Goal: Task Accomplishment & Management: Manage account settings

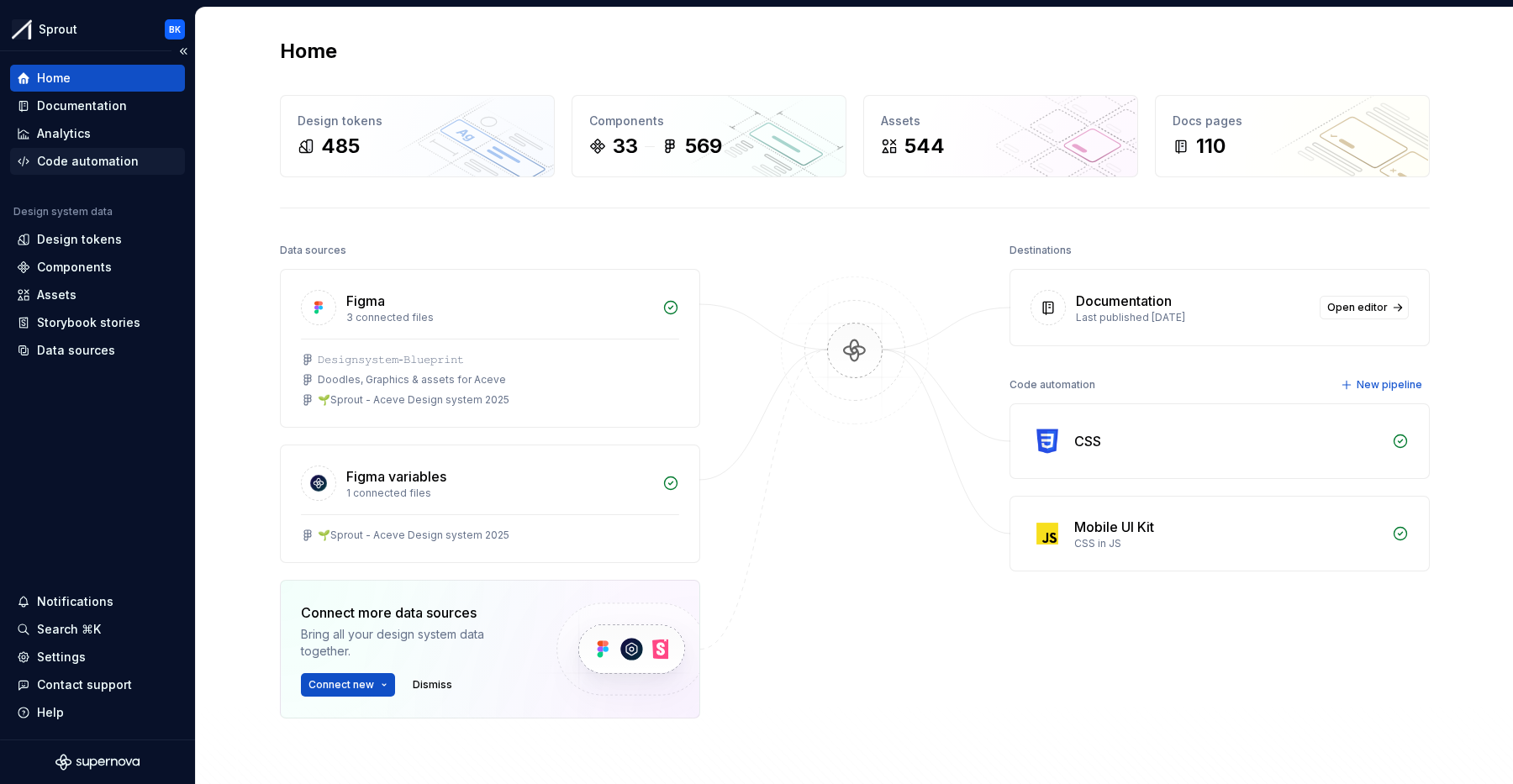
click at [98, 153] on div "Code automation" at bounding box center [88, 160] width 102 height 17
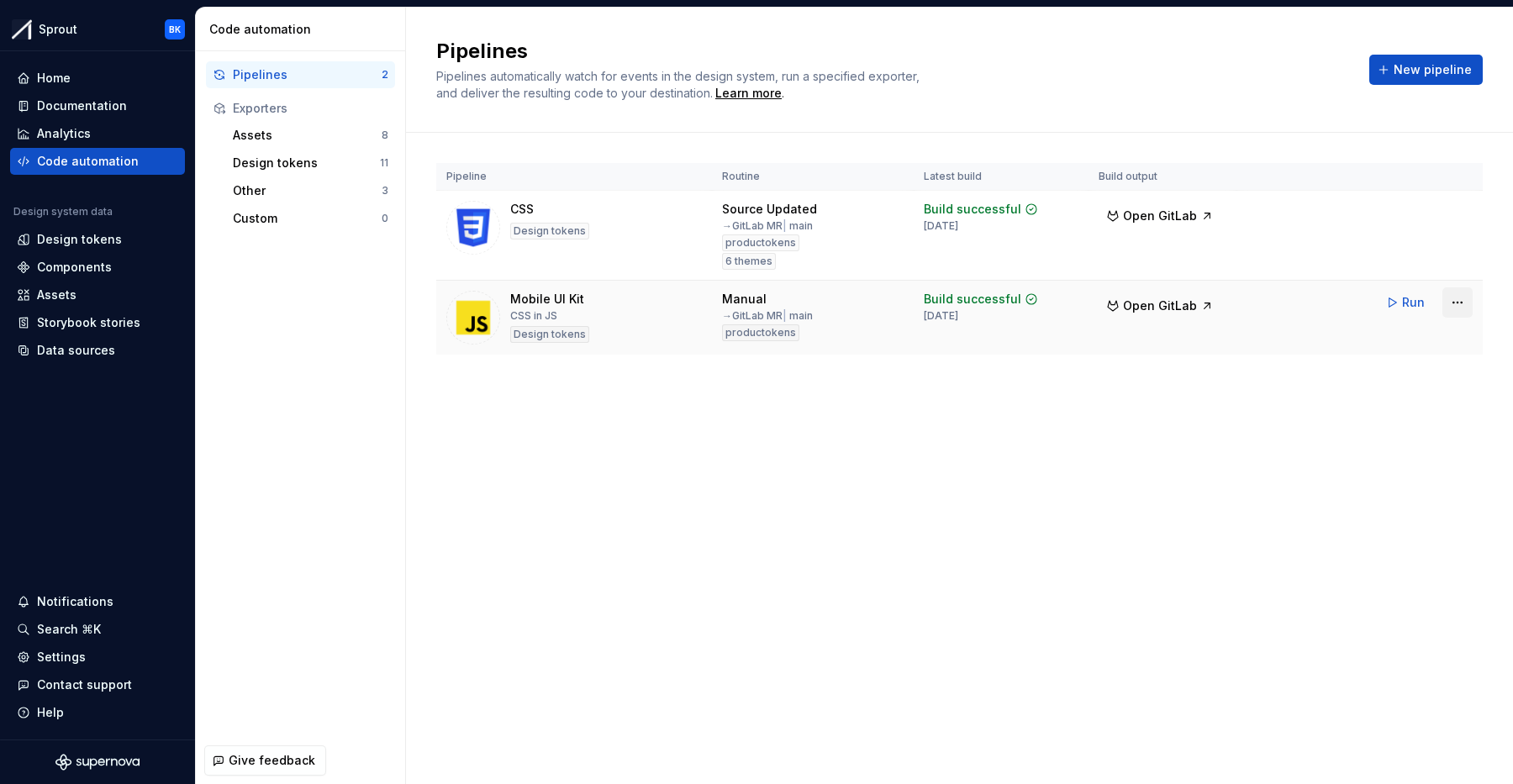
click at [1467, 303] on html "Sprout BK Home Documentation Analytics Code automation Design system data Desig…" at bounding box center [756, 392] width 1513 height 784
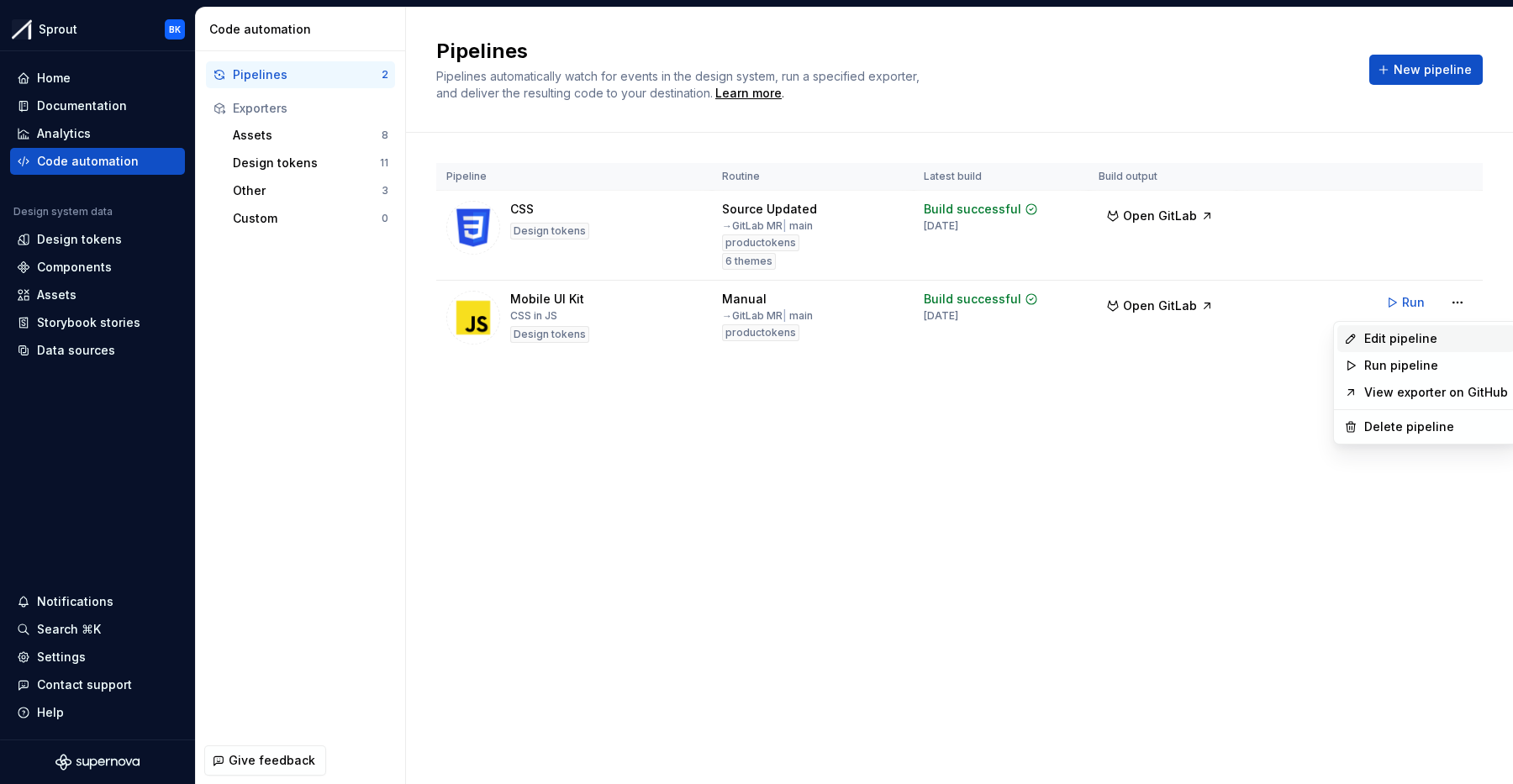
click at [1424, 342] on div "Edit pipeline" at bounding box center [1436, 338] width 144 height 17
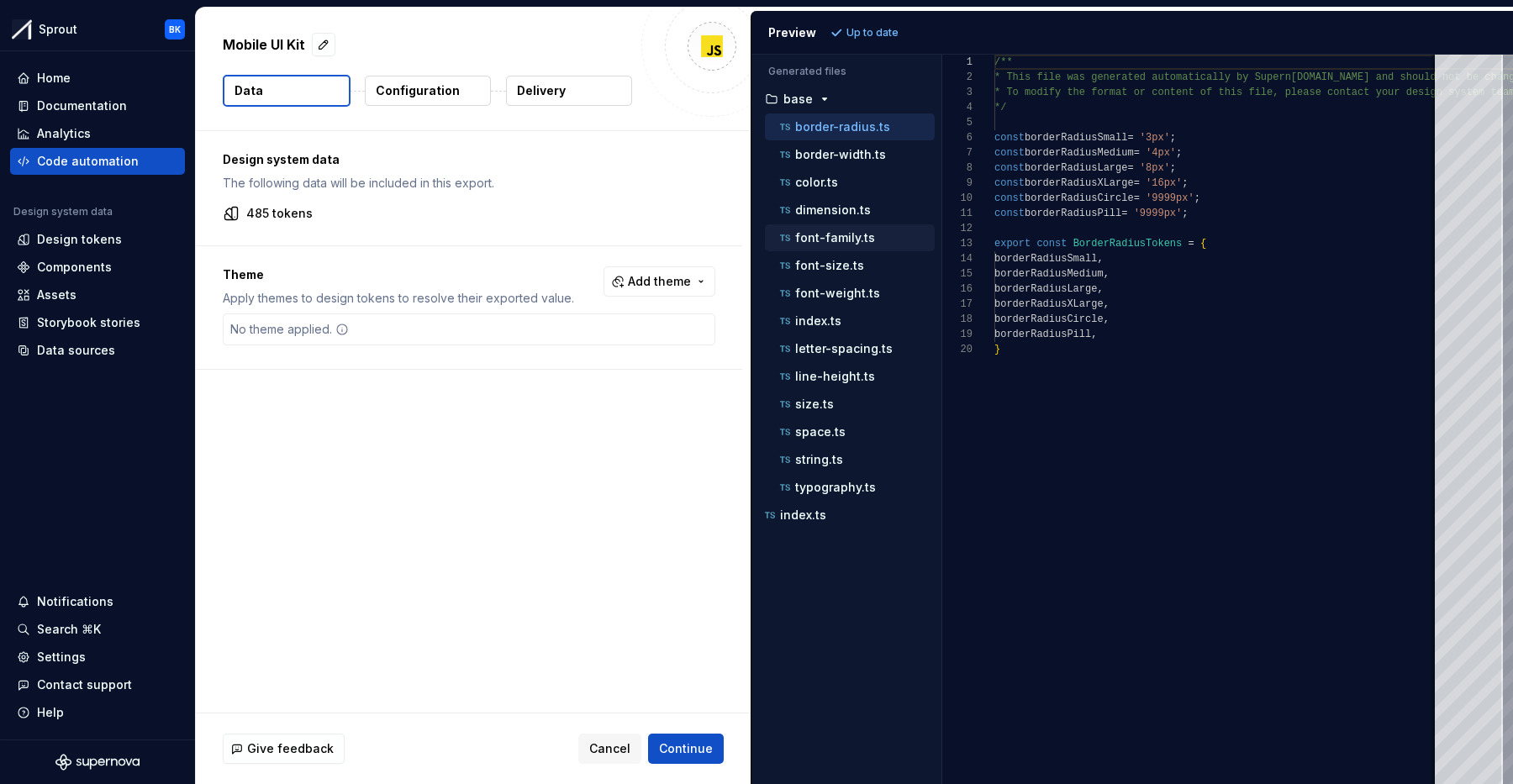
click at [857, 239] on p "font-family.ts" at bounding box center [835, 237] width 80 height 13
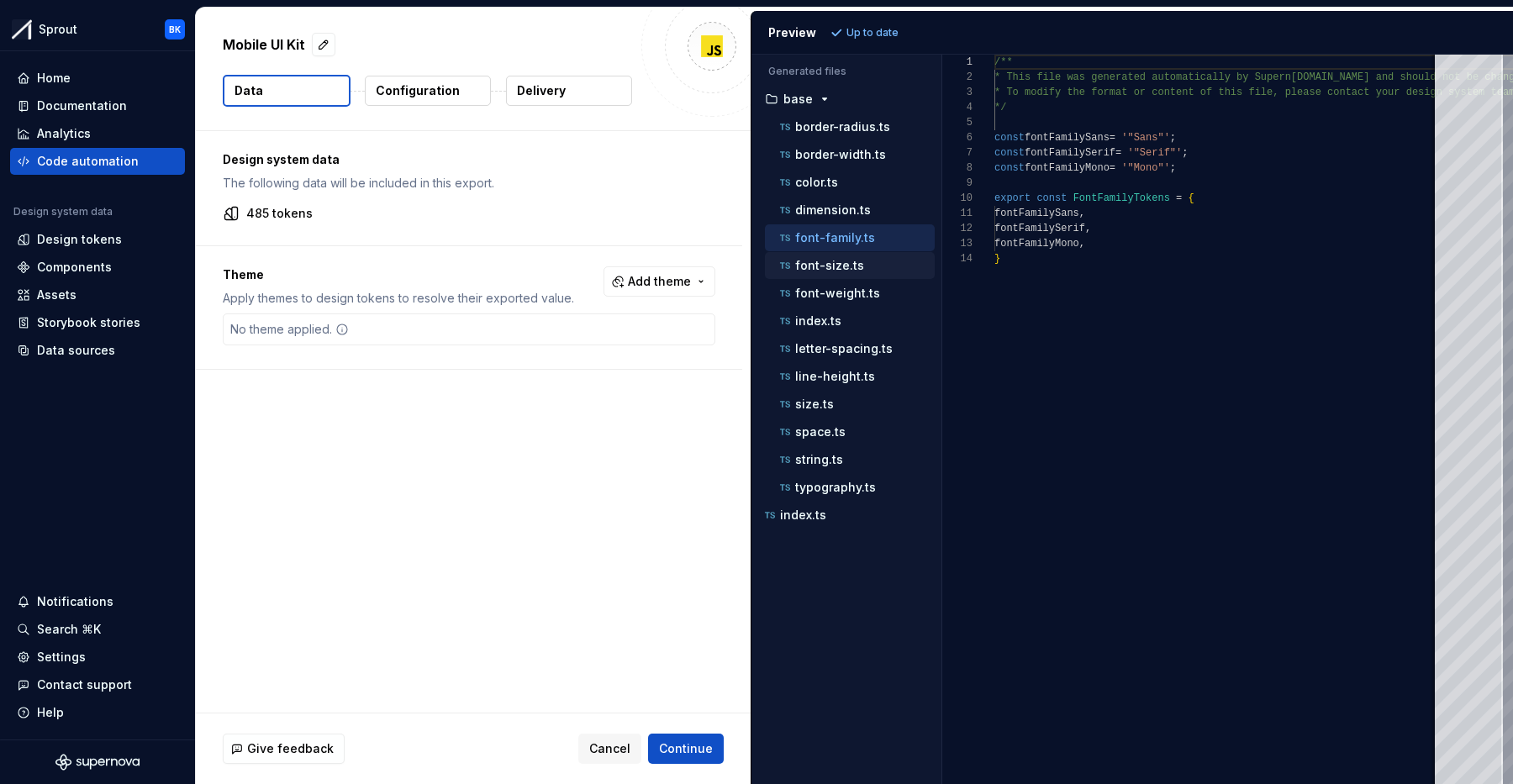
click at [855, 262] on p "font-size.ts" at bounding box center [829, 265] width 69 height 13
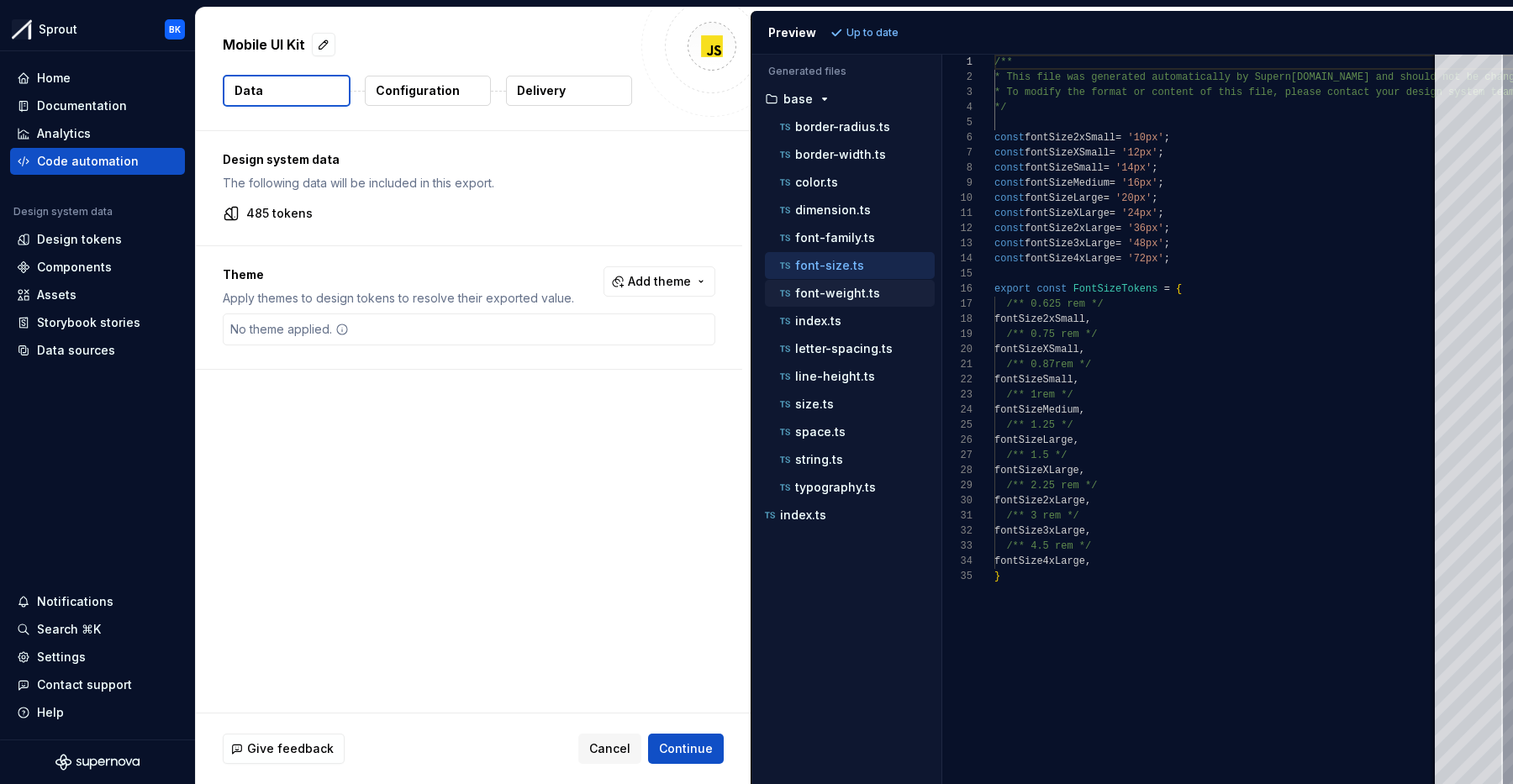
click at [845, 297] on p "font-weight.ts" at bounding box center [837, 293] width 85 height 13
type textarea "**********"
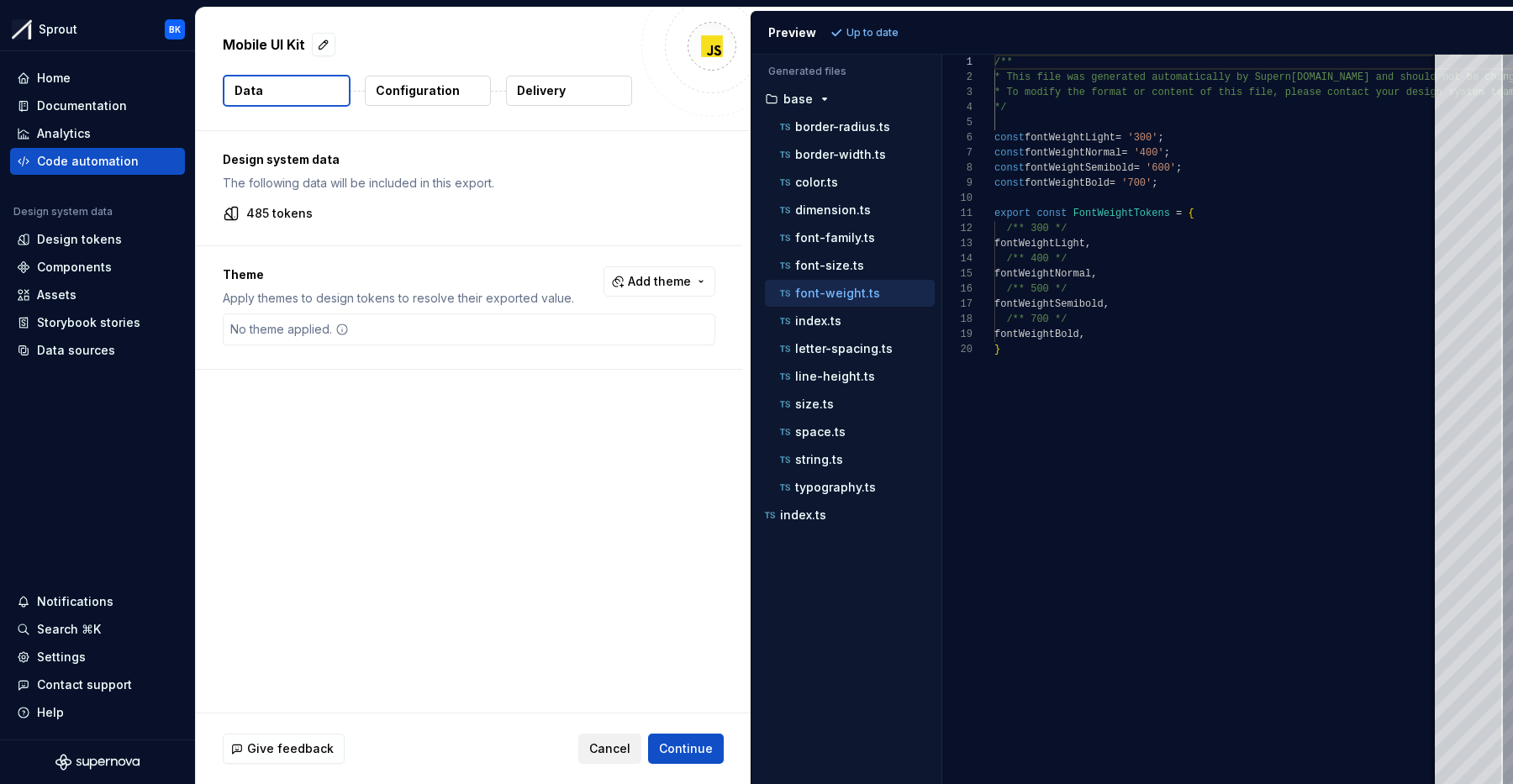
click at [599, 743] on span "Cancel" at bounding box center [609, 748] width 41 height 17
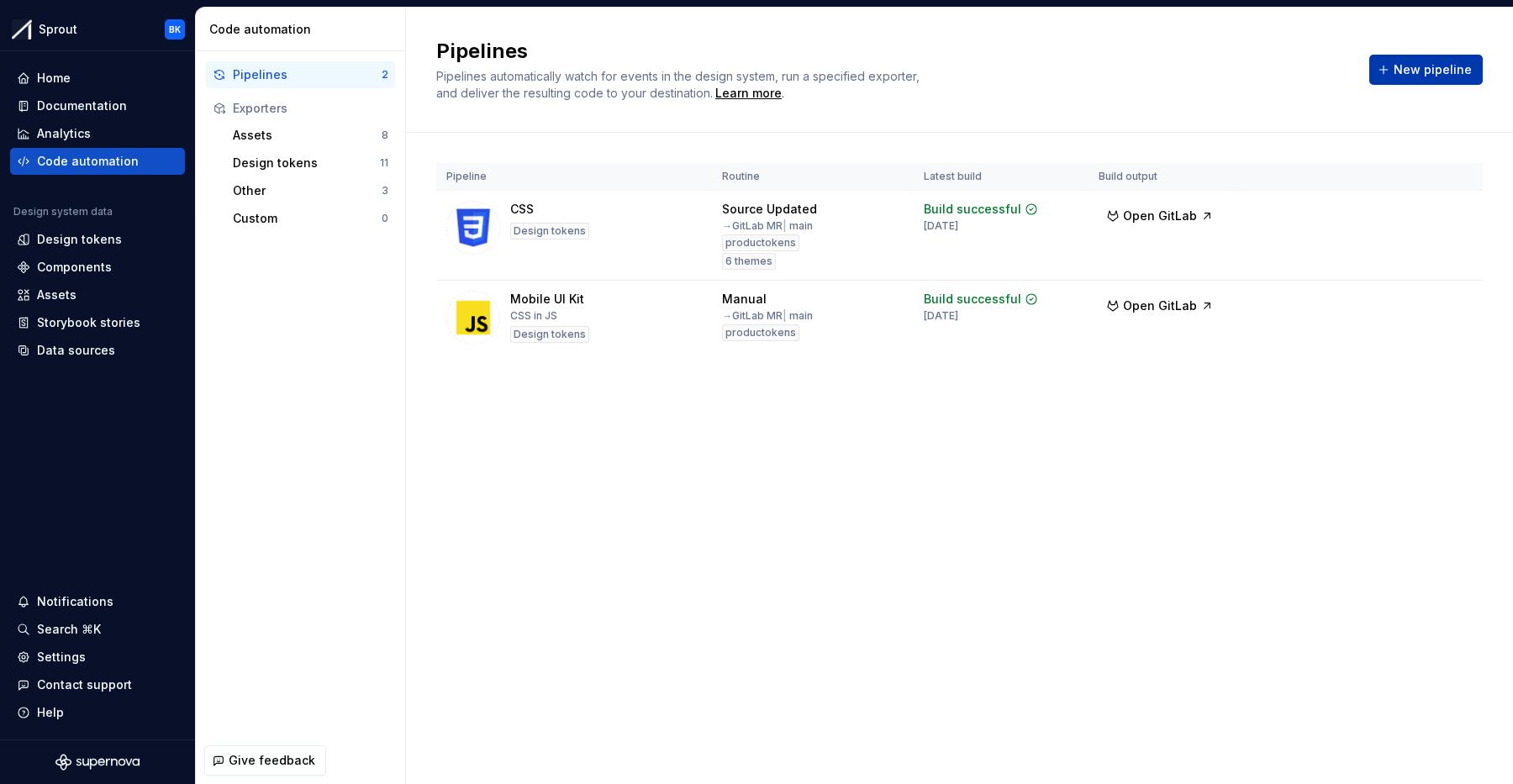
click at [1430, 66] on span "New pipeline" at bounding box center [1432, 70] width 78 height 17
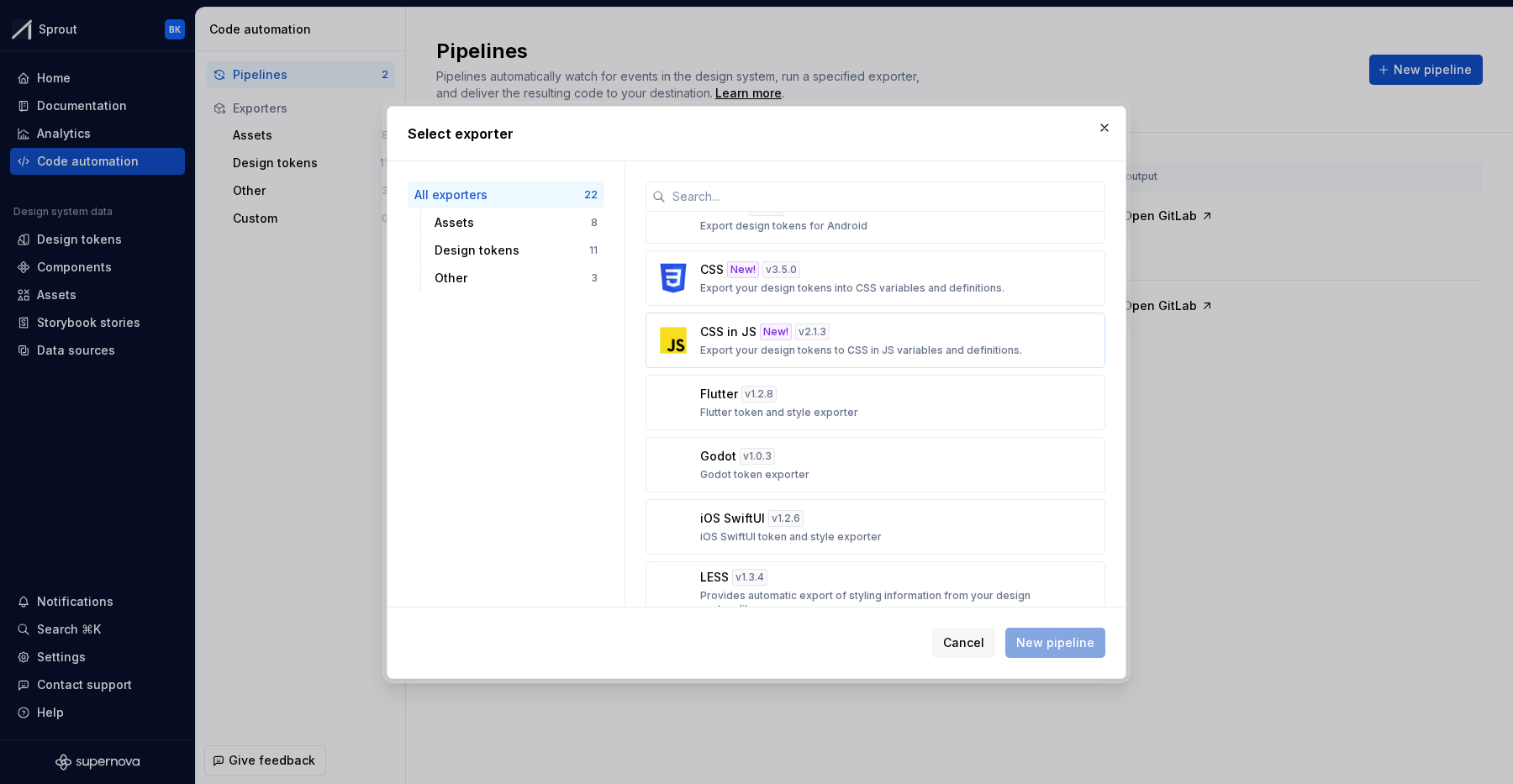
scroll to position [607, 0]
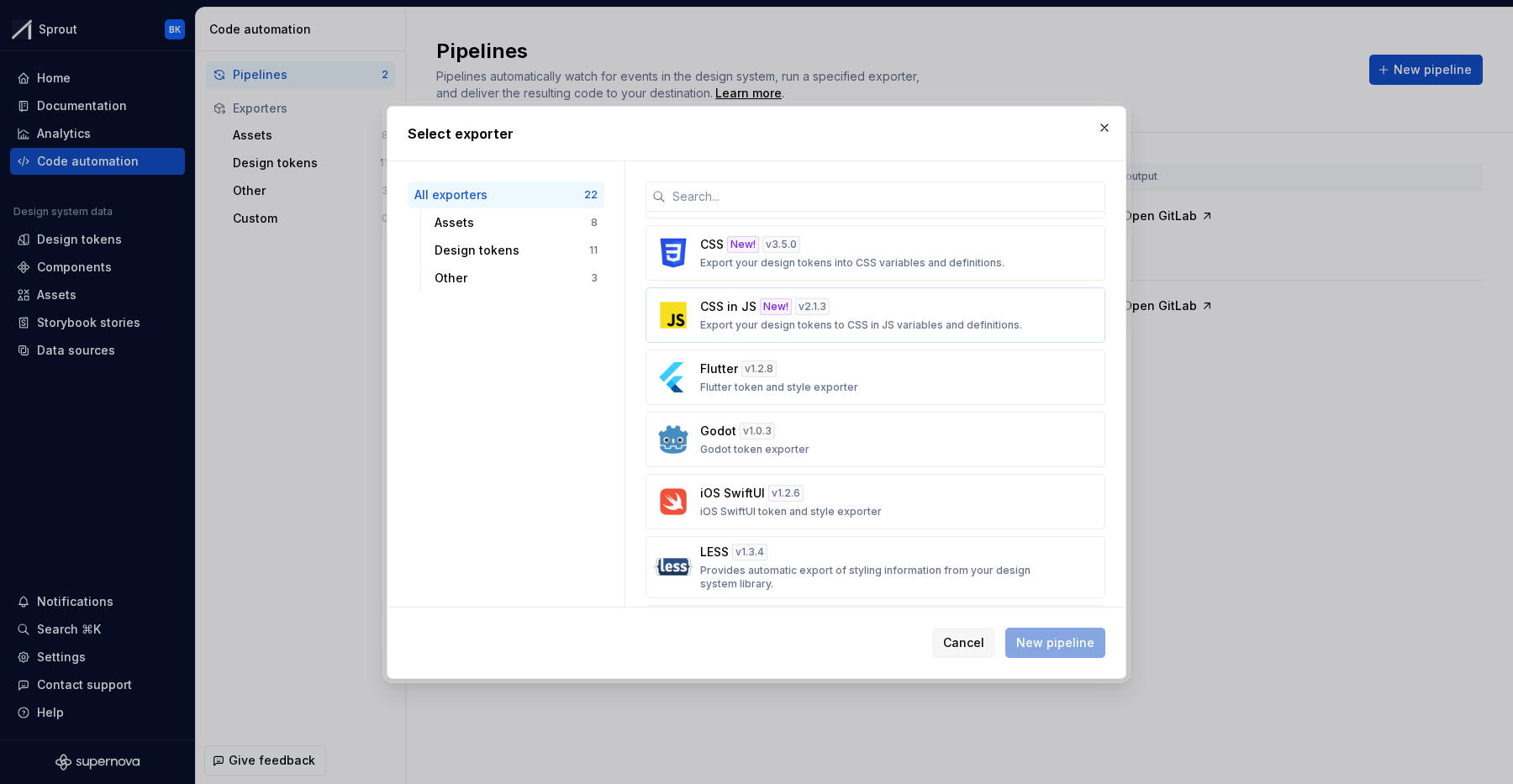
click at [880, 321] on p "Export your design tokens to CSS in JS variables and definitions." at bounding box center [861, 325] width 322 height 13
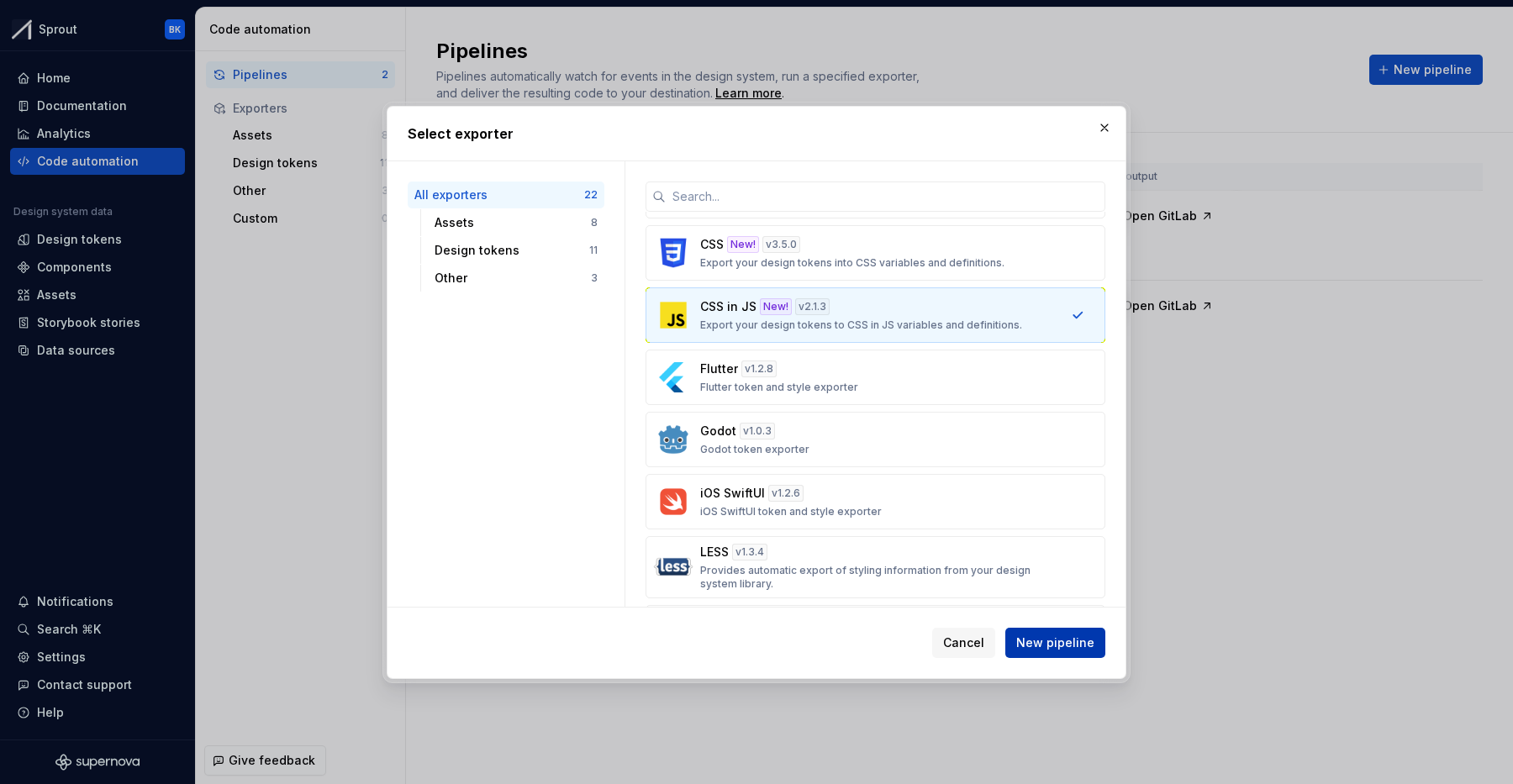
click at [1050, 642] on span "New pipeline" at bounding box center [1056, 643] width 78 height 17
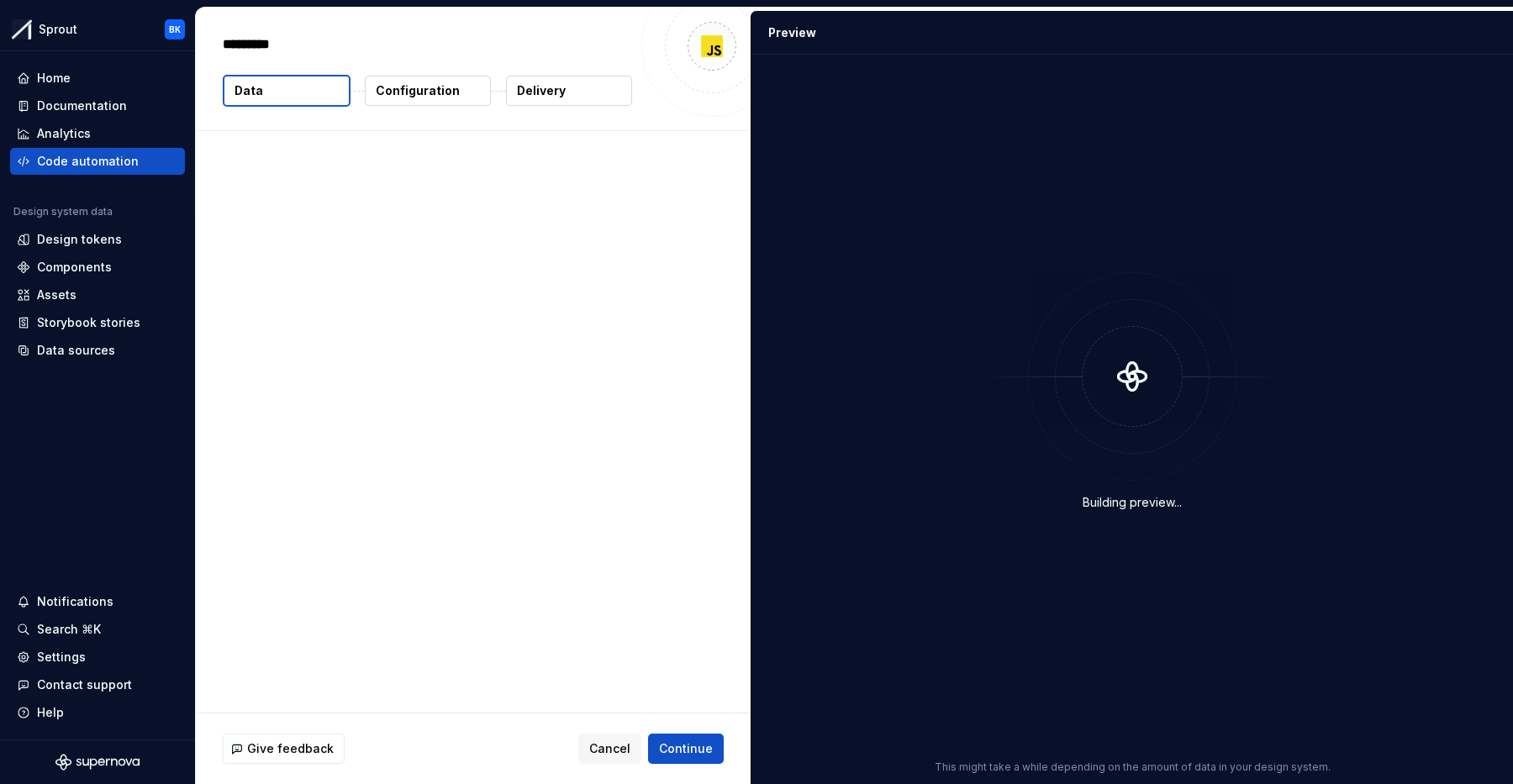
type textarea "*"
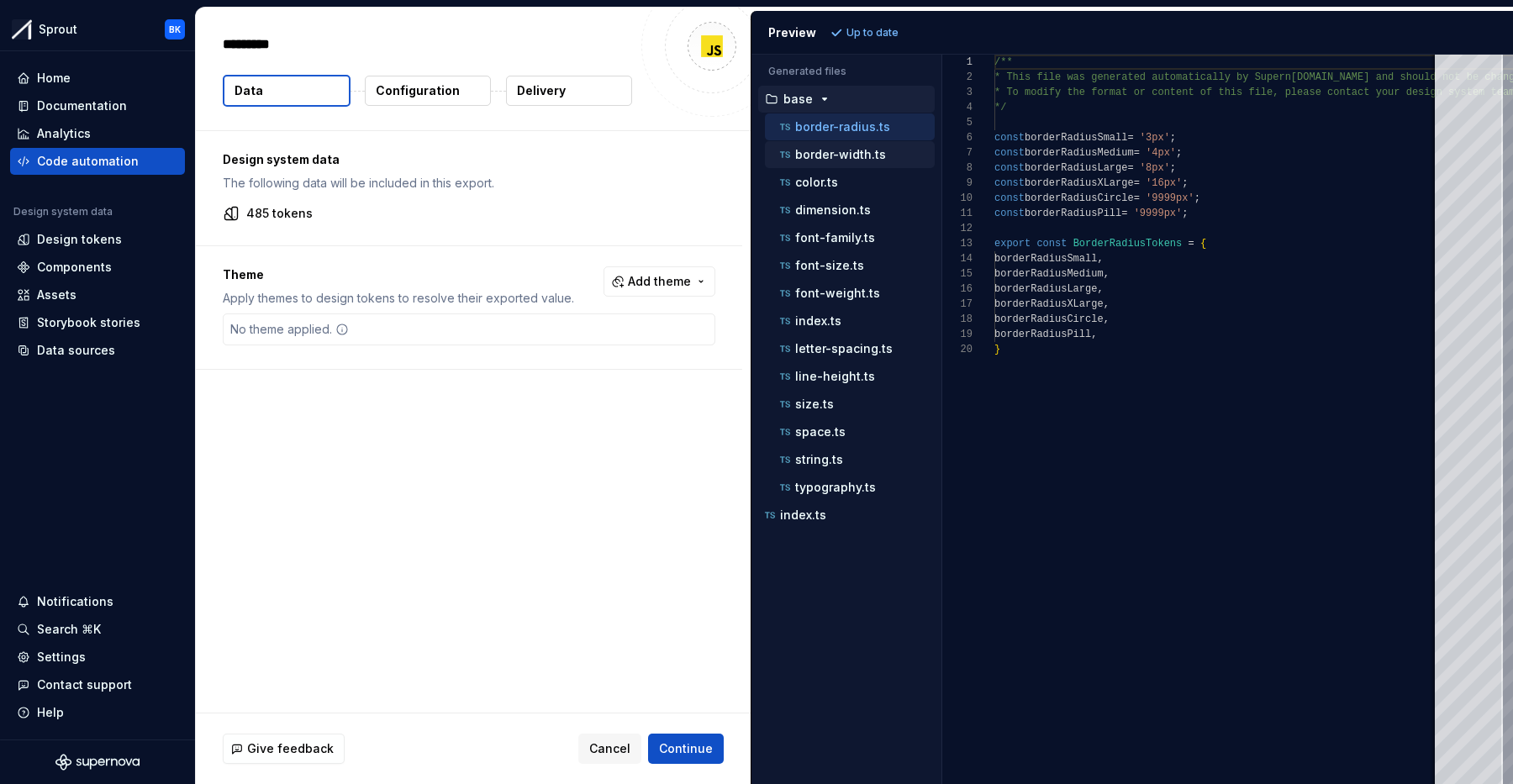
click at [845, 152] on p "border-width.ts" at bounding box center [840, 153] width 91 height 13
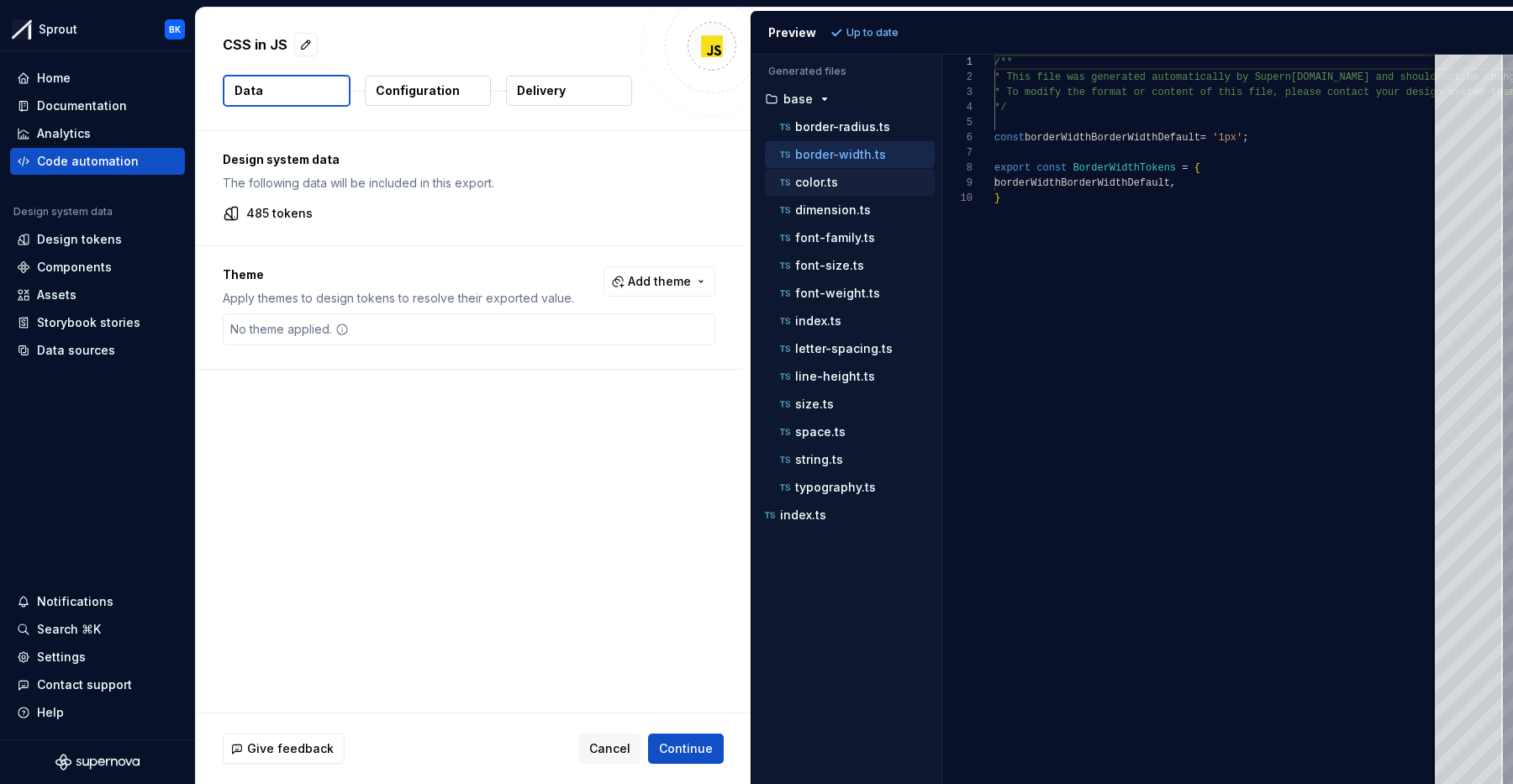
click at [851, 185] on div "color.ts" at bounding box center [855, 182] width 158 height 17
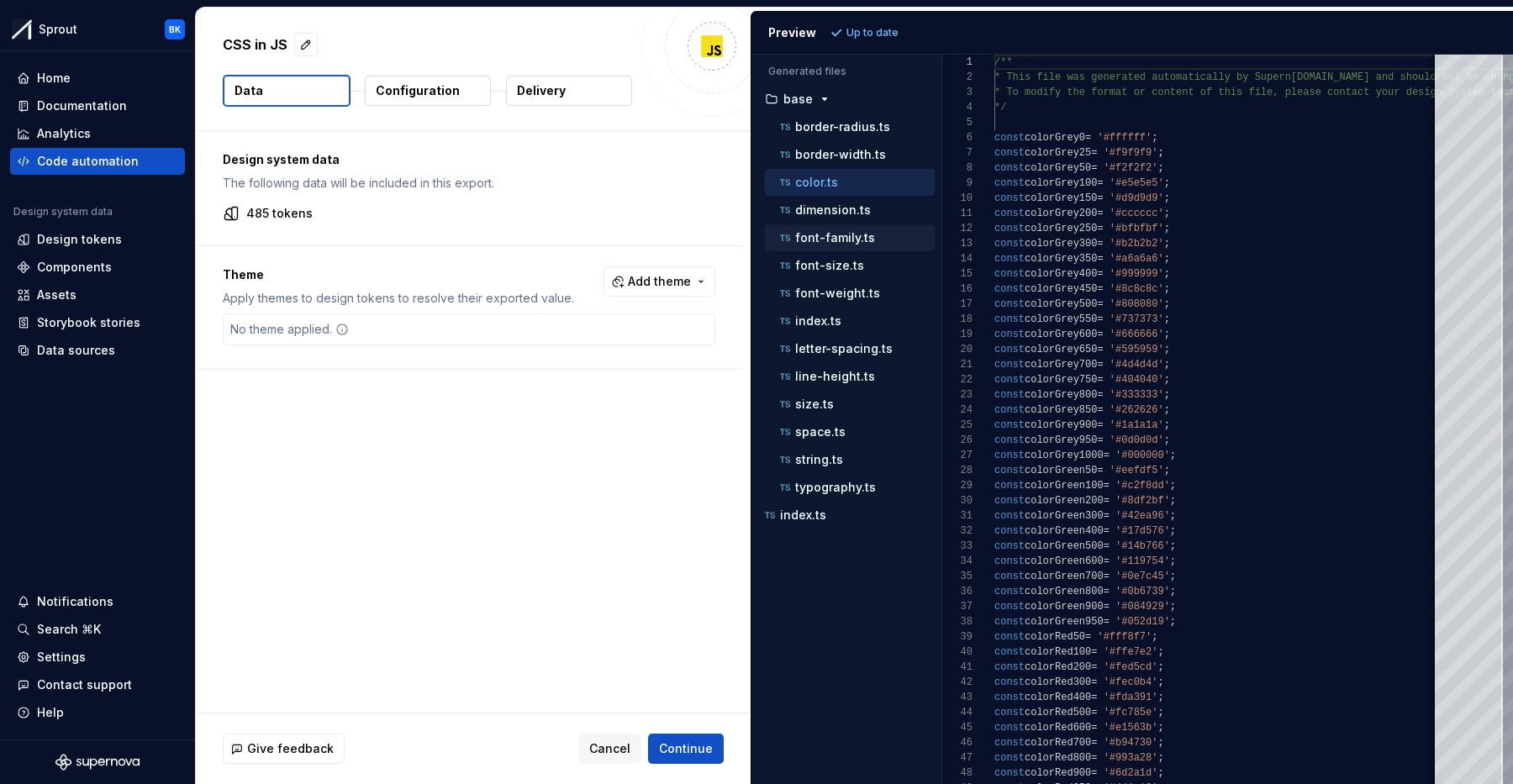
click at [849, 224] on div "font-family.ts" at bounding box center [849, 237] width 169 height 27
click at [836, 244] on p "font-family.ts" at bounding box center [835, 237] width 80 height 13
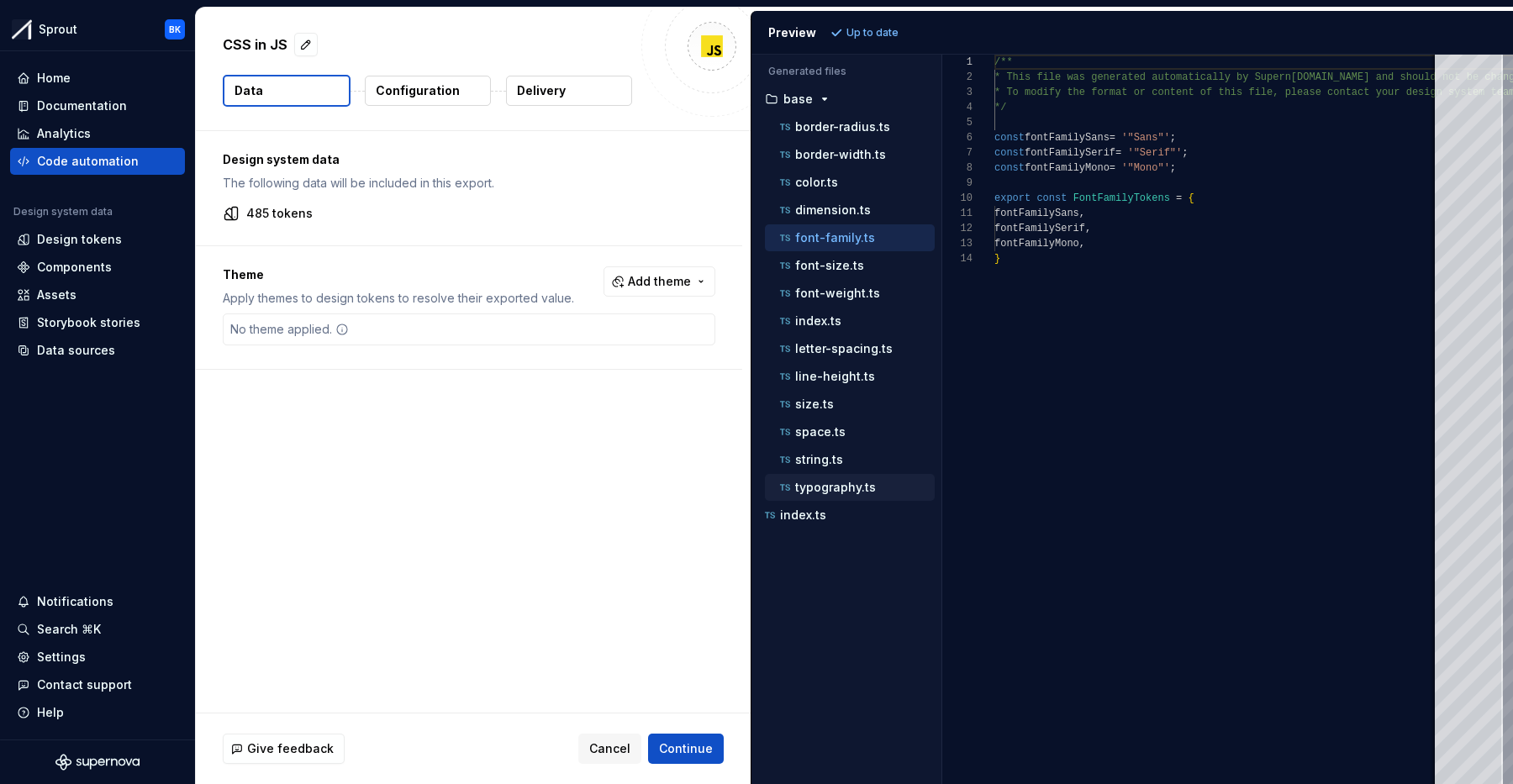
click at [834, 491] on p "typography.ts" at bounding box center [835, 486] width 81 height 13
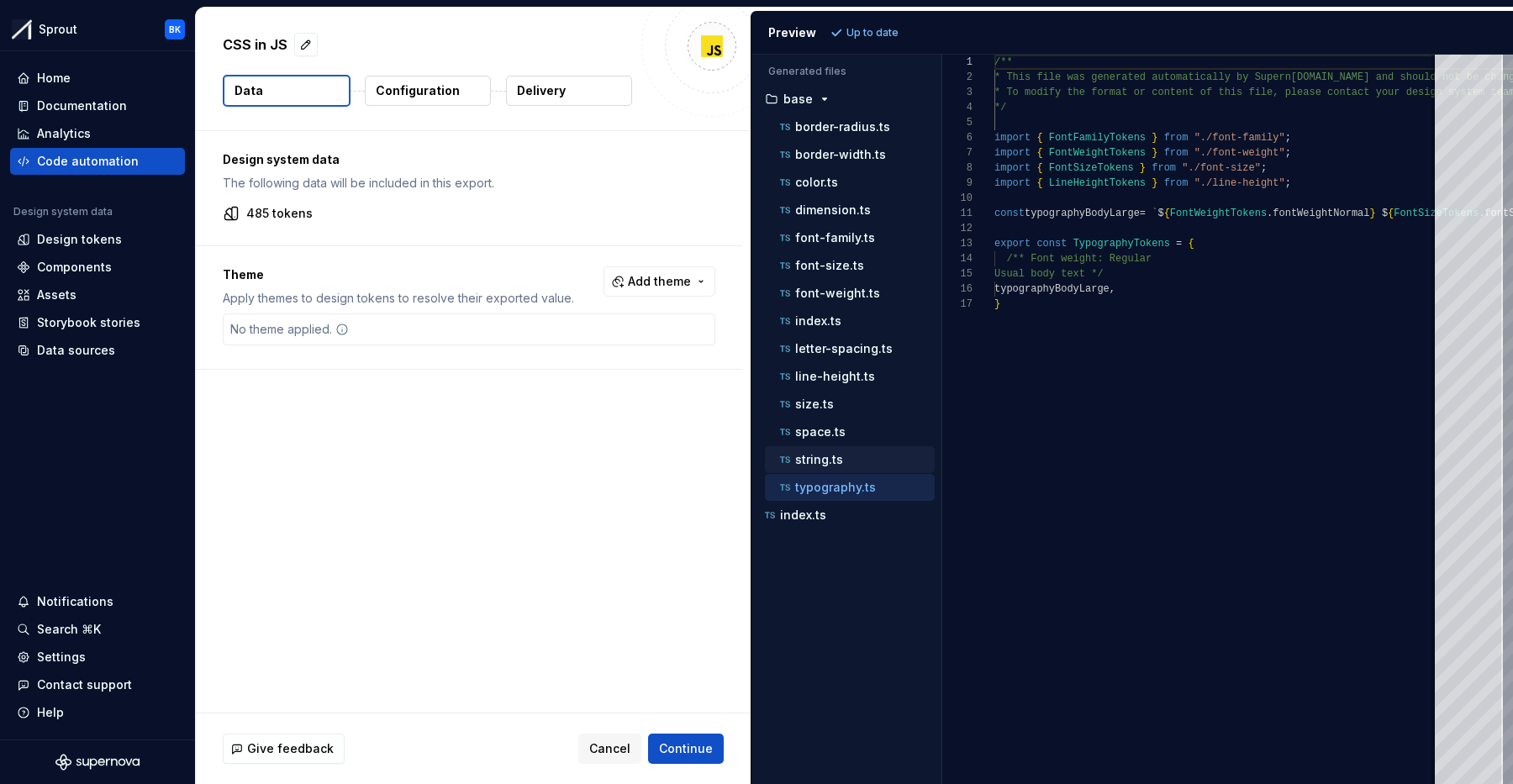
click at [830, 469] on div "string.ts" at bounding box center [849, 459] width 169 height 27
click at [829, 461] on p "string.ts" at bounding box center [819, 459] width 48 height 13
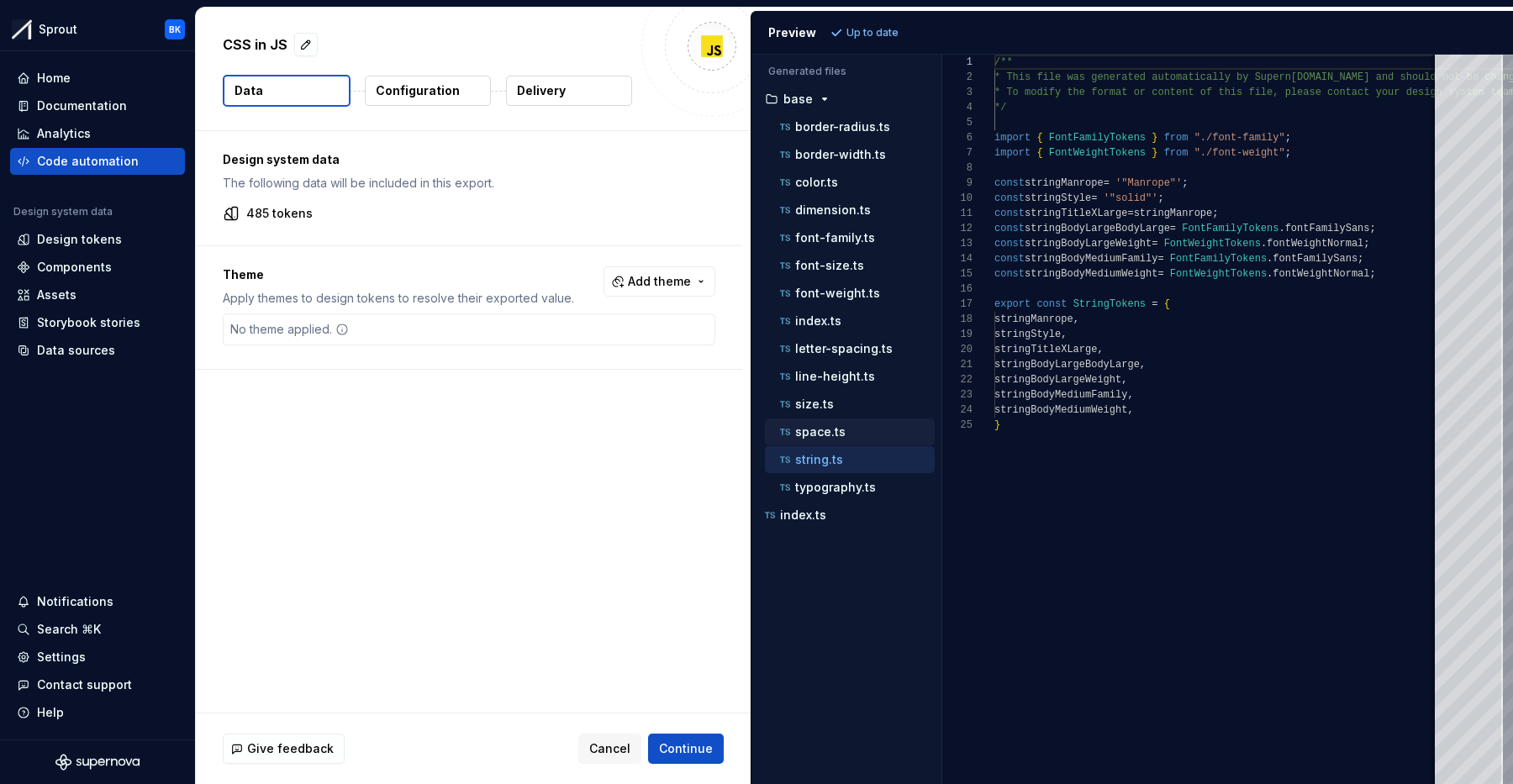
click at [832, 433] on p "space.ts" at bounding box center [820, 431] width 51 height 13
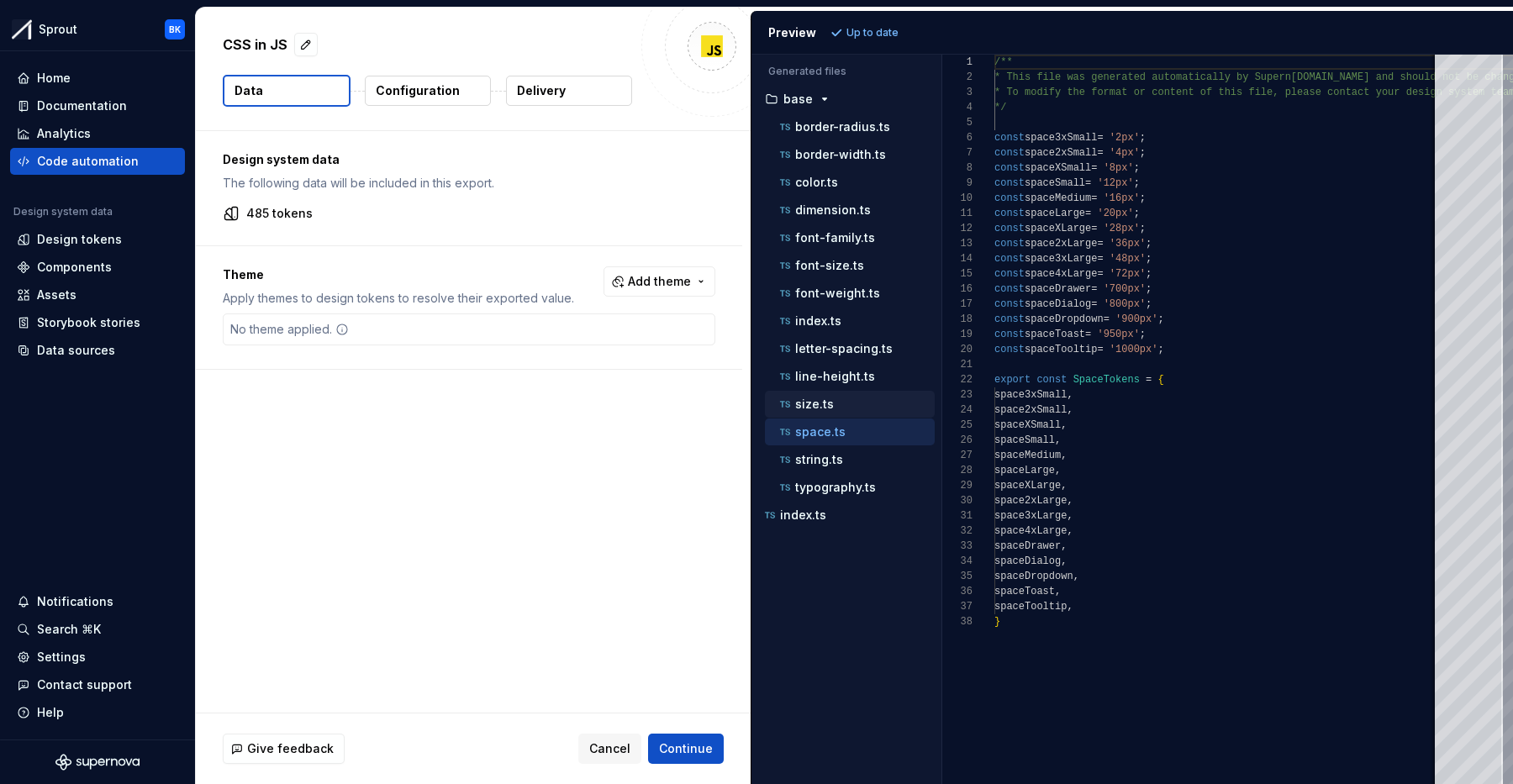
click at [833, 410] on div "size.ts" at bounding box center [855, 403] width 158 height 17
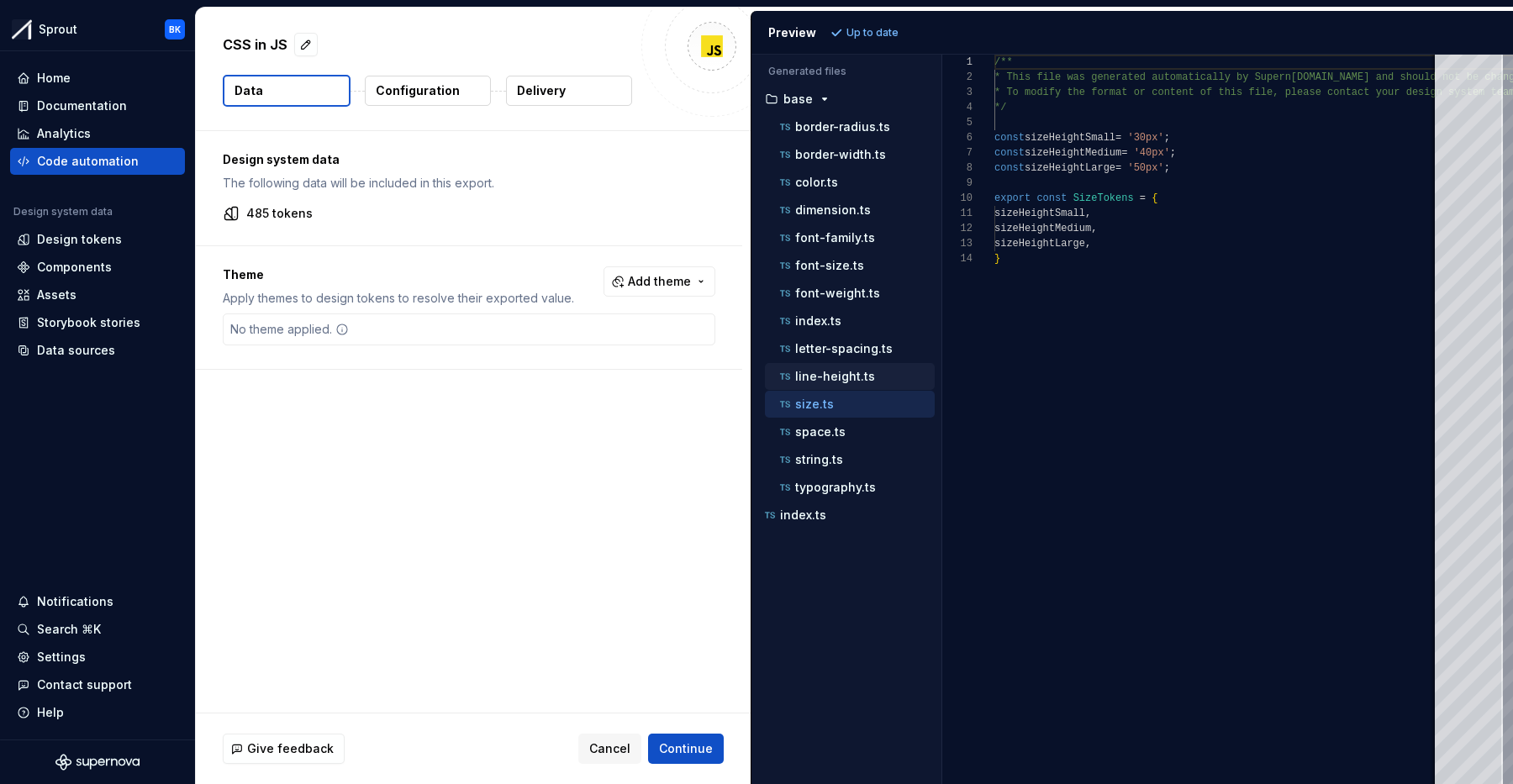
click at [830, 382] on p "line-height.ts" at bounding box center [835, 376] width 80 height 13
type textarea "**********"
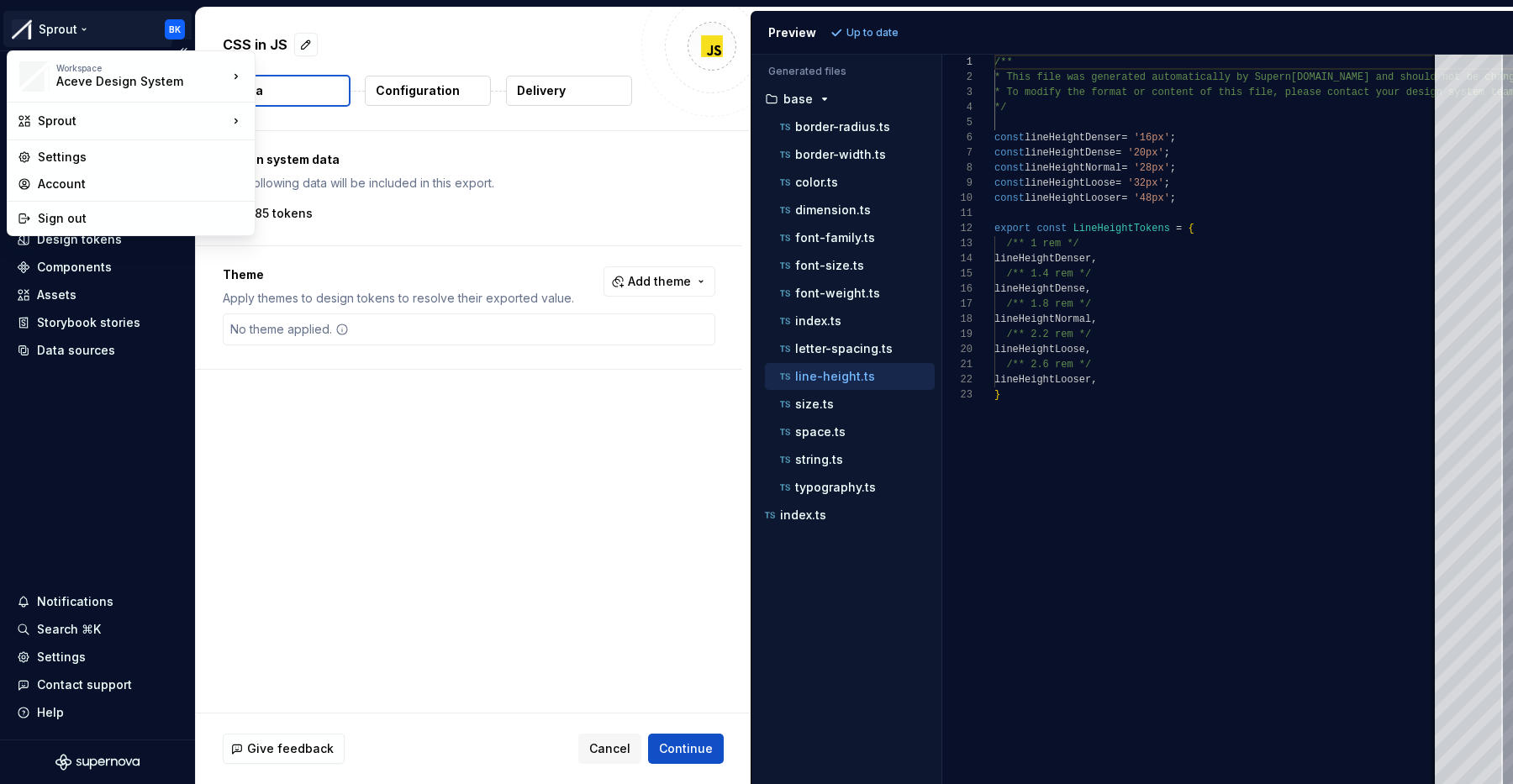
click at [43, 20] on html "Sprout BK Home Documentation Analytics Code automation Design system data Desig…" at bounding box center [756, 392] width 1513 height 784
drag, startPoint x: 45, startPoint y: 21, endPoint x: 52, endPoint y: 32, distance: 13.0
click at [45, 21] on html "Sprout BK Home Documentation Analytics Code automation Design system data Desig…" at bounding box center [756, 392] width 1513 height 784
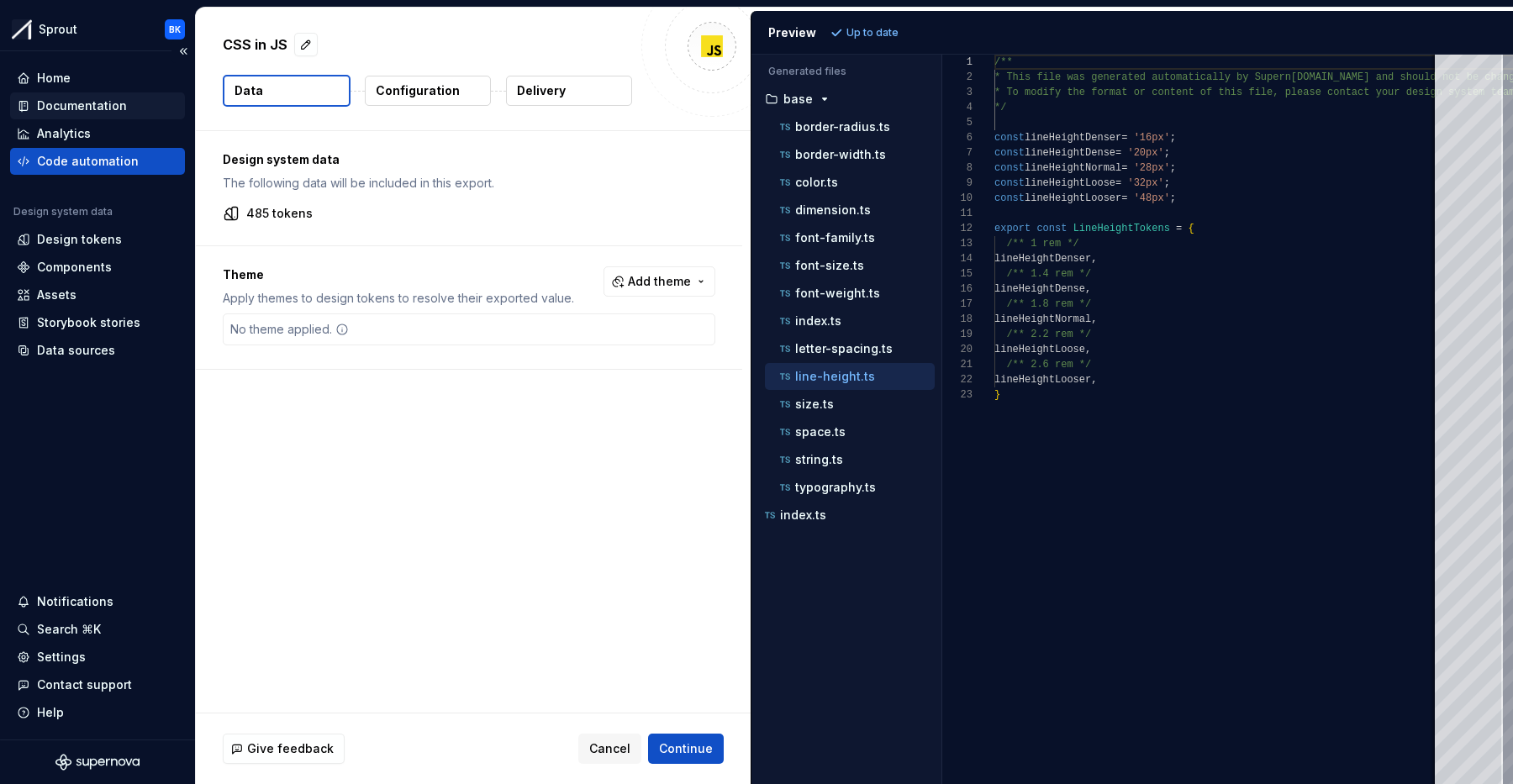
click at [79, 98] on div "Documentation" at bounding box center [82, 106] width 90 height 17
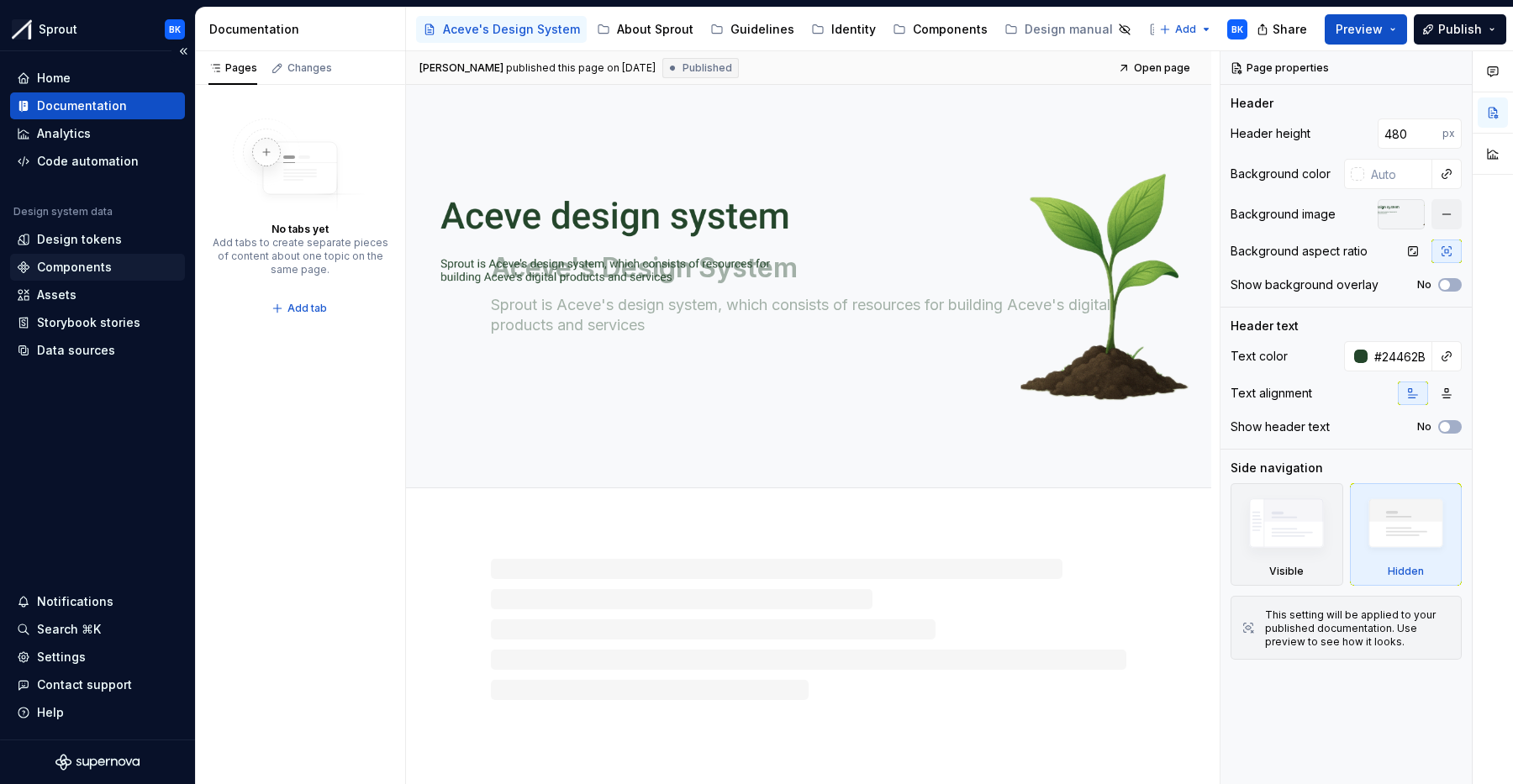
type textarea "*"
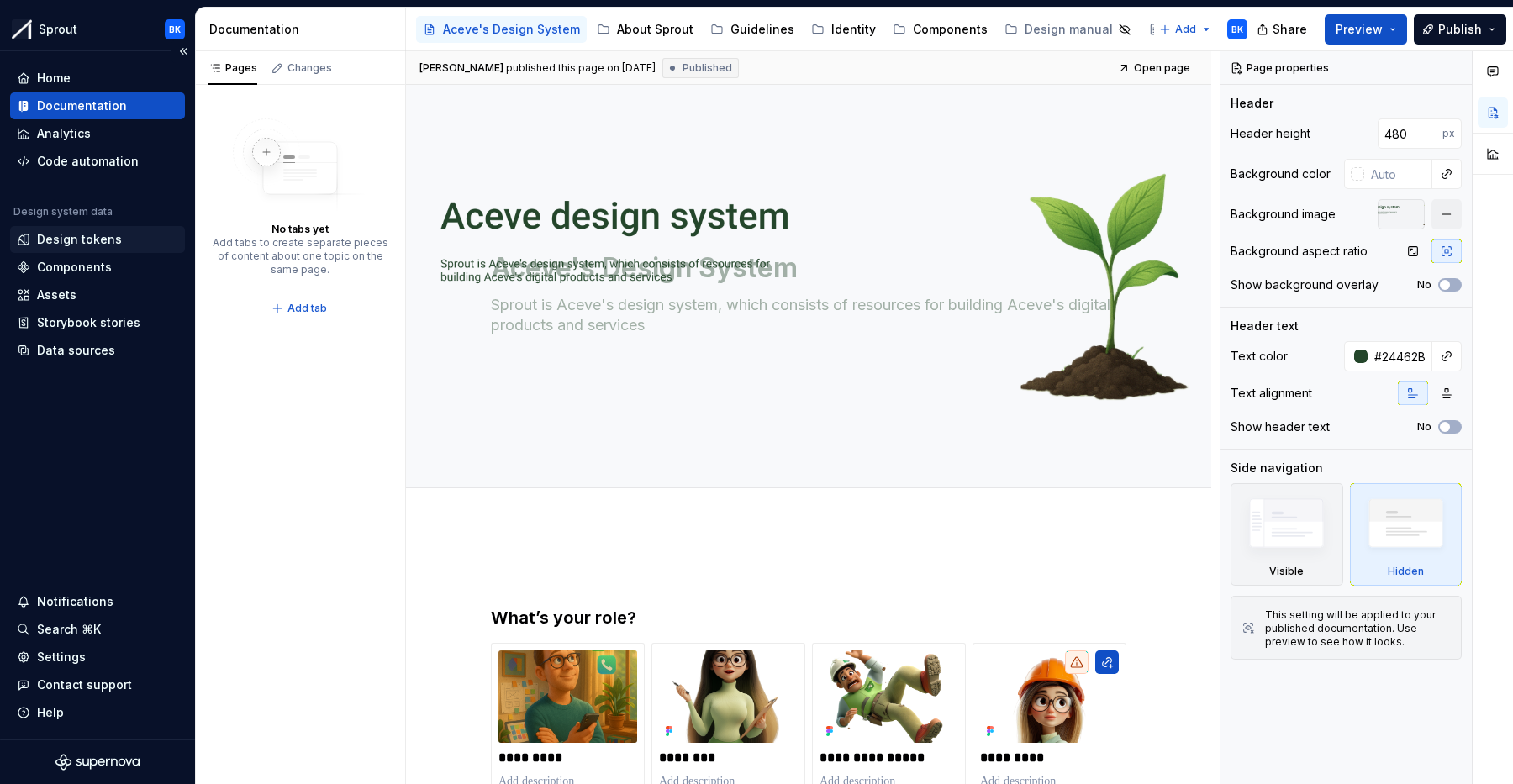
click at [73, 240] on div "Design tokens" at bounding box center [79, 239] width 85 height 17
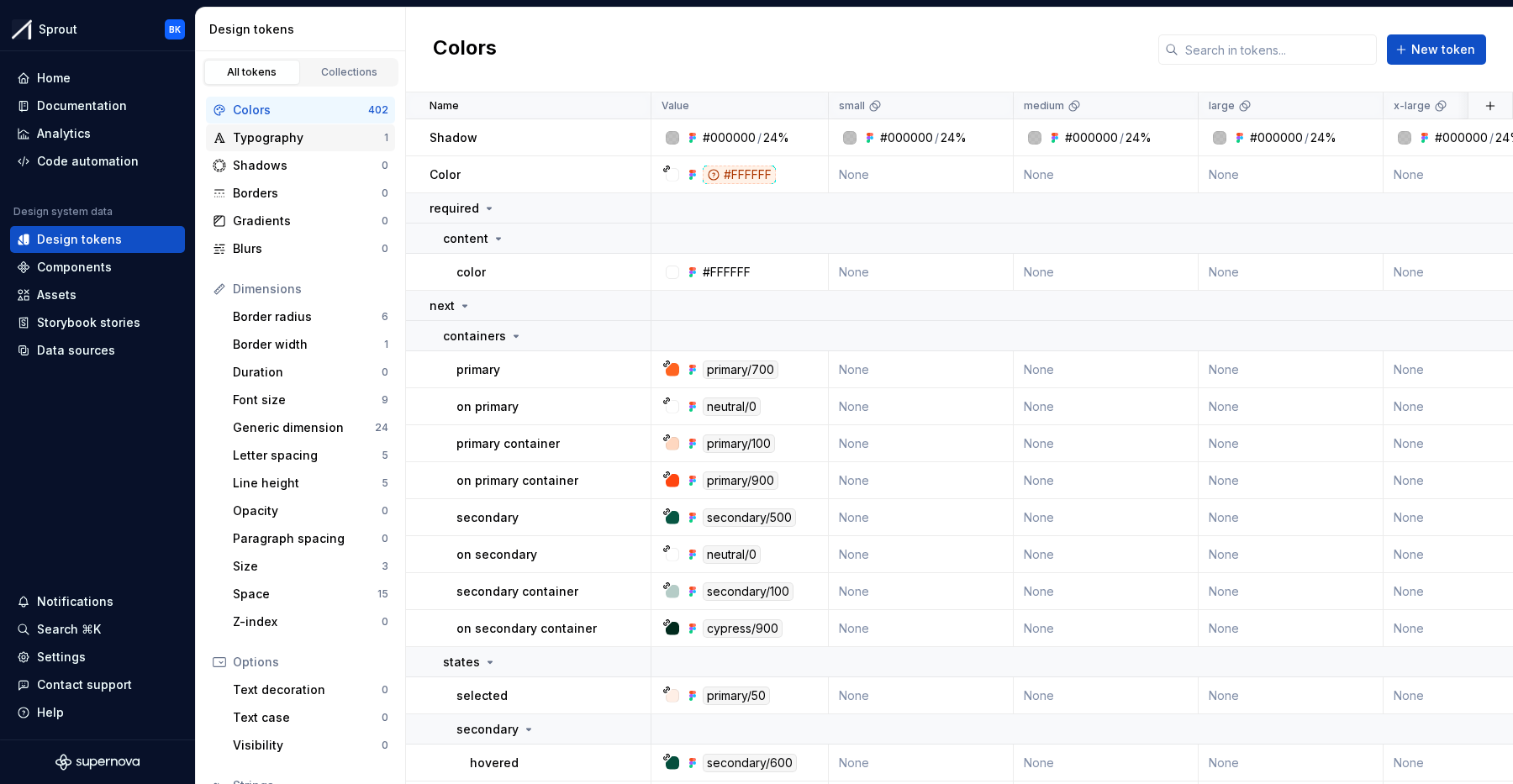
click at [322, 145] on div "Typography" at bounding box center [309, 137] width 151 height 17
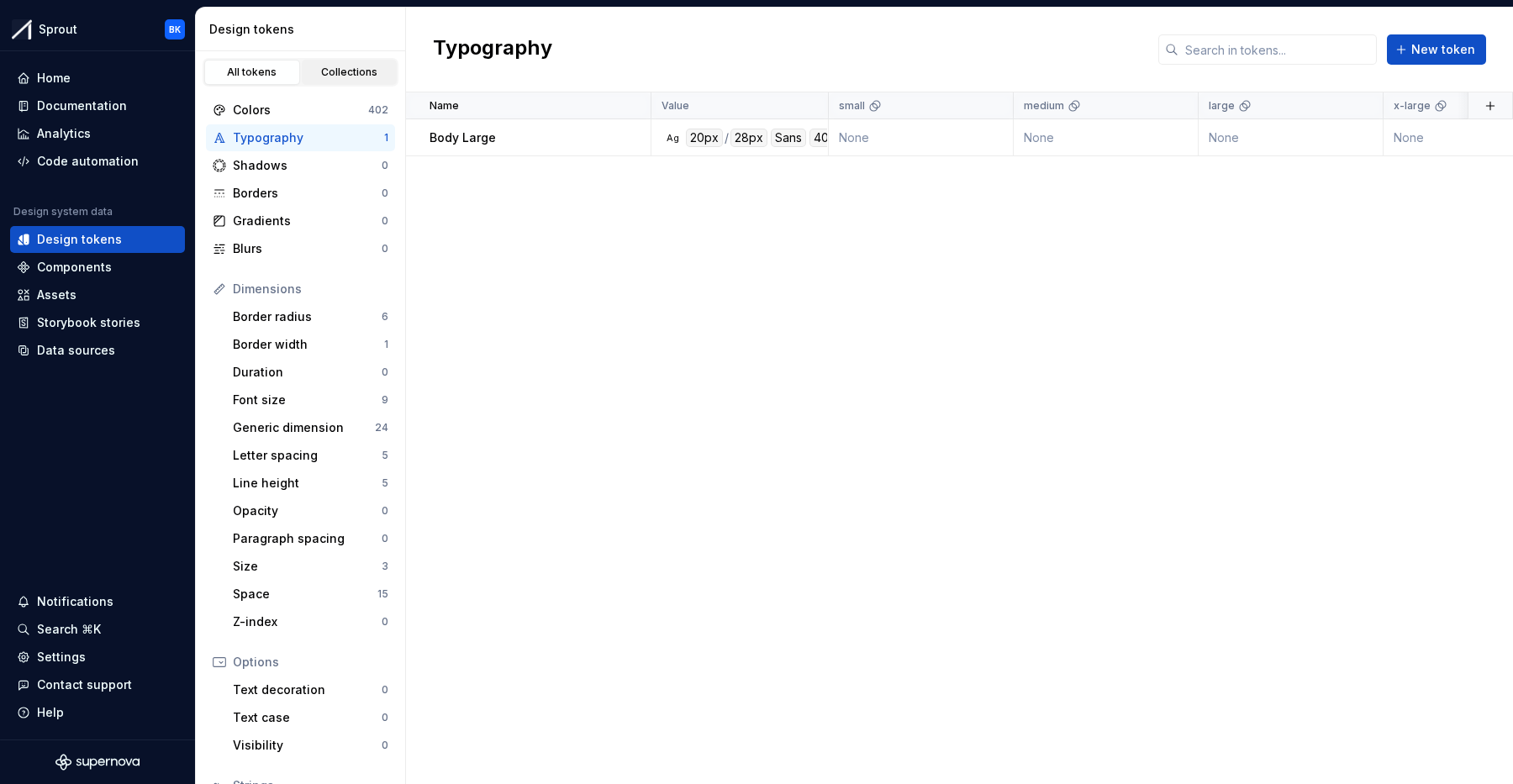
click at [330, 66] on div "Collections" at bounding box center [350, 72] width 84 height 13
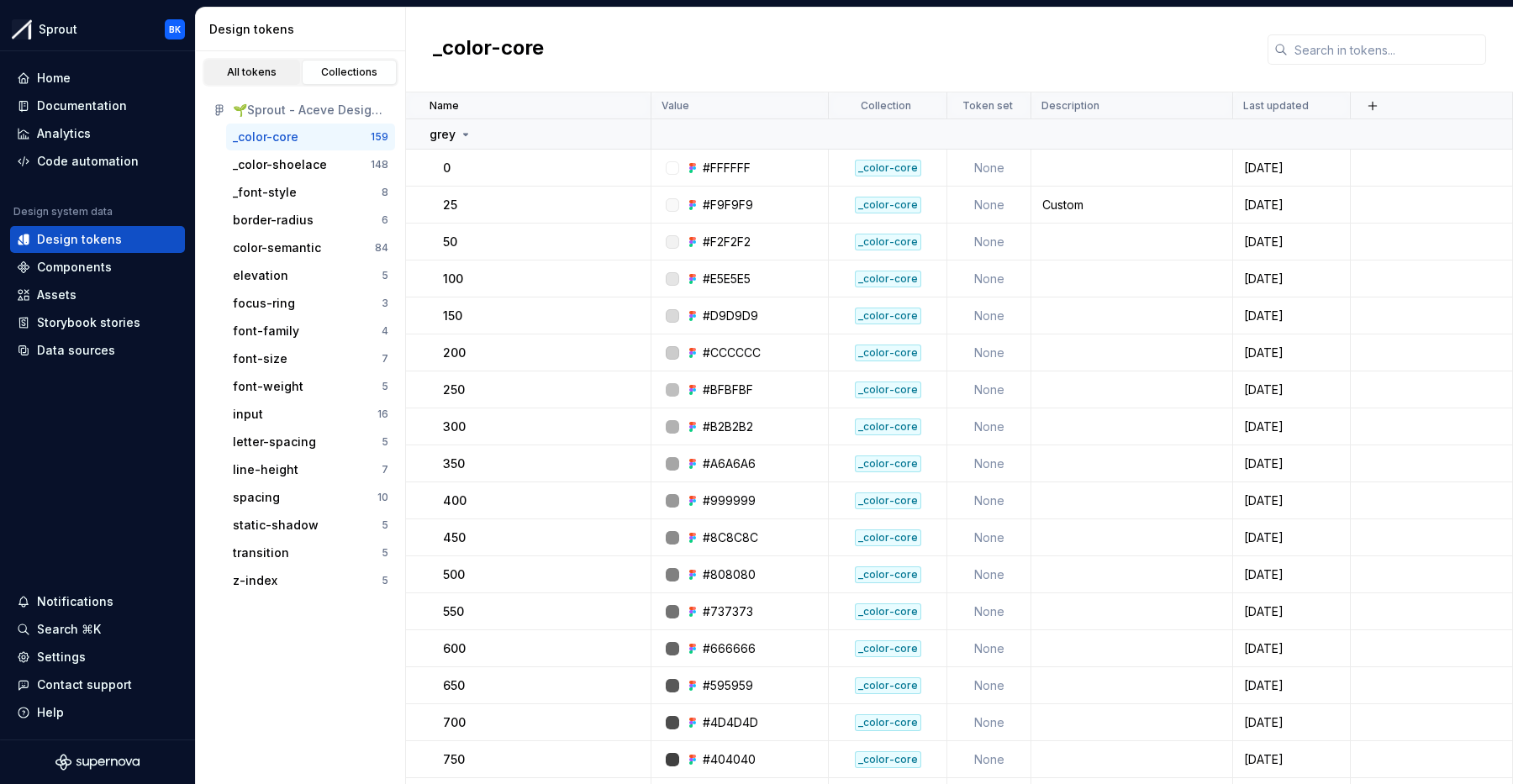
click at [258, 78] on div "All tokens" at bounding box center [252, 72] width 84 height 13
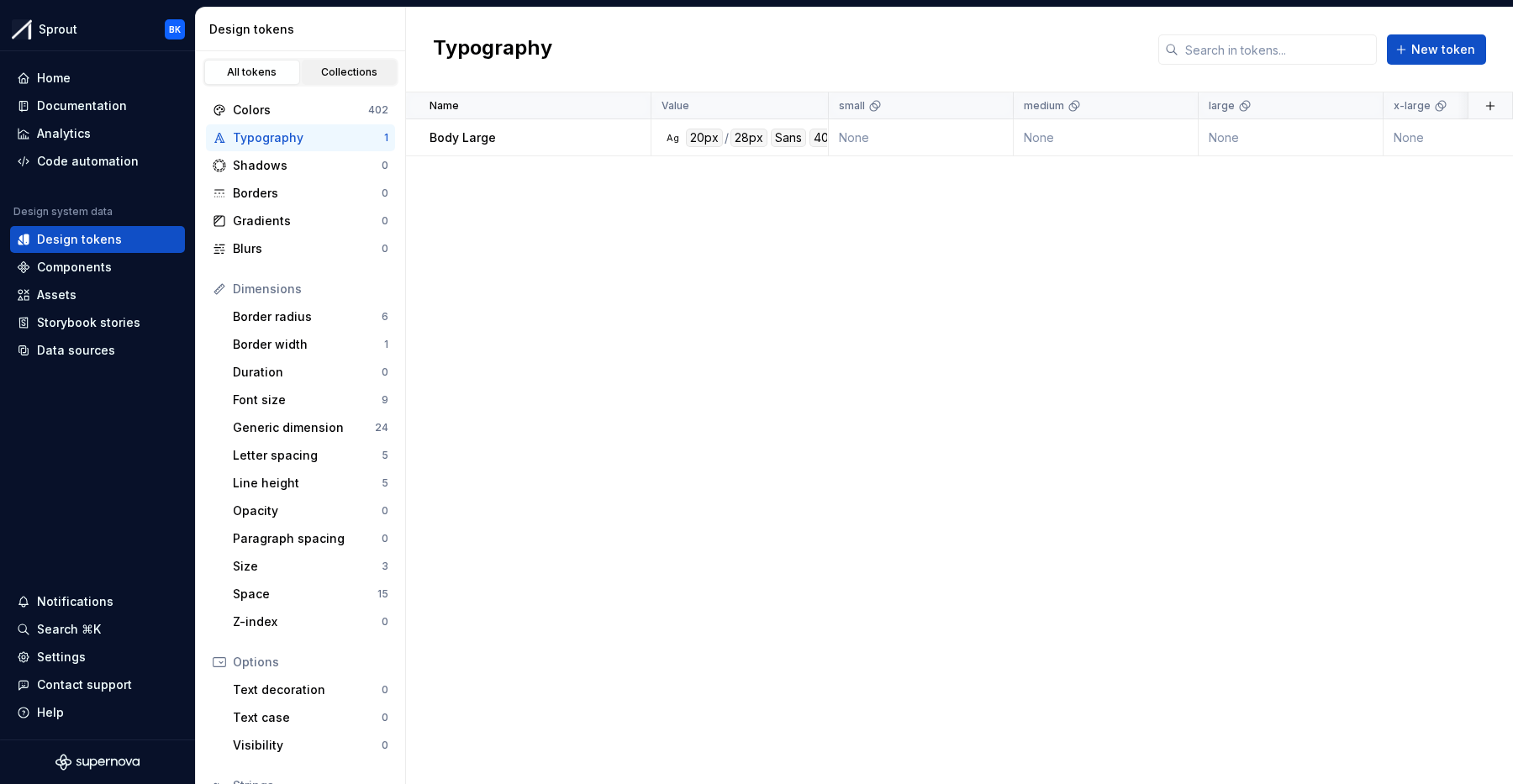
click at [358, 77] on div "Collections" at bounding box center [350, 72] width 84 height 13
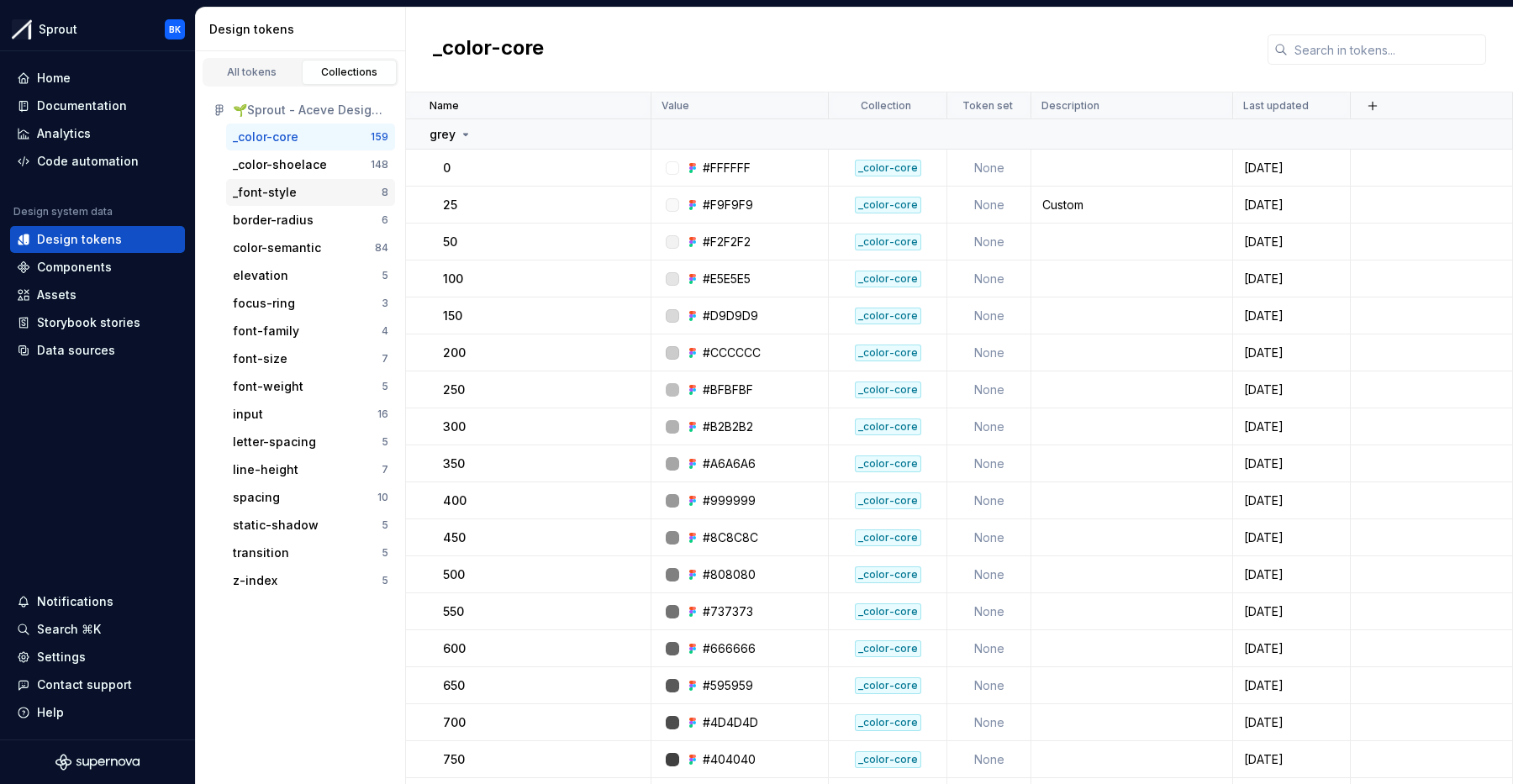
click at [309, 185] on div "_font-style" at bounding box center [307, 192] width 149 height 17
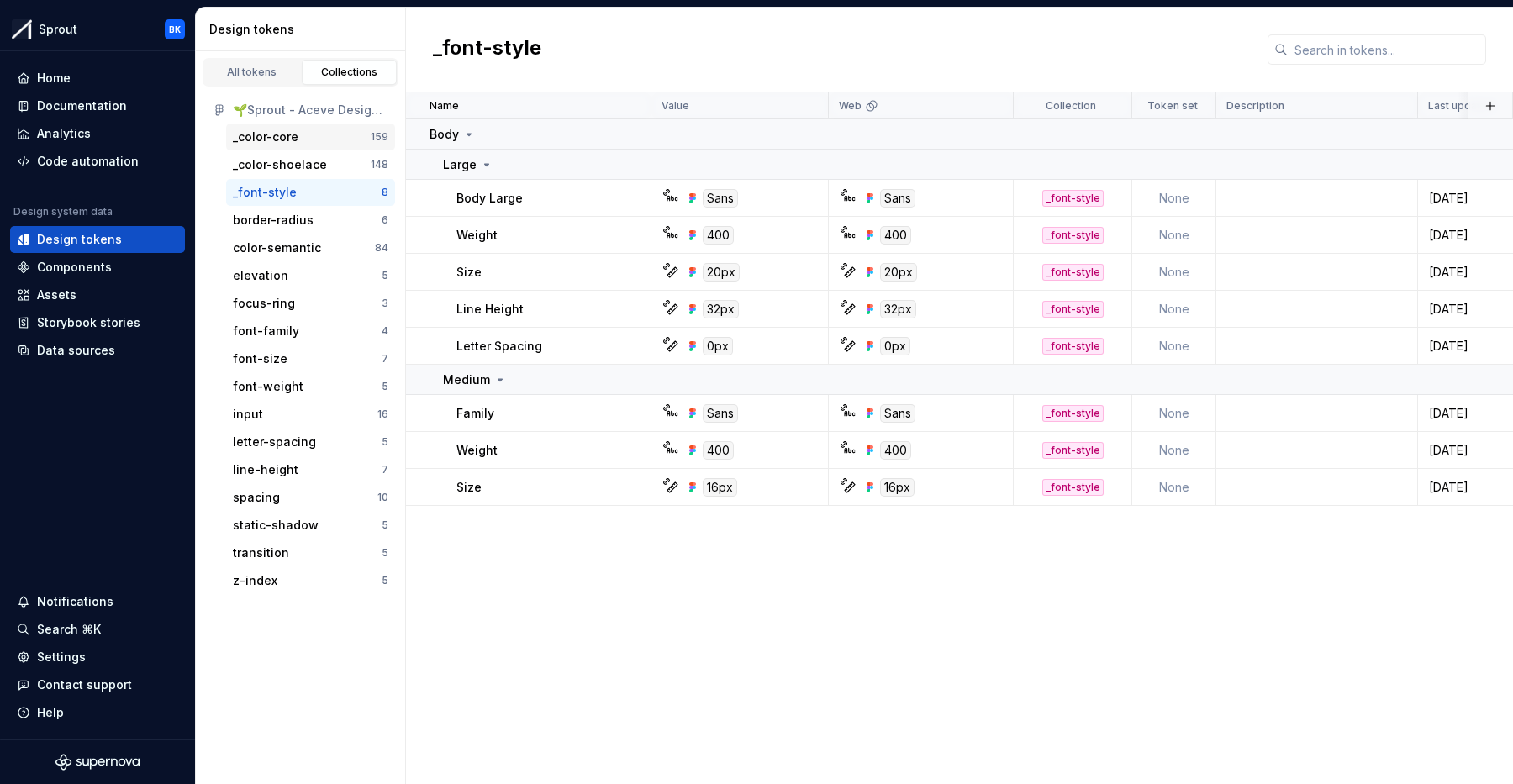
click at [291, 131] on div "_color-core" at bounding box center [266, 136] width 66 height 17
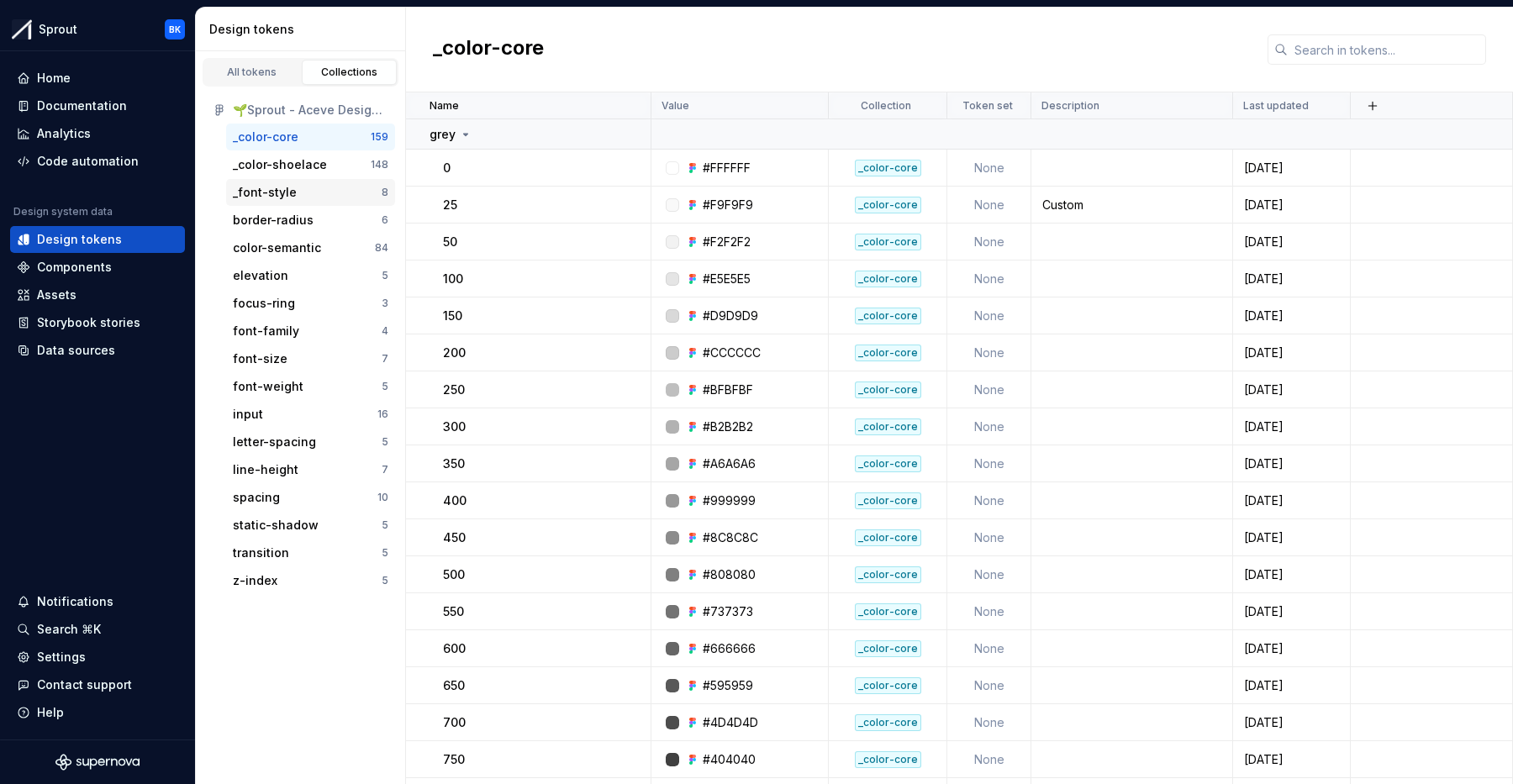
click at [321, 192] on div "_font-style" at bounding box center [307, 192] width 149 height 17
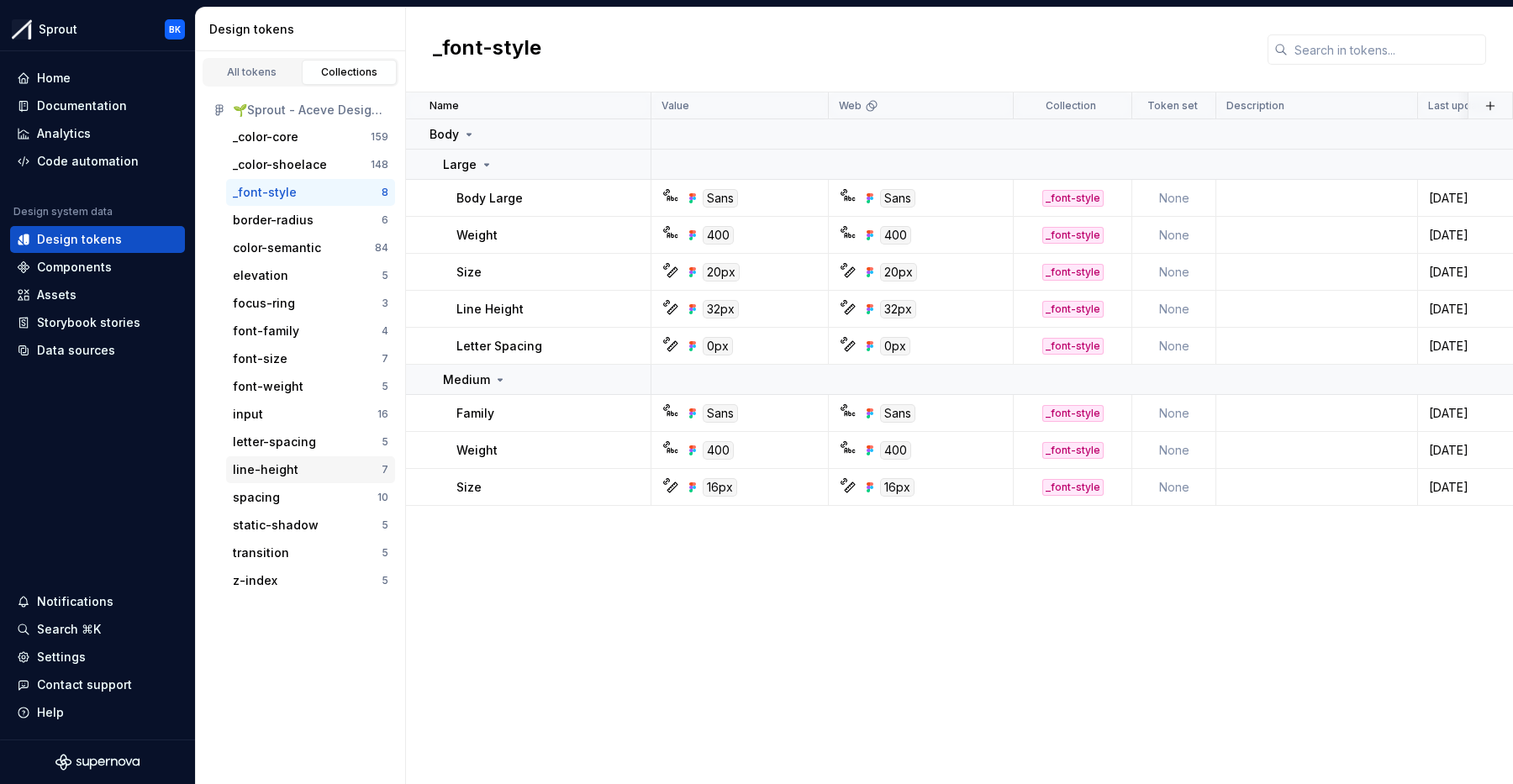
click at [286, 473] on div "line-height" at bounding box center [266, 469] width 66 height 17
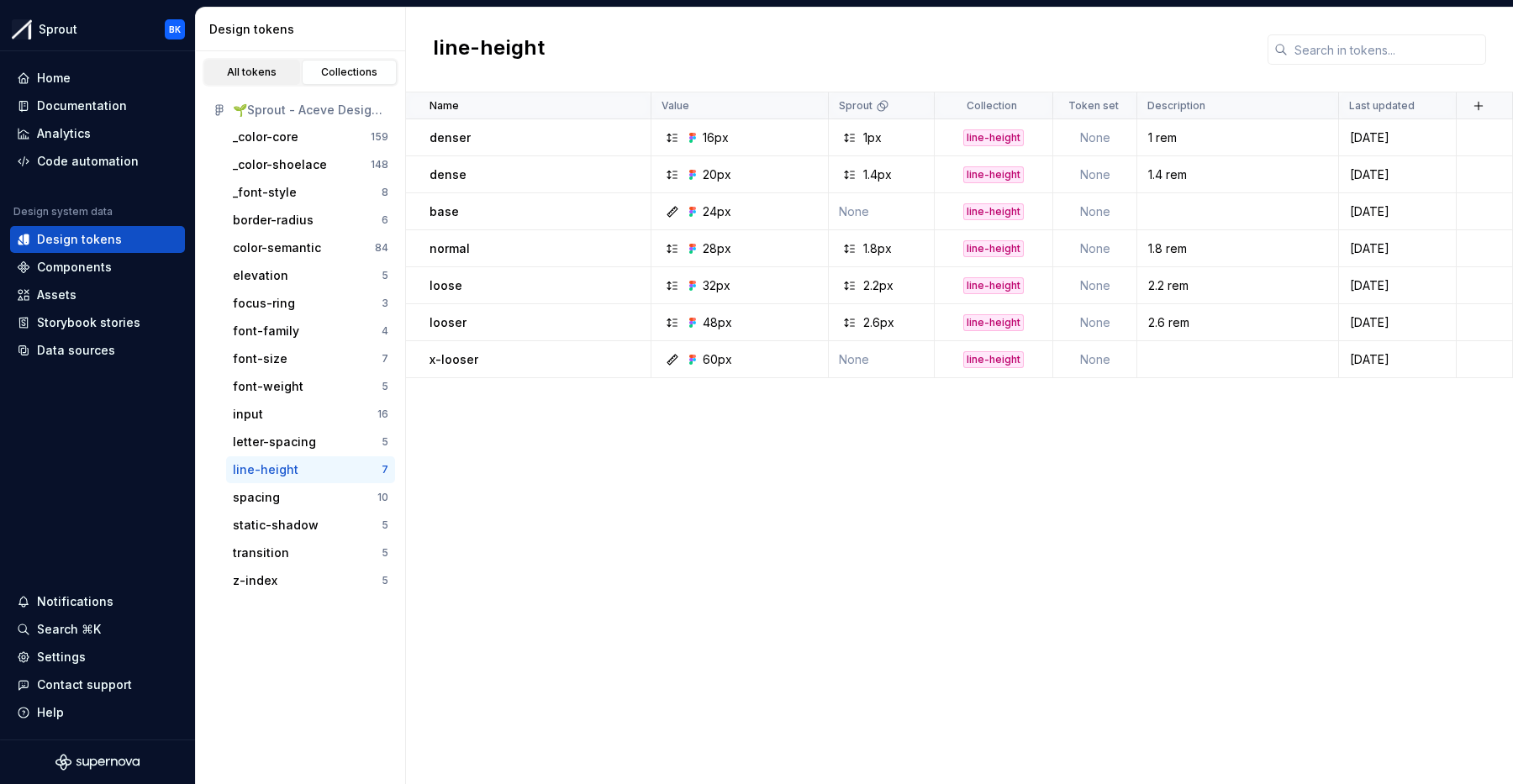
click at [276, 79] on link "All tokens" at bounding box center [252, 72] width 96 height 25
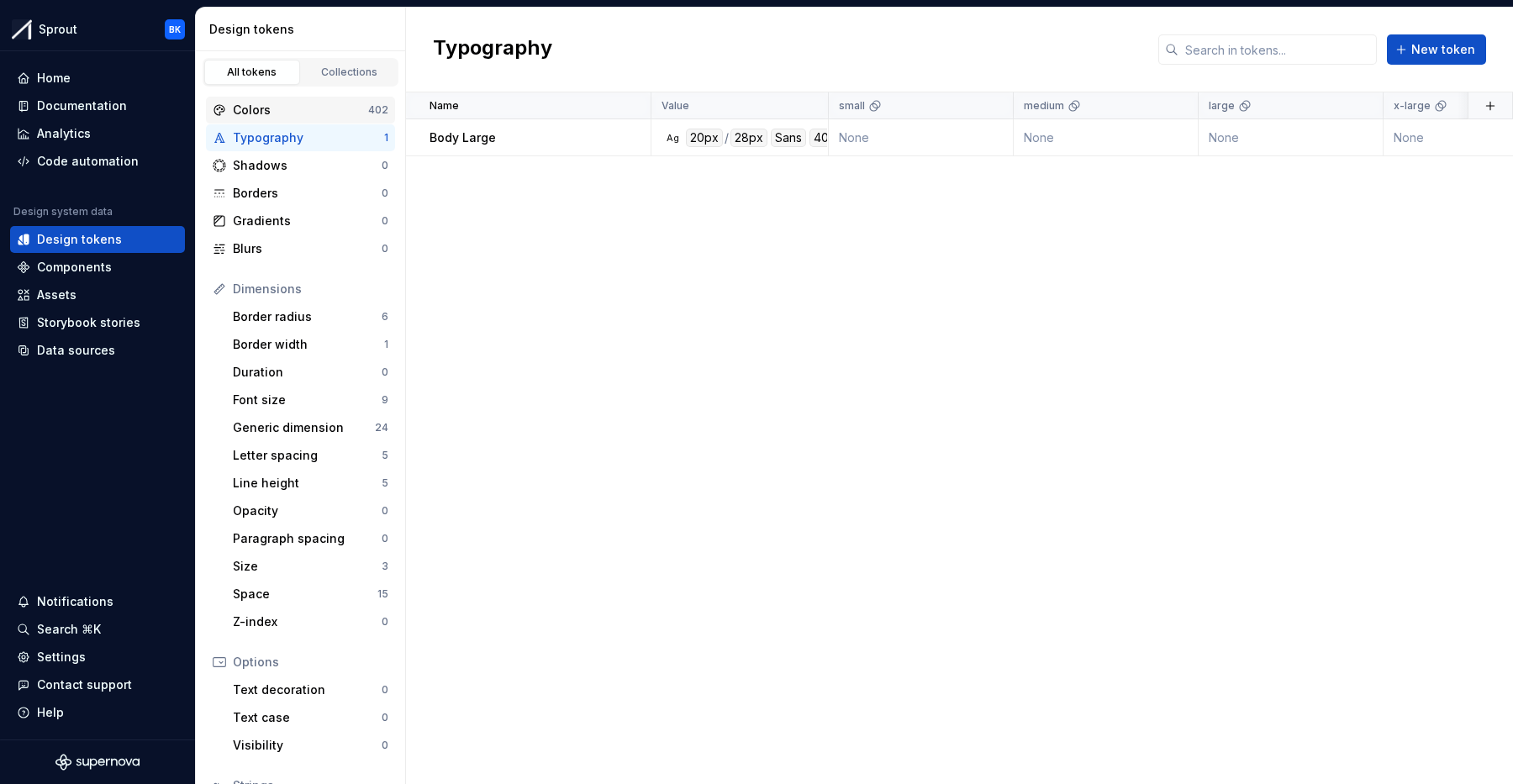
click at [290, 114] on div "Colors" at bounding box center [301, 110] width 136 height 17
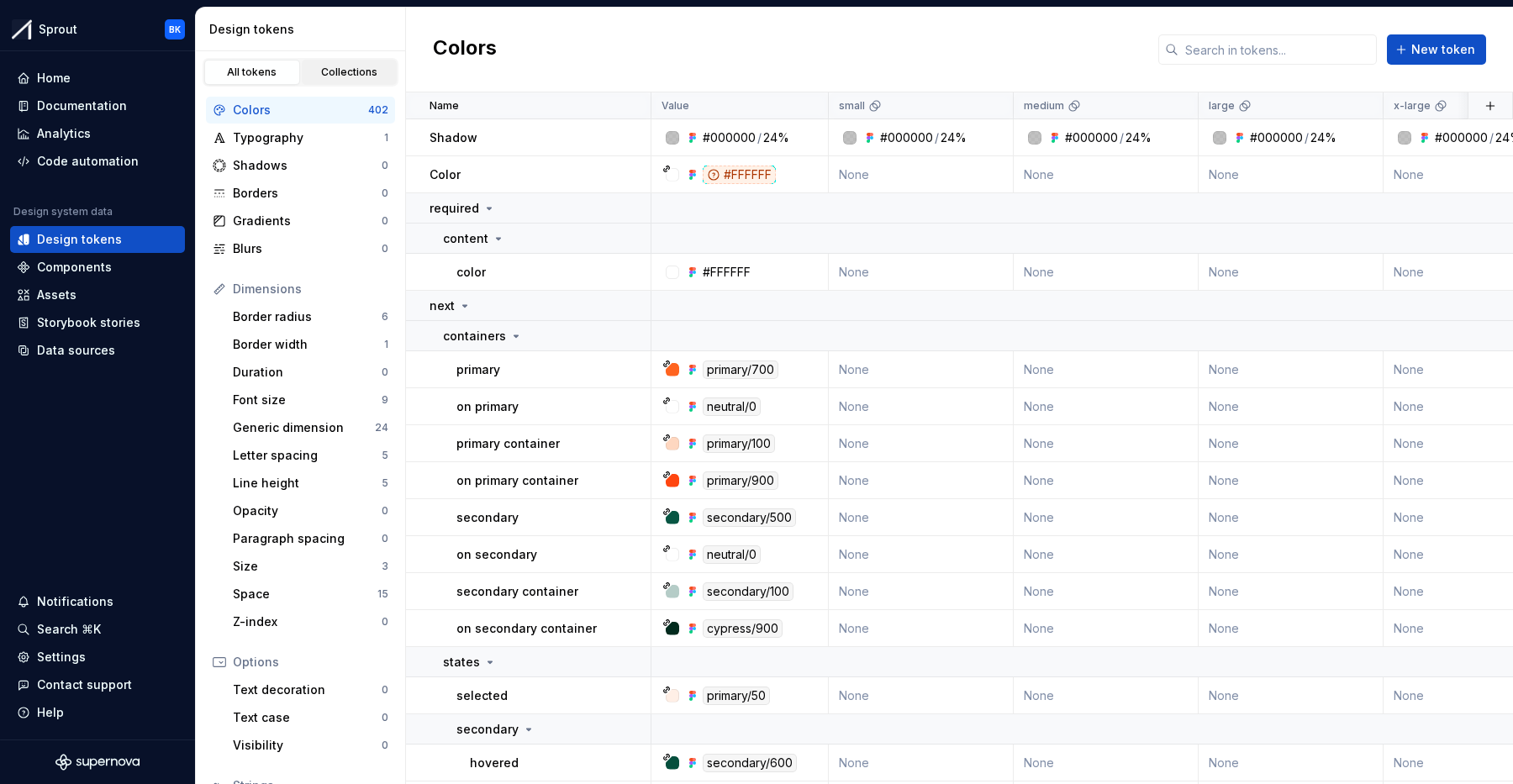
click at [327, 67] on div "Collections" at bounding box center [350, 72] width 84 height 13
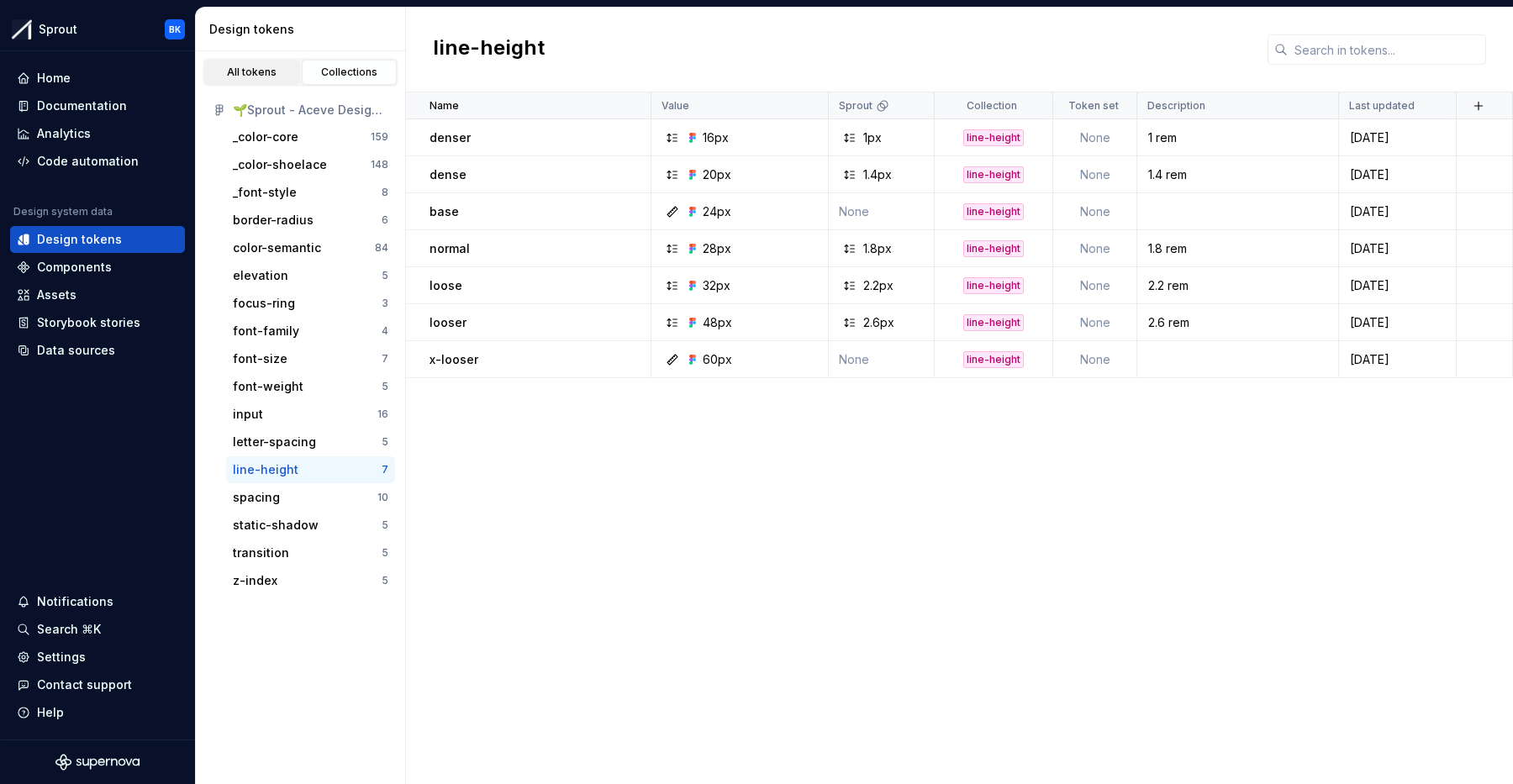
click at [235, 63] on link "All tokens" at bounding box center [252, 72] width 96 height 25
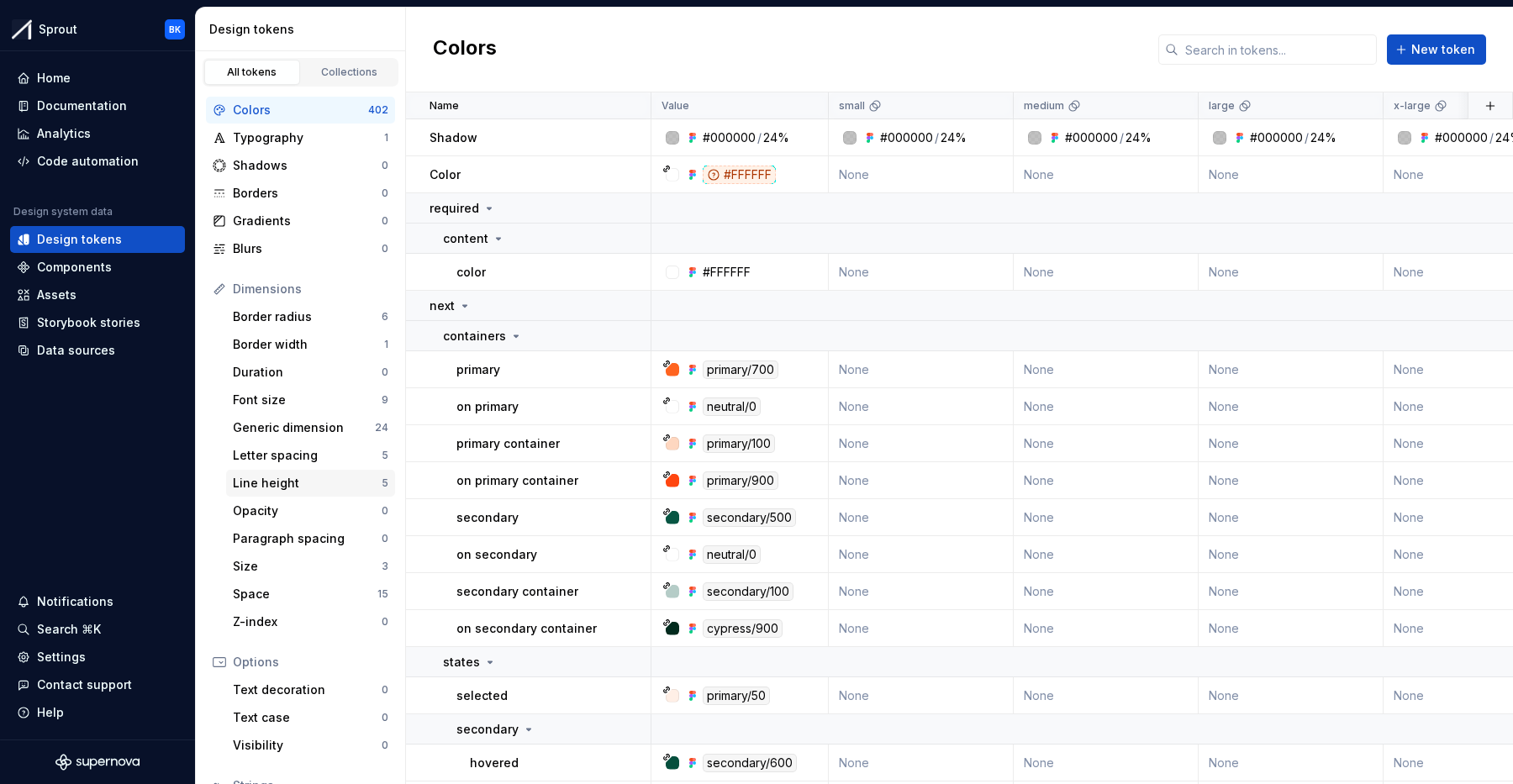
click at [295, 491] on div "Line height" at bounding box center [307, 483] width 149 height 17
click at [991, 106] on html "Sprout BK Home Documentation Analytics Code automation Design system data Desig…" at bounding box center [756, 392] width 1513 height 784
click at [345, 72] on div "Collections" at bounding box center [350, 72] width 84 height 13
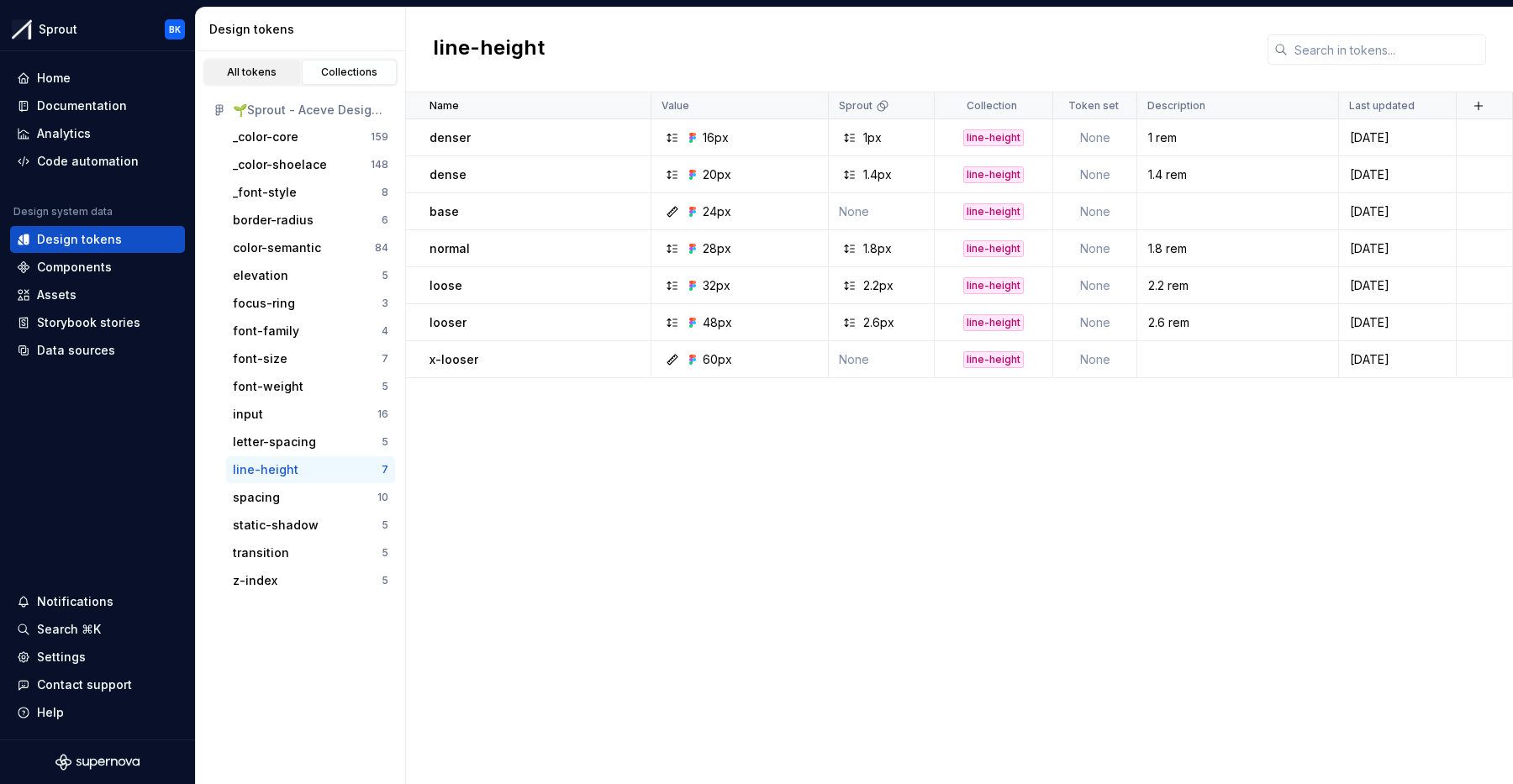
click at [265, 70] on div "All tokens" at bounding box center [252, 72] width 84 height 13
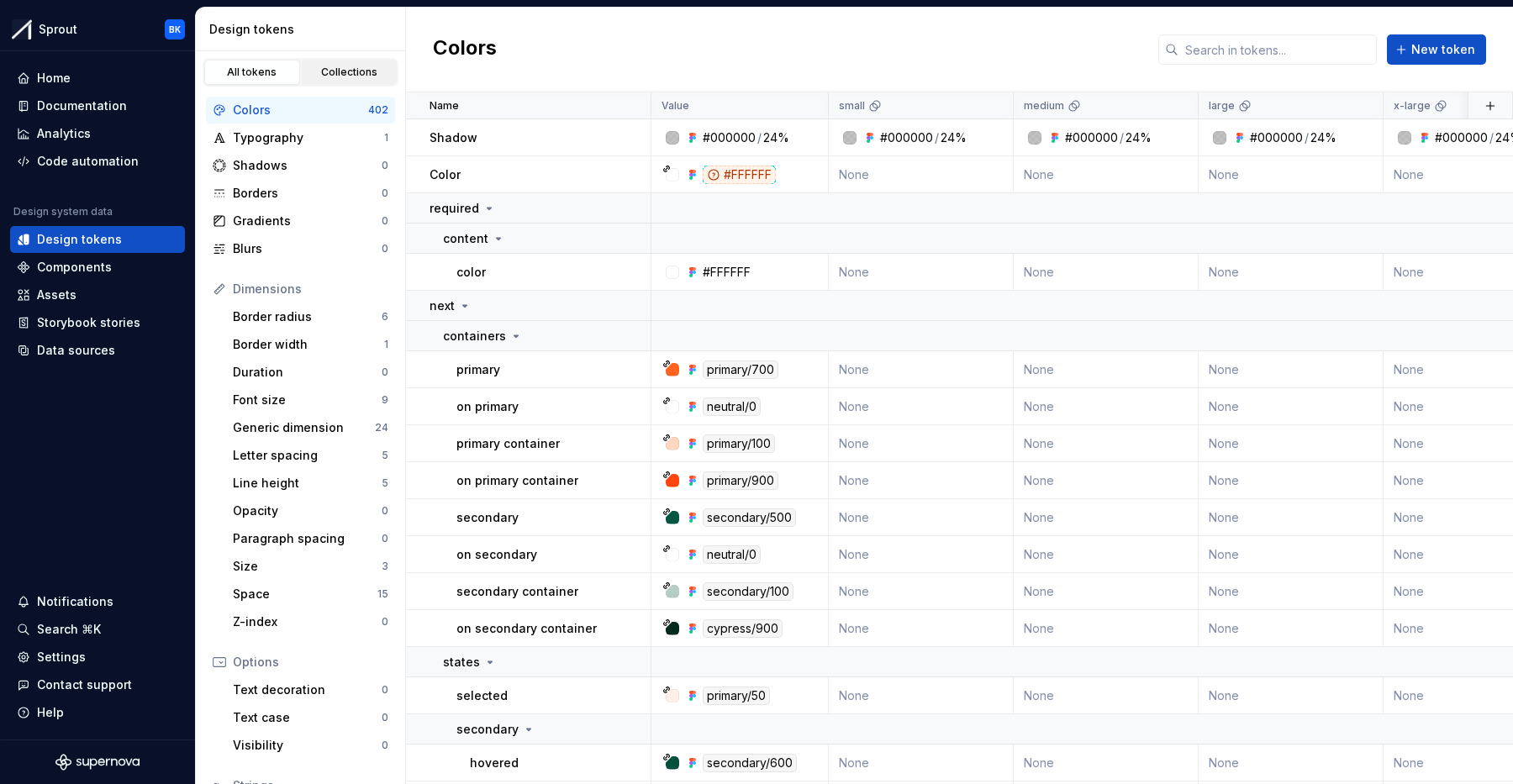
click at [345, 70] on div "Collections" at bounding box center [350, 72] width 84 height 13
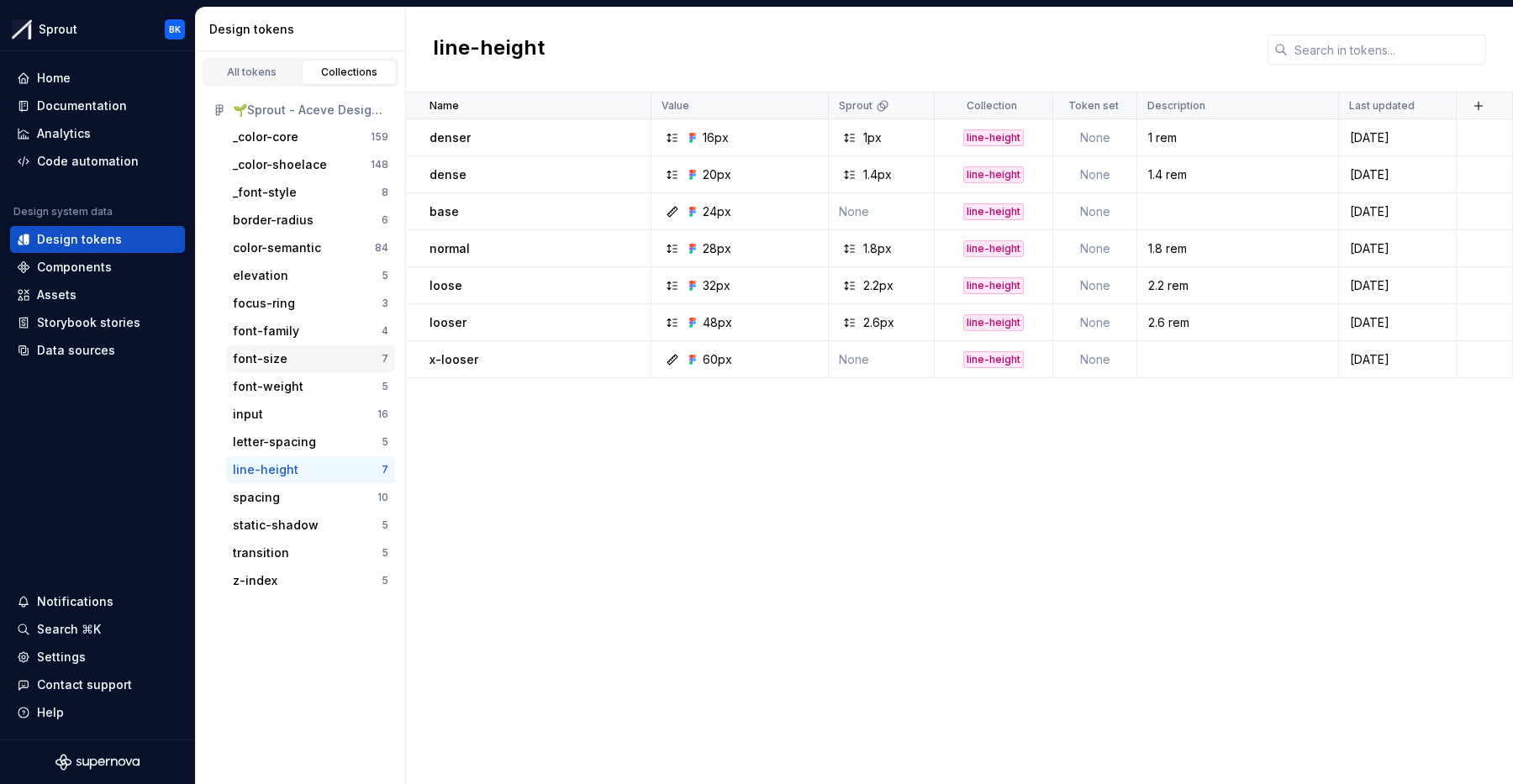
click at [299, 358] on div "font-size" at bounding box center [307, 359] width 149 height 17
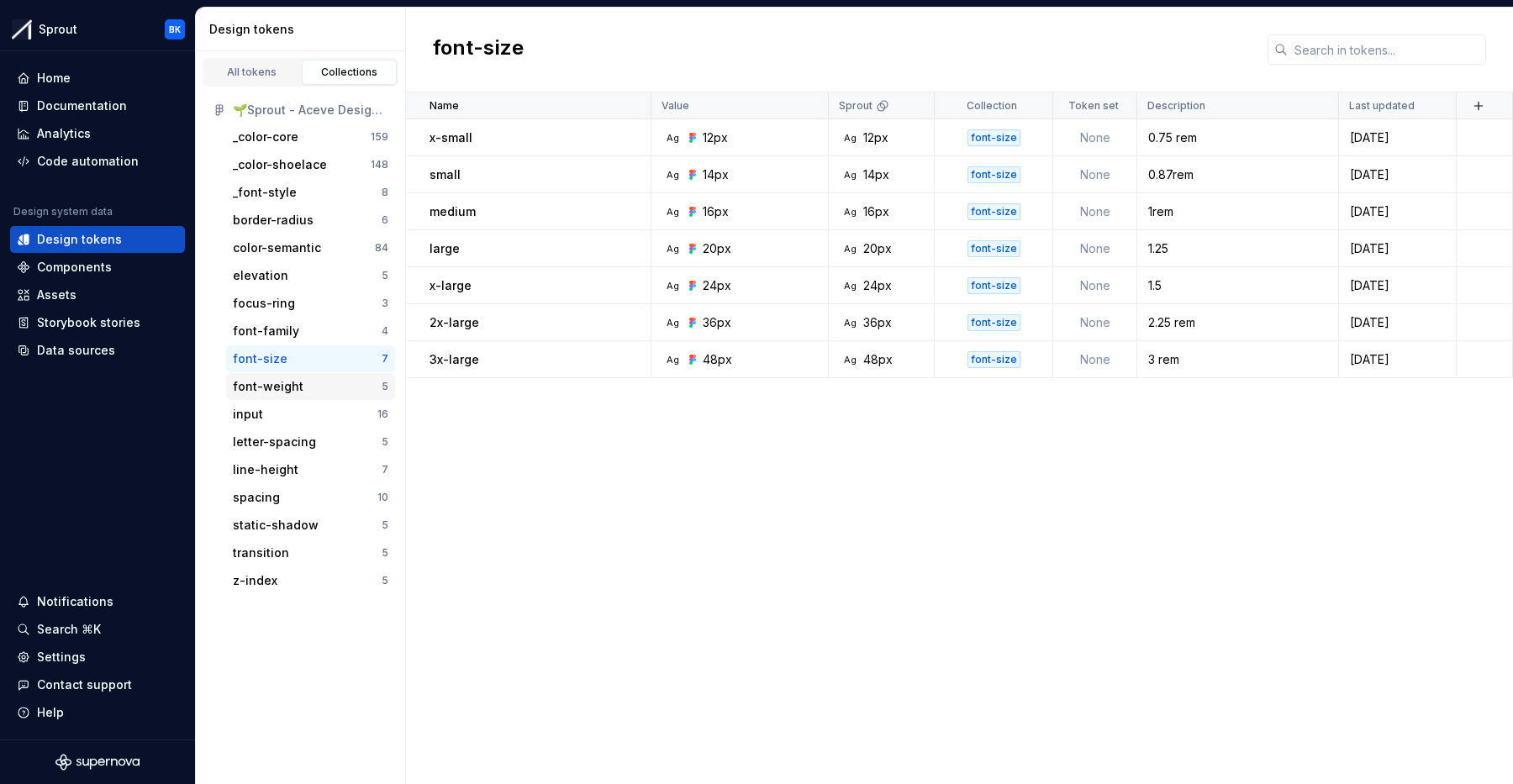
click at [289, 389] on div "font-weight" at bounding box center [268, 387] width 71 height 17
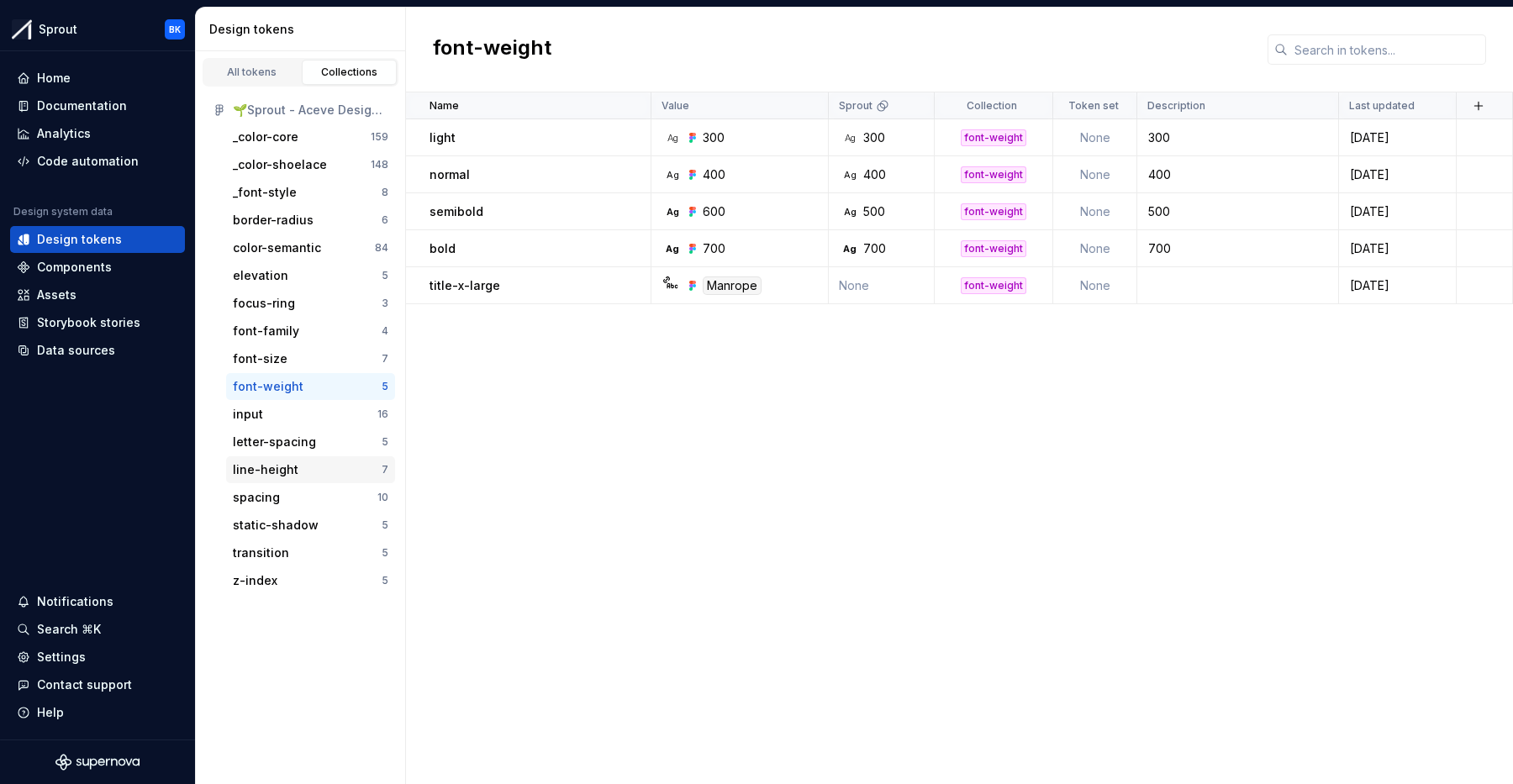
click at [294, 461] on div "line-height" at bounding box center [307, 469] width 149 height 17
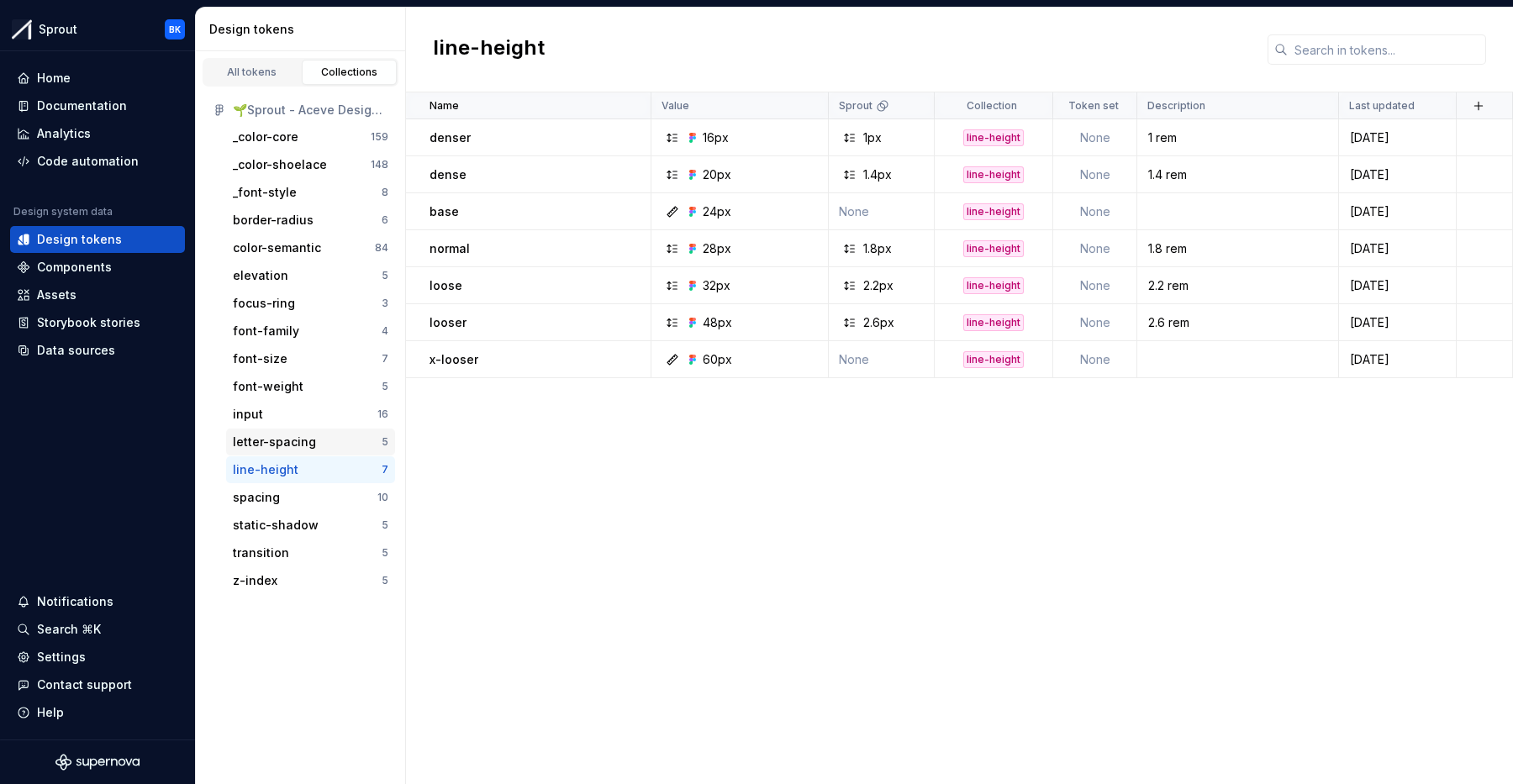
click at [293, 432] on div "letter-spacing 5" at bounding box center [311, 441] width 169 height 27
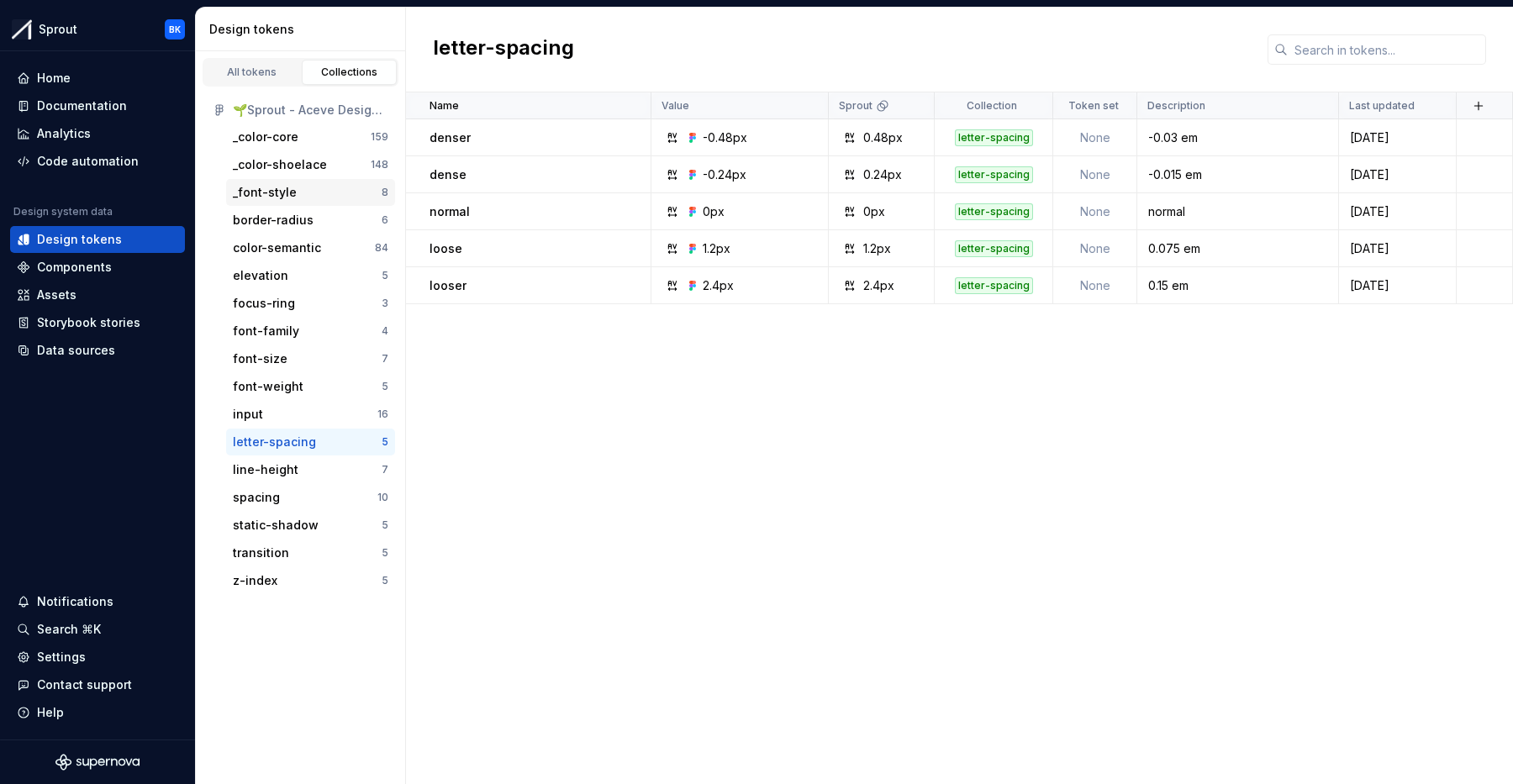
click at [302, 190] on div "_font-style" at bounding box center [307, 192] width 149 height 17
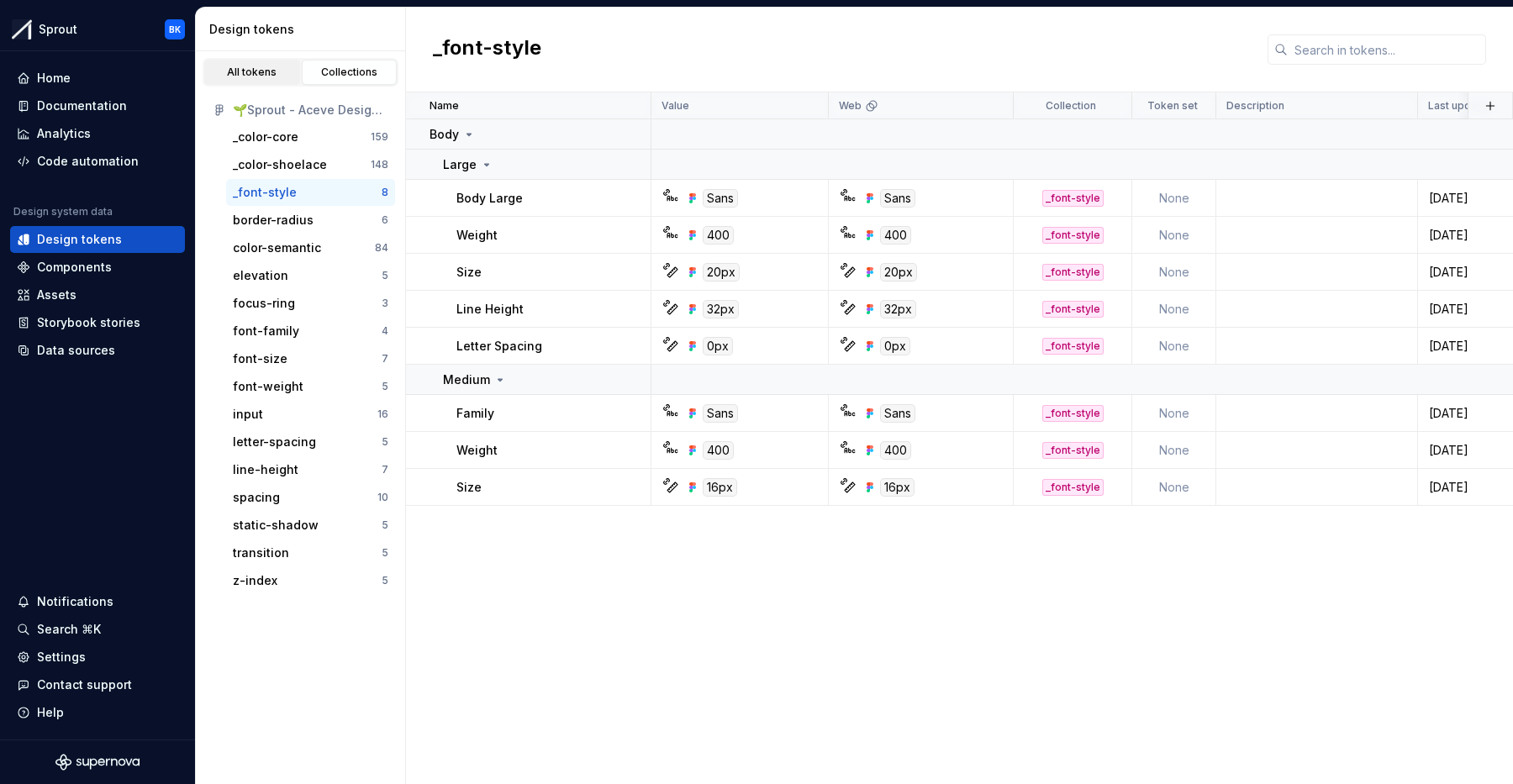
click at [271, 76] on div "All tokens" at bounding box center [252, 72] width 84 height 13
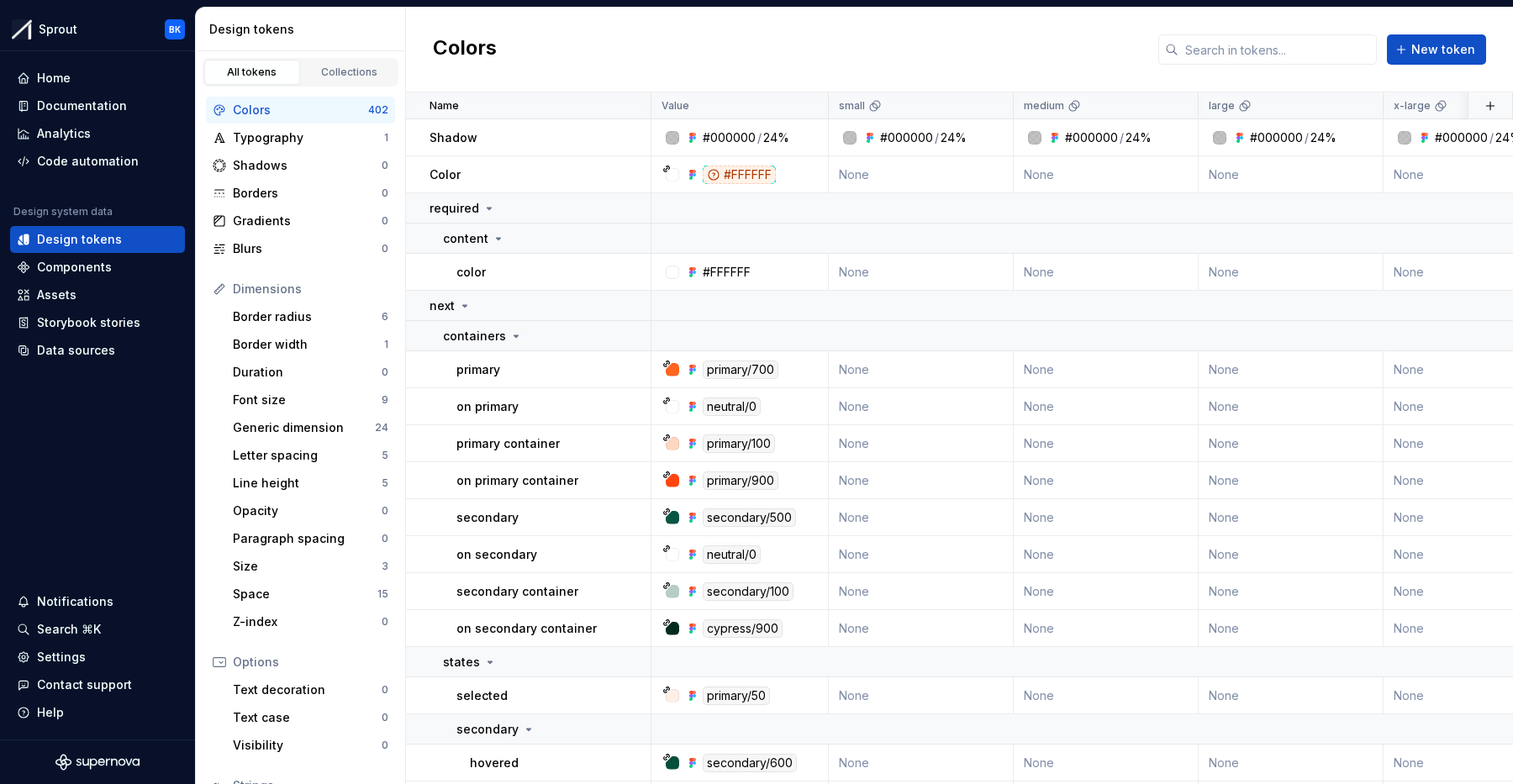
click at [294, 266] on div "Colors 402 Typography 1 Shadows 0 Borders 0 Gradients 0 Blurs 0 Dimensions Bord…" at bounding box center [301, 503] width 209 height 834
click at [357, 71] on div "Collections" at bounding box center [350, 72] width 84 height 13
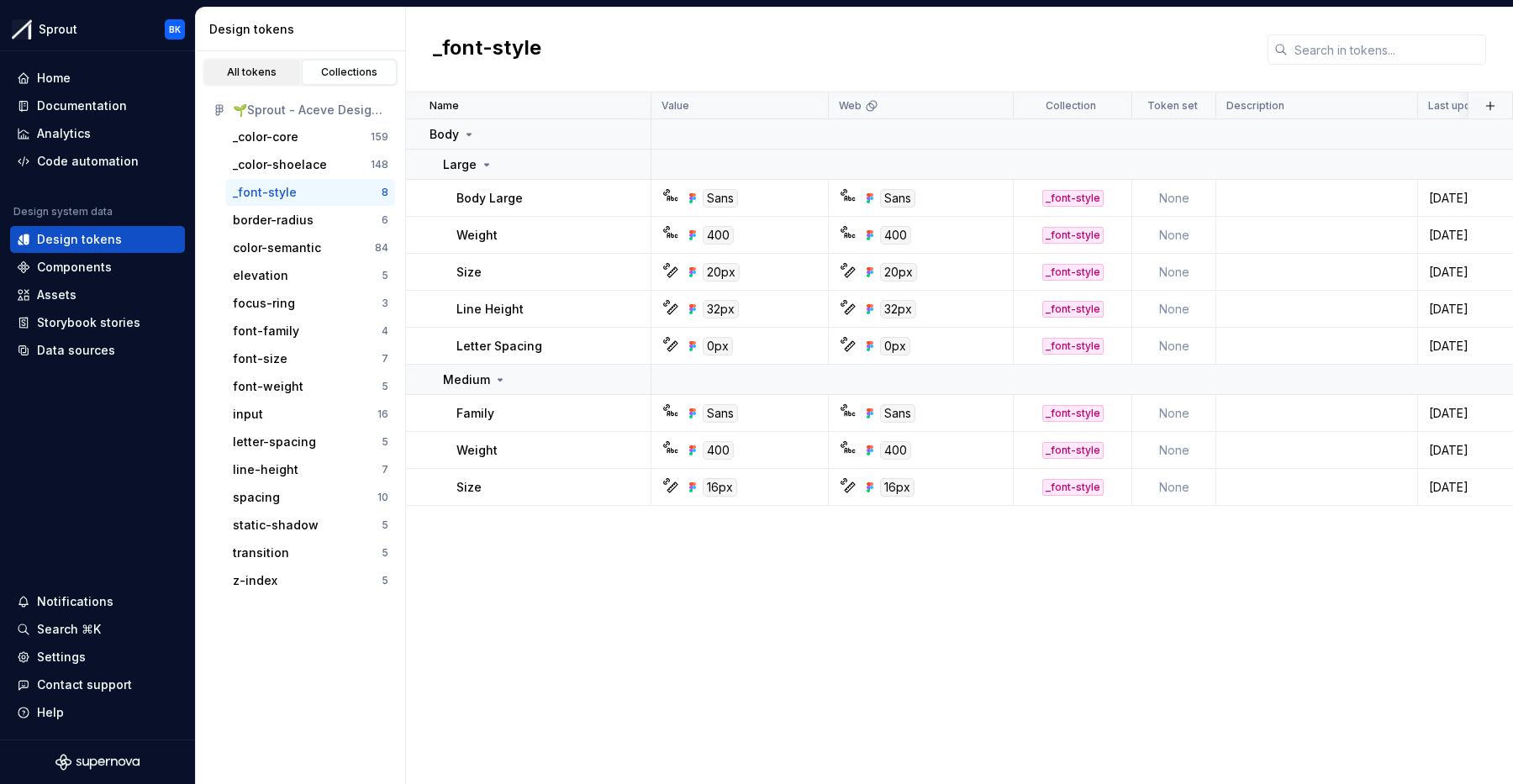
click at [271, 71] on div "All tokens" at bounding box center [252, 72] width 84 height 13
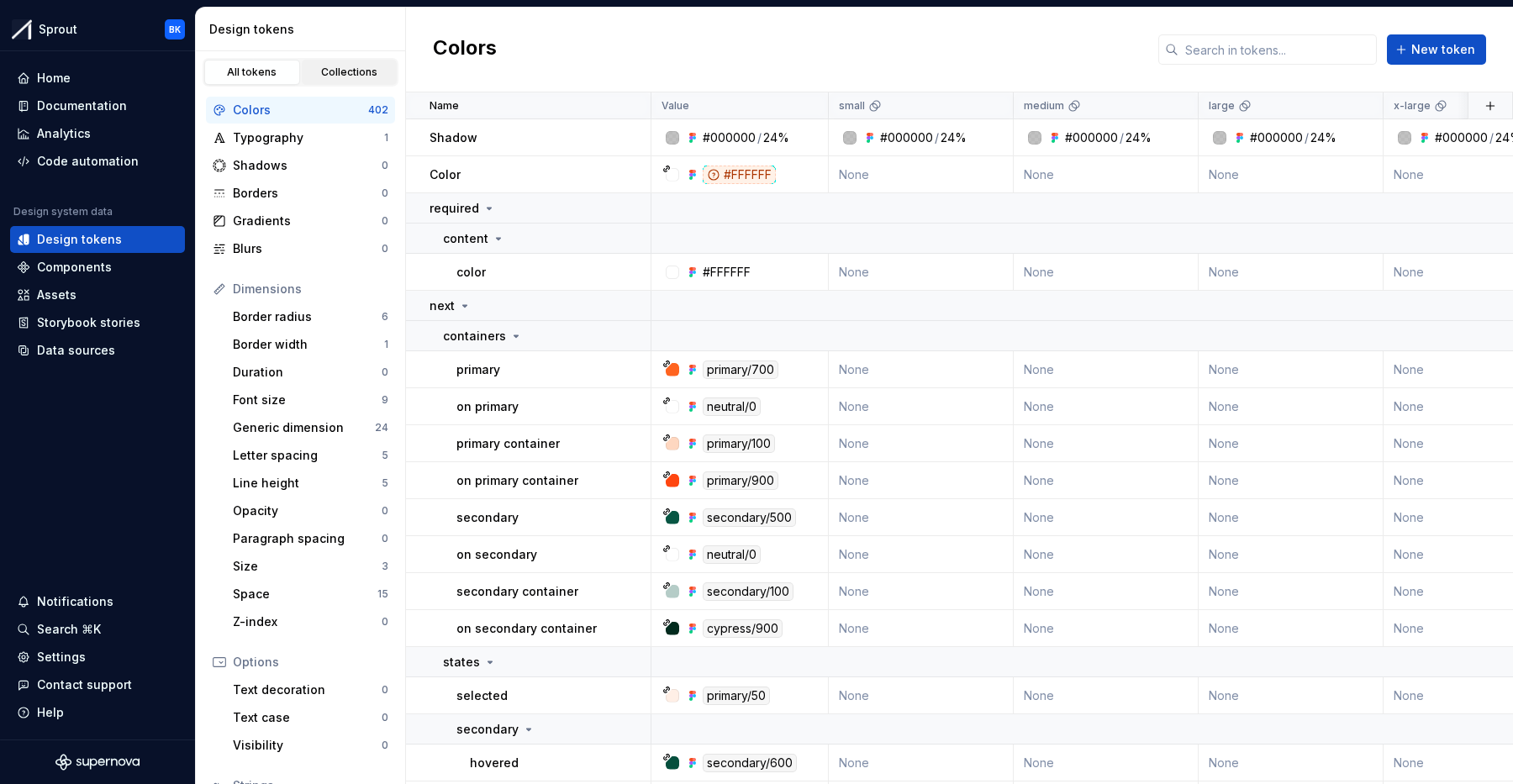
click at [346, 67] on div "Collections" at bounding box center [350, 72] width 84 height 13
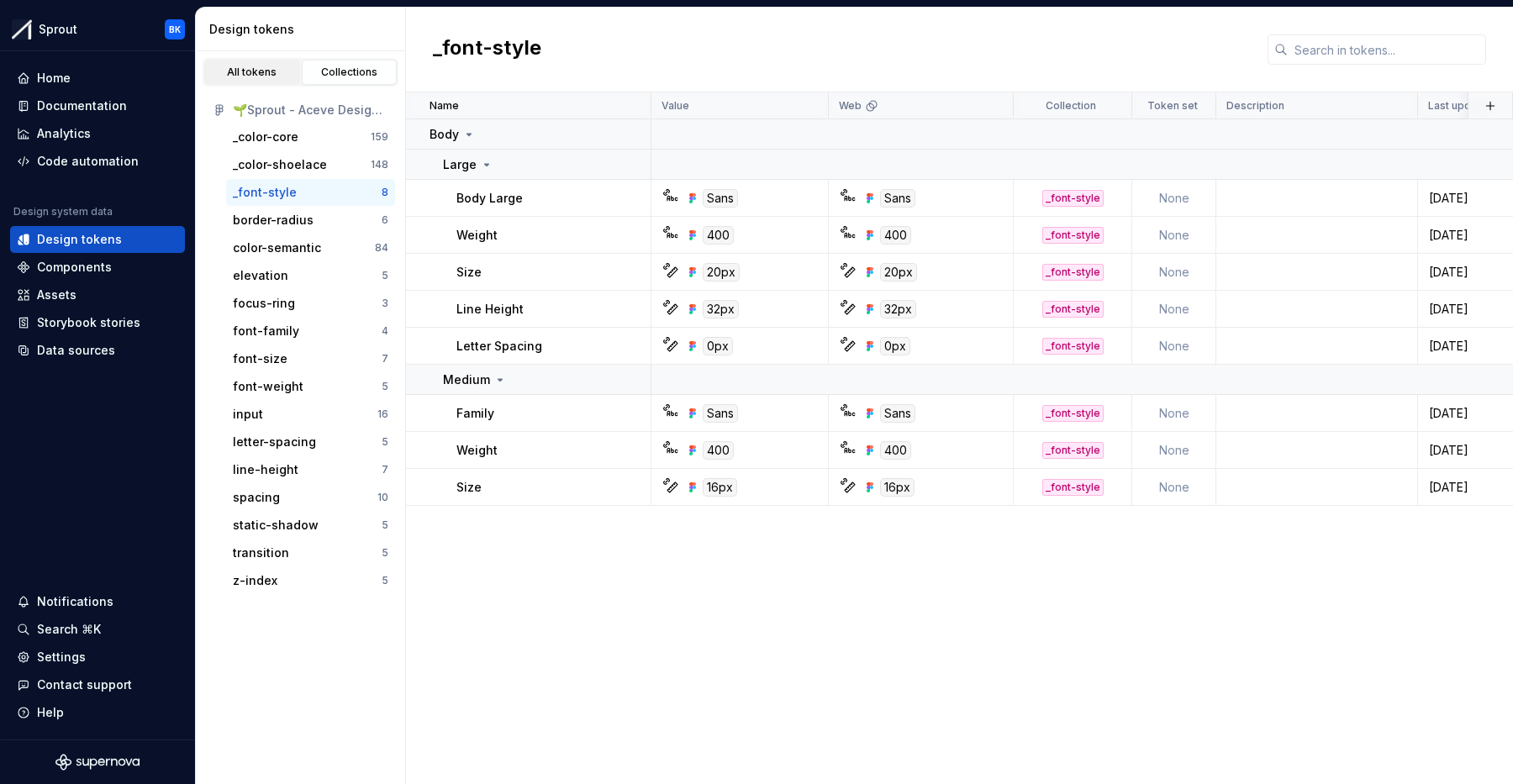
click at [255, 62] on link "All tokens" at bounding box center [252, 72] width 96 height 25
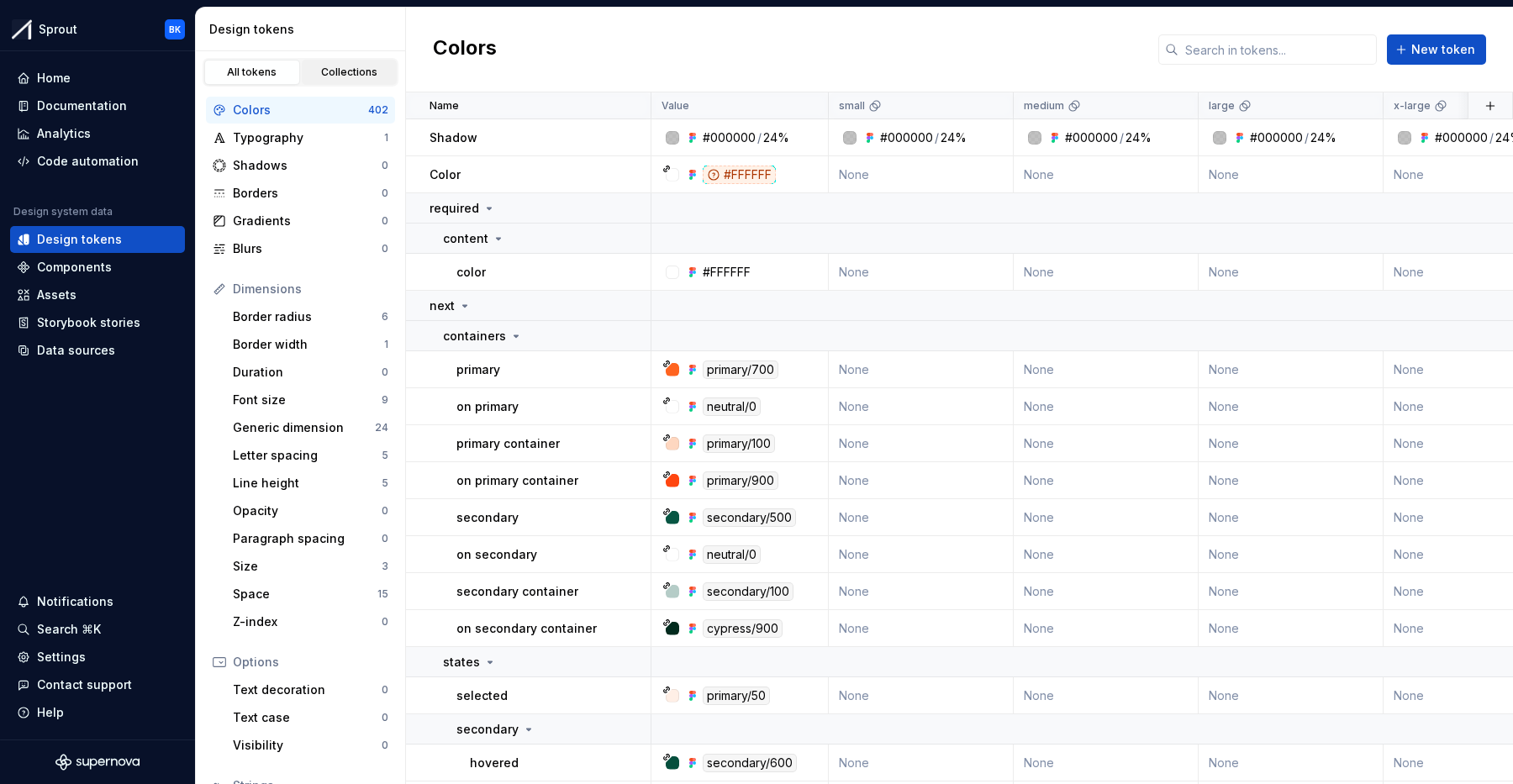
click at [346, 66] on div "Collections" at bounding box center [350, 72] width 84 height 13
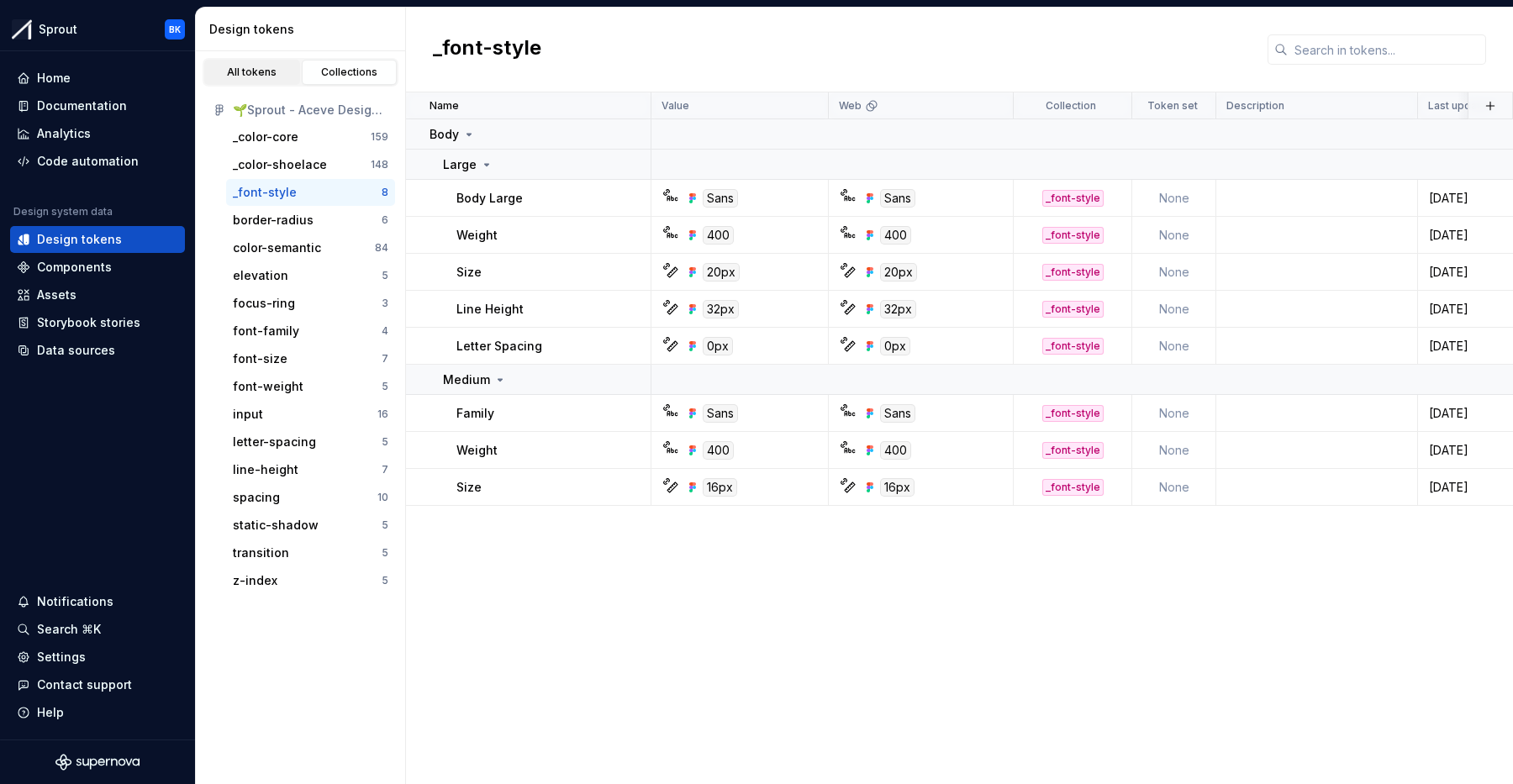
click at [275, 69] on div "All tokens" at bounding box center [252, 72] width 84 height 13
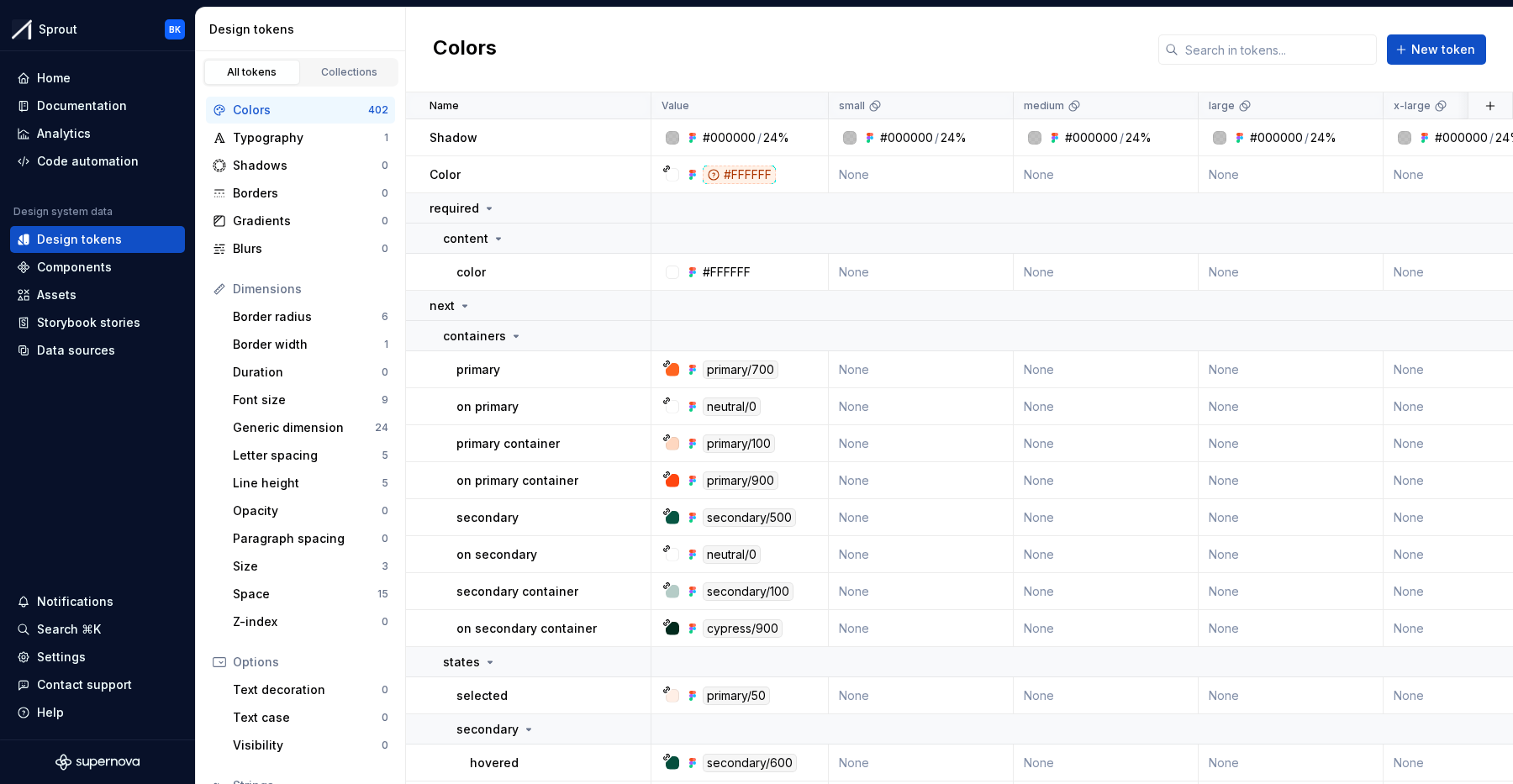
click at [266, 116] on div "Colors" at bounding box center [301, 110] width 136 height 17
click at [297, 481] on div "Line height" at bounding box center [307, 483] width 149 height 17
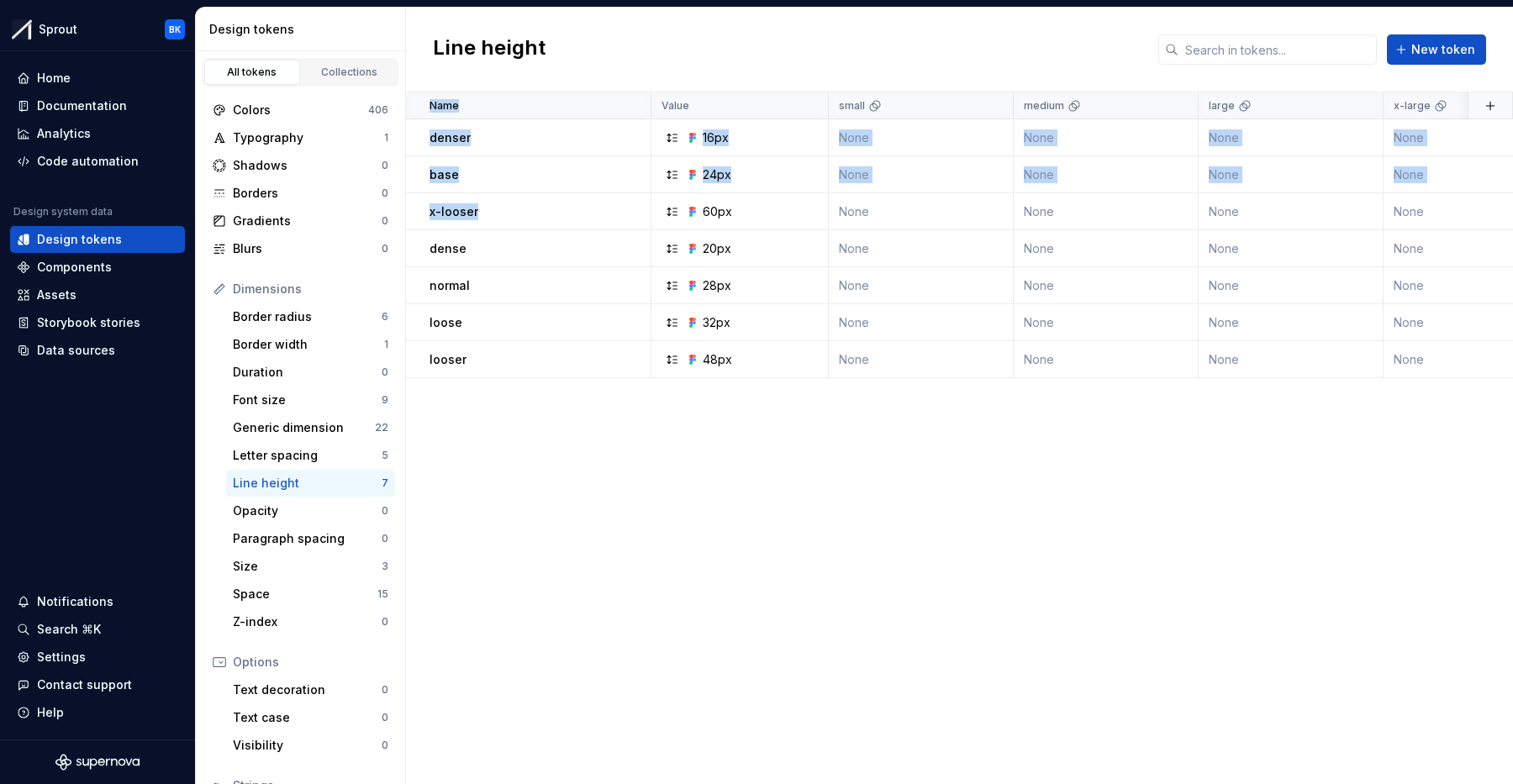
drag, startPoint x: 571, startPoint y: 212, endPoint x: 577, endPoint y: 402, distance: 190.1
click at [567, 392] on div "Name Value small medium large x-large Web Light Dark darkmode Sprout Collection…" at bounding box center [959, 438] width 1107 height 691
drag, startPoint x: 578, startPoint y: 403, endPoint x: 582, endPoint y: 392, distance: 11.7
click at [578, 403] on div "Name Value small medium large x-large Web Light Dark darkmode Sprout Collection…" at bounding box center [959, 438] width 1107 height 691
click at [636, 206] on button "button" at bounding box center [629, 212] width 24 height 24
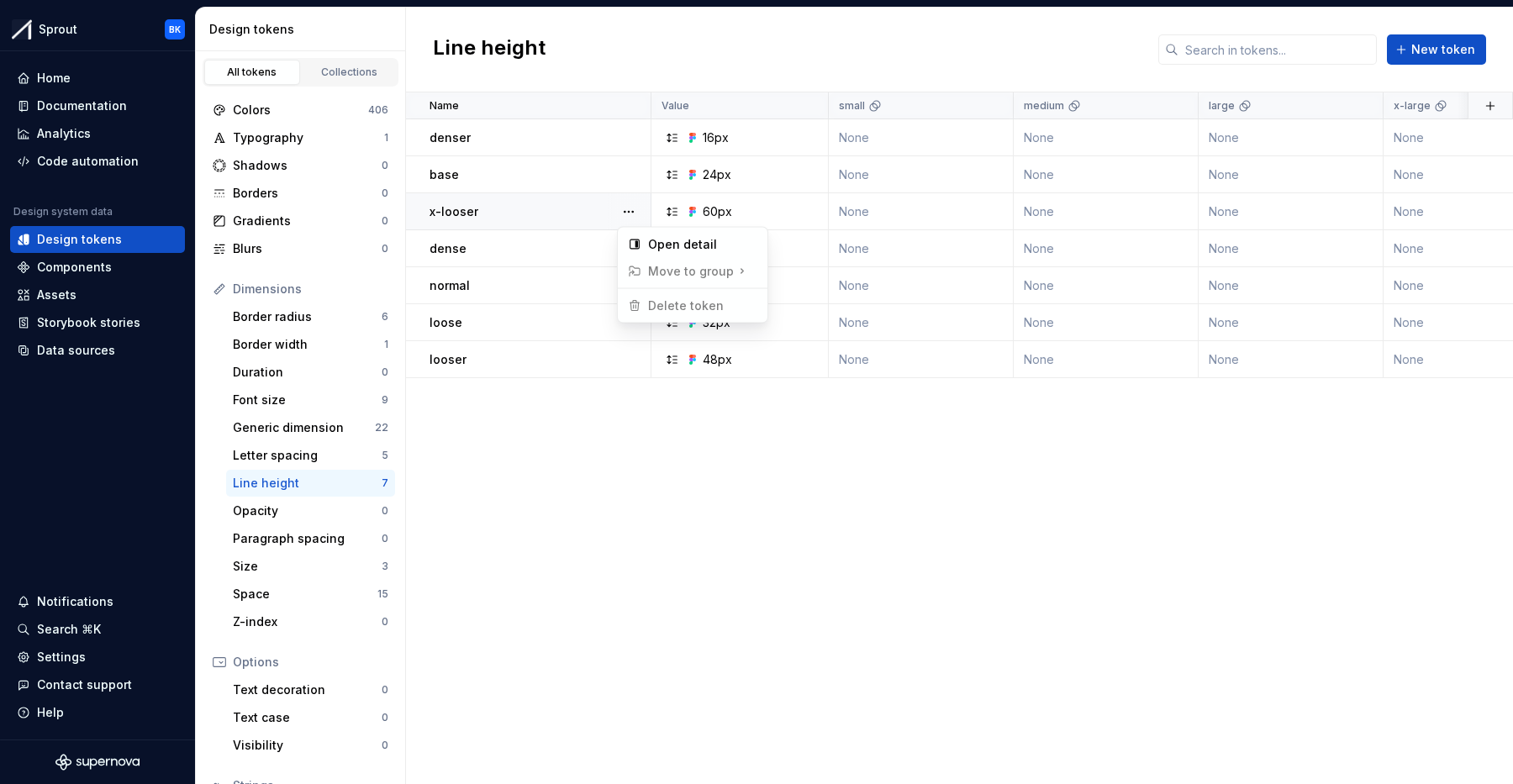
click at [467, 415] on html "Sprout BK Home Documentation Analytics Code automation Design system data Desig…" at bounding box center [756, 392] width 1513 height 784
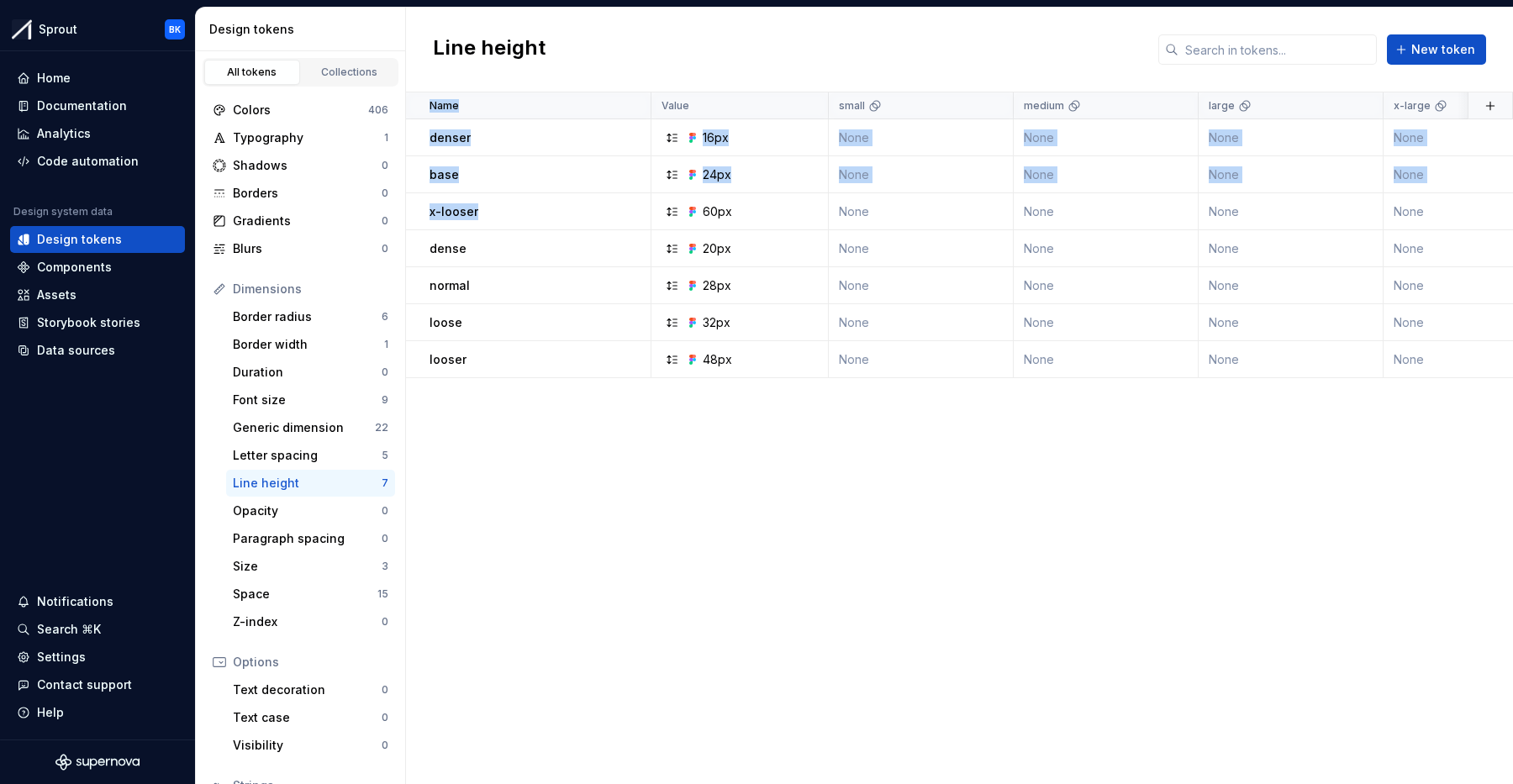
drag, startPoint x: 536, startPoint y: 204, endPoint x: 538, endPoint y: 414, distance: 210.0
click at [536, 414] on div "Name Value small medium large x-large Web Light Dark darkmode Sprout Collection…" at bounding box center [959, 438] width 1107 height 691
click at [539, 412] on div "Name Value small medium large x-large Web Light Dark darkmode Sprout Collection…" at bounding box center [959, 438] width 1107 height 691
click at [321, 113] on div "Colors" at bounding box center [301, 110] width 136 height 17
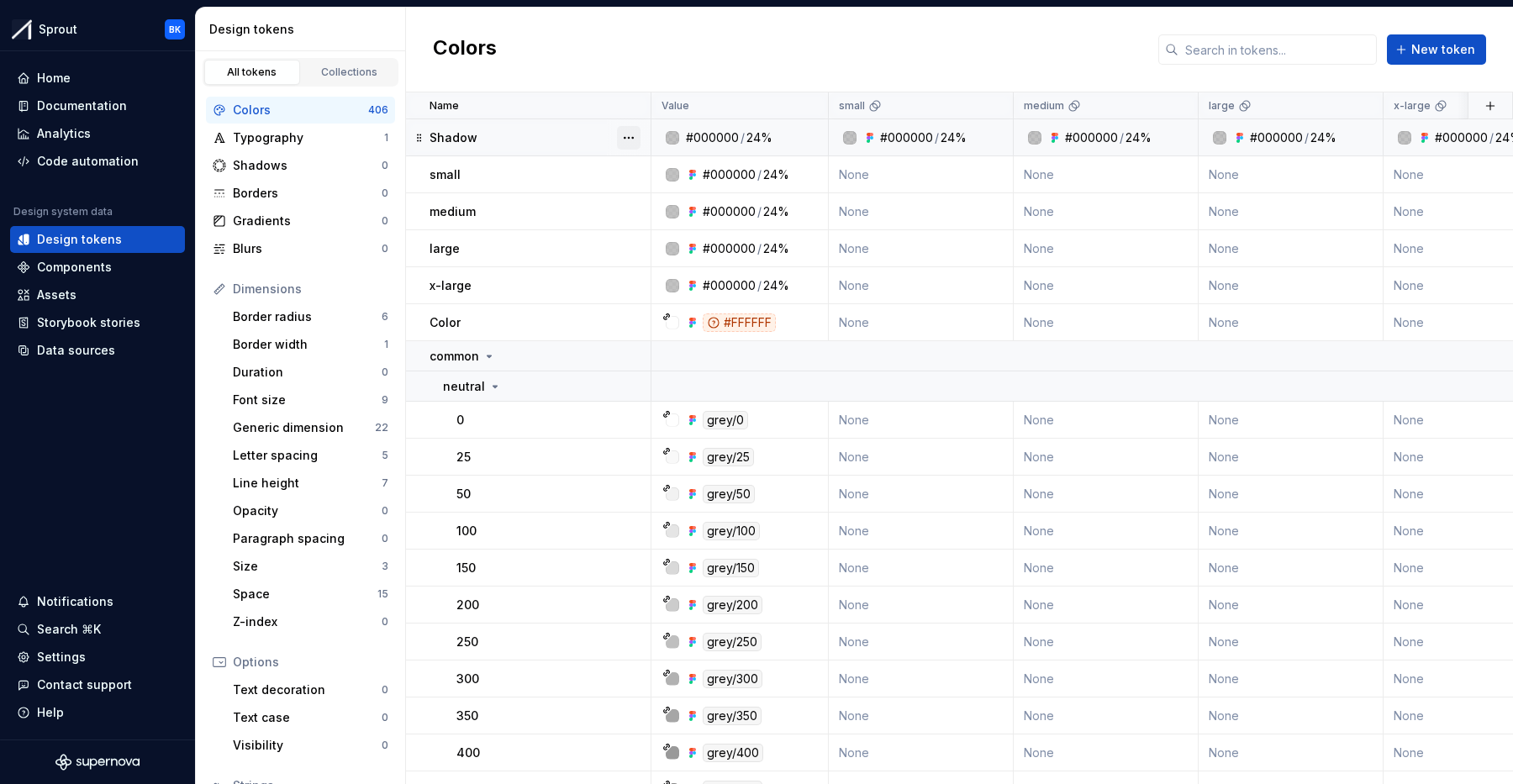
click at [628, 139] on button "button" at bounding box center [629, 138] width 24 height 24
click at [699, 228] on div "Delete token" at bounding box center [703, 231] width 110 height 17
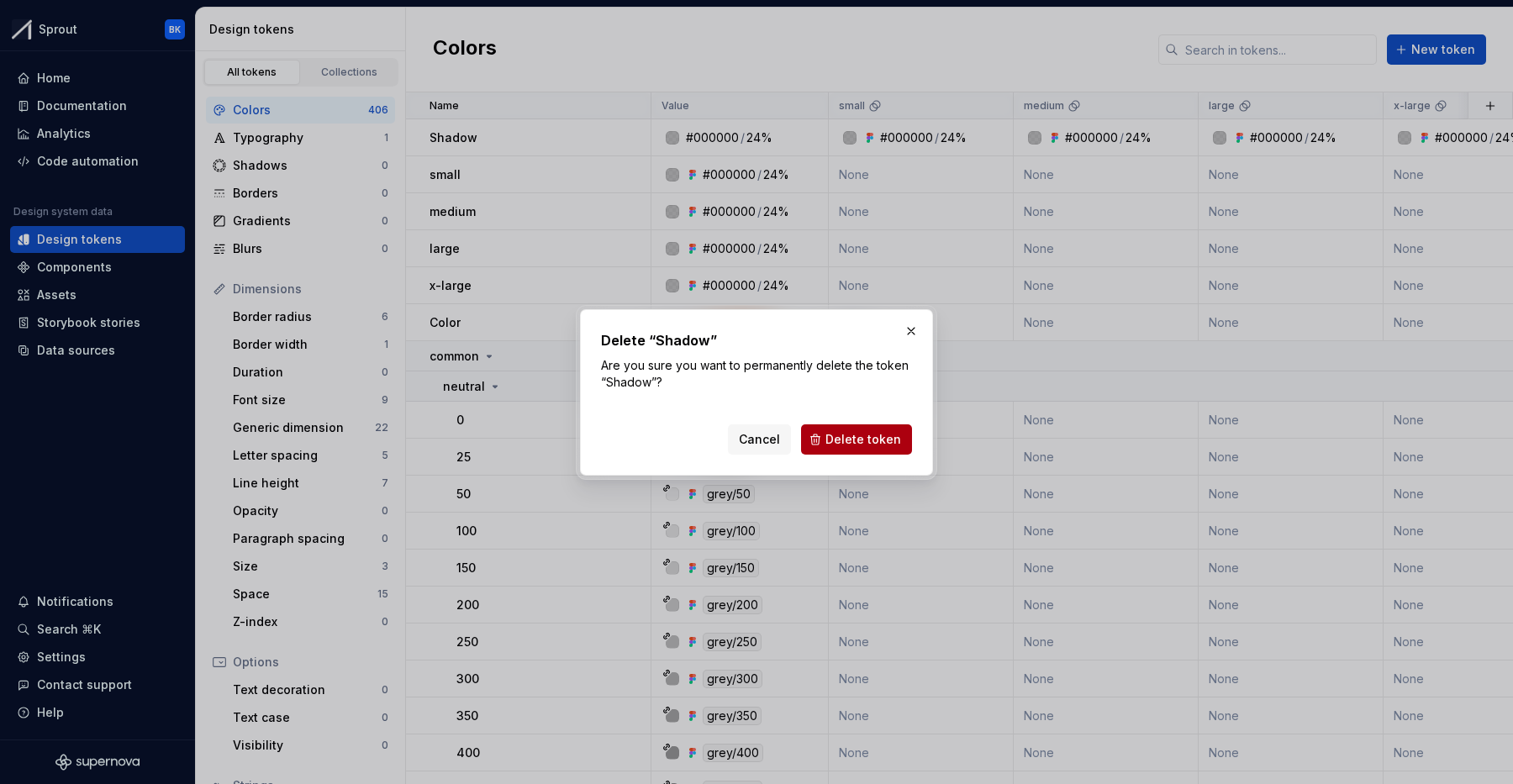
click at [842, 440] on span "Delete token" at bounding box center [863, 439] width 76 height 17
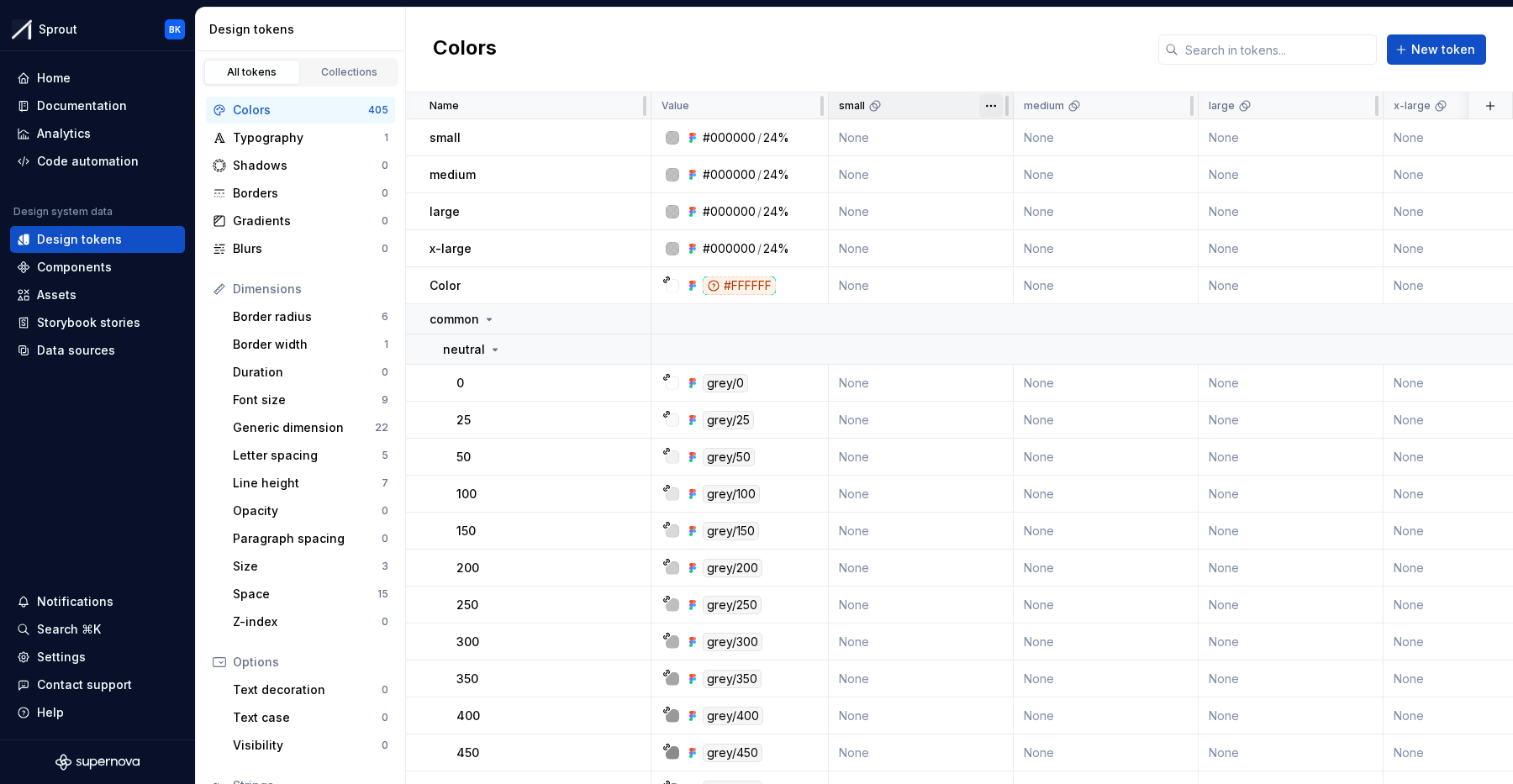
click at [991, 110] on html "Sprout BK Home Documentation Analytics Code automation Design system data Desig…" at bounding box center [756, 392] width 1513 height 784
click at [1015, 236] on span "Delete theme" at bounding box center [1065, 234] width 110 height 17
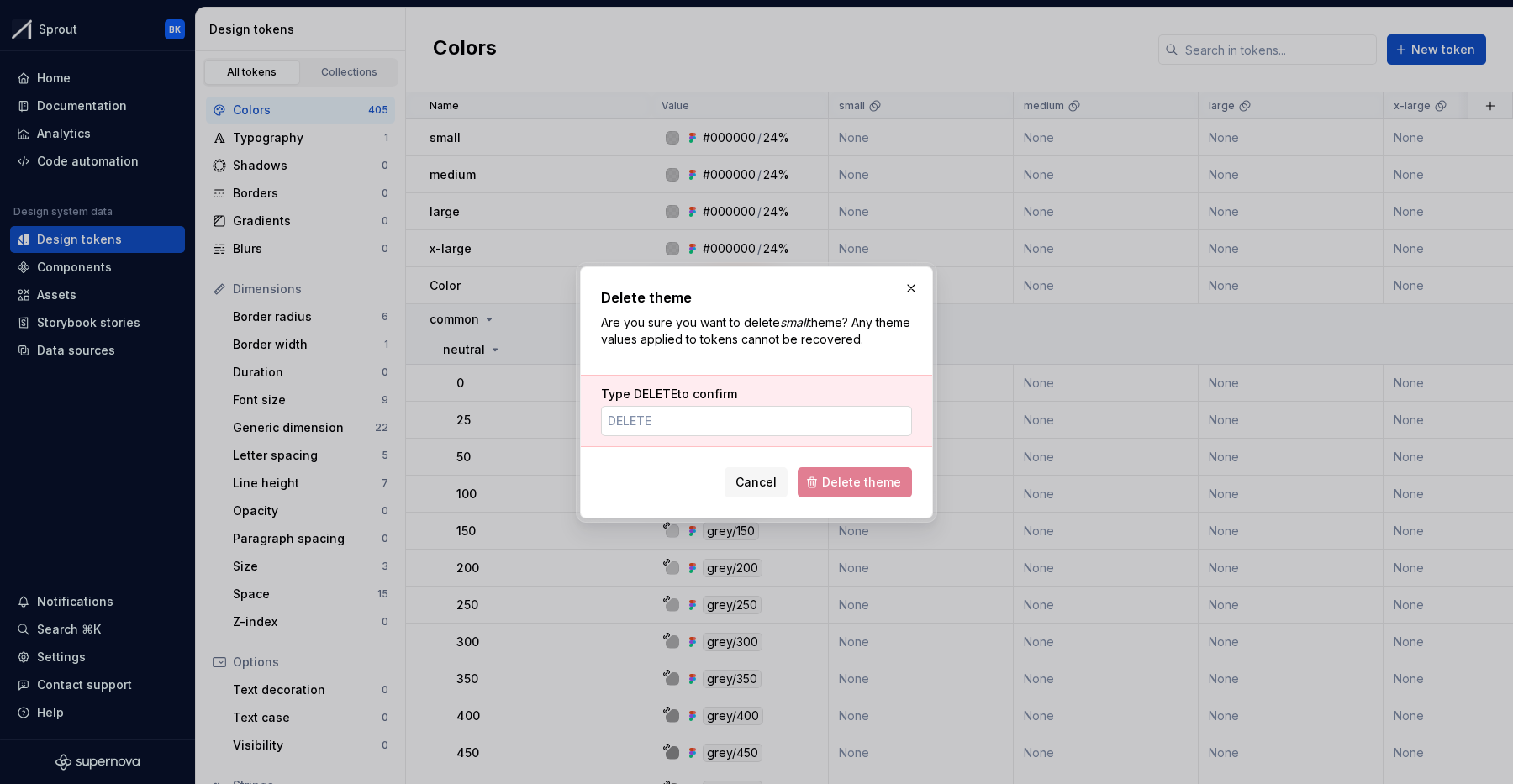
click at [709, 416] on input "Type DELETE to confirm" at bounding box center [756, 420] width 311 height 30
type input "DELETE"
click at [844, 484] on span "Delete theme" at bounding box center [861, 482] width 79 height 17
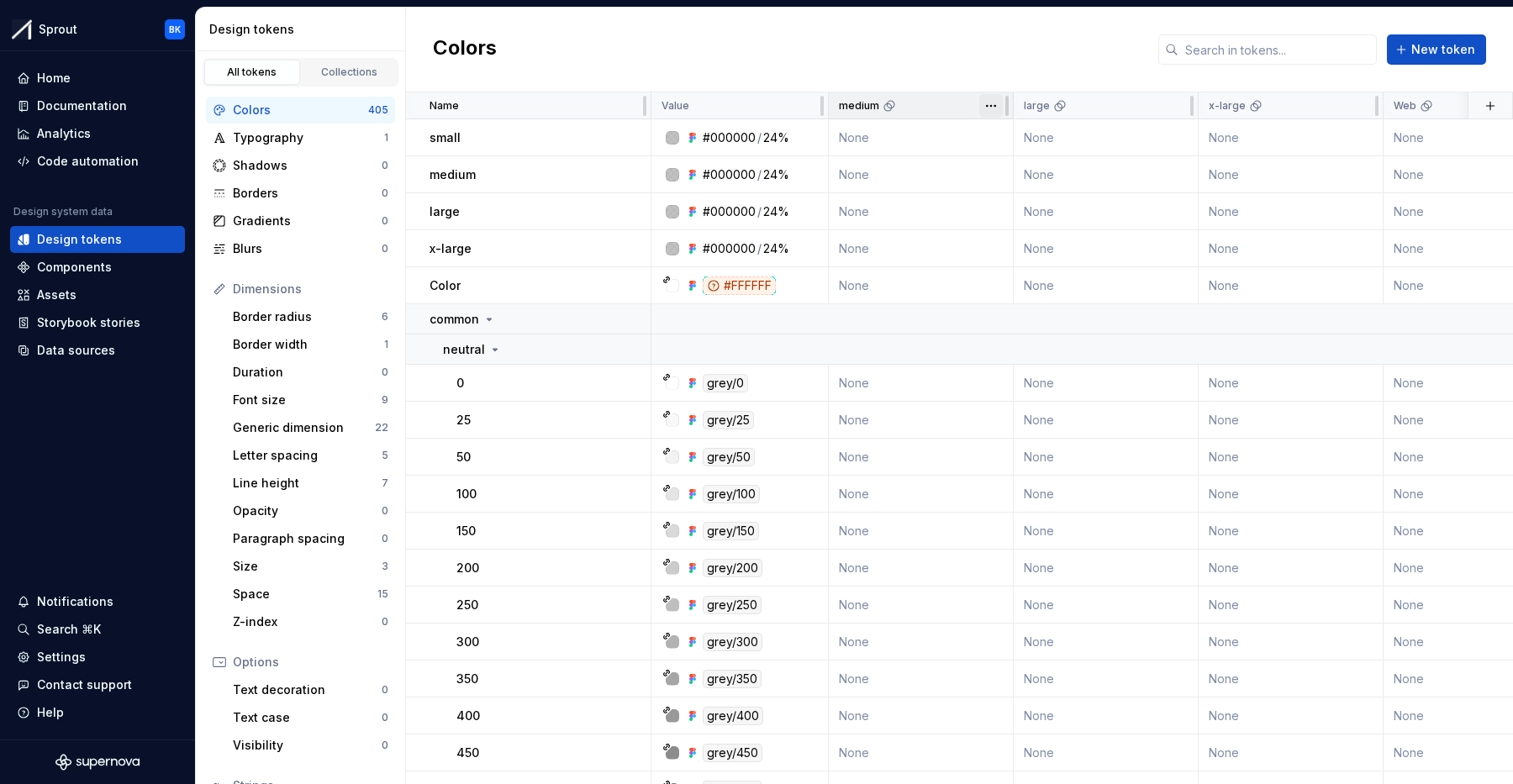
click at [988, 110] on html "Sprout BK Home Documentation Analytics Code automation Design system data Desig…" at bounding box center [756, 392] width 1513 height 784
click at [1017, 227] on span "Delete theme" at bounding box center [1065, 234] width 110 height 17
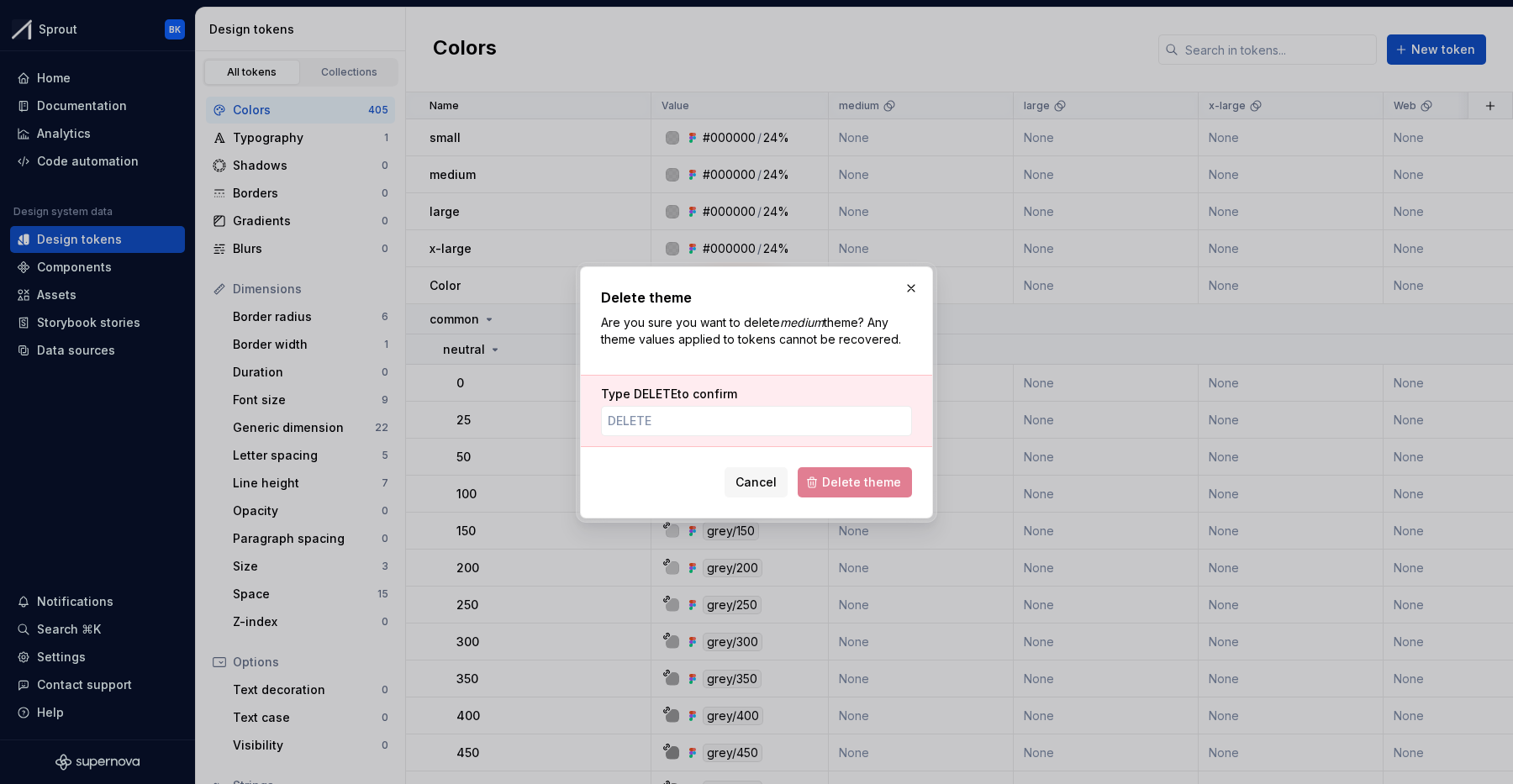
drag, startPoint x: 800, startPoint y: 423, endPoint x: 810, endPoint y: 435, distance: 15.6
click at [800, 423] on input "Type DELETE to confirm" at bounding box center [756, 420] width 311 height 30
paste input "DELETE"
type input "DELETE"
click at [855, 489] on span "Delete theme" at bounding box center [861, 482] width 79 height 17
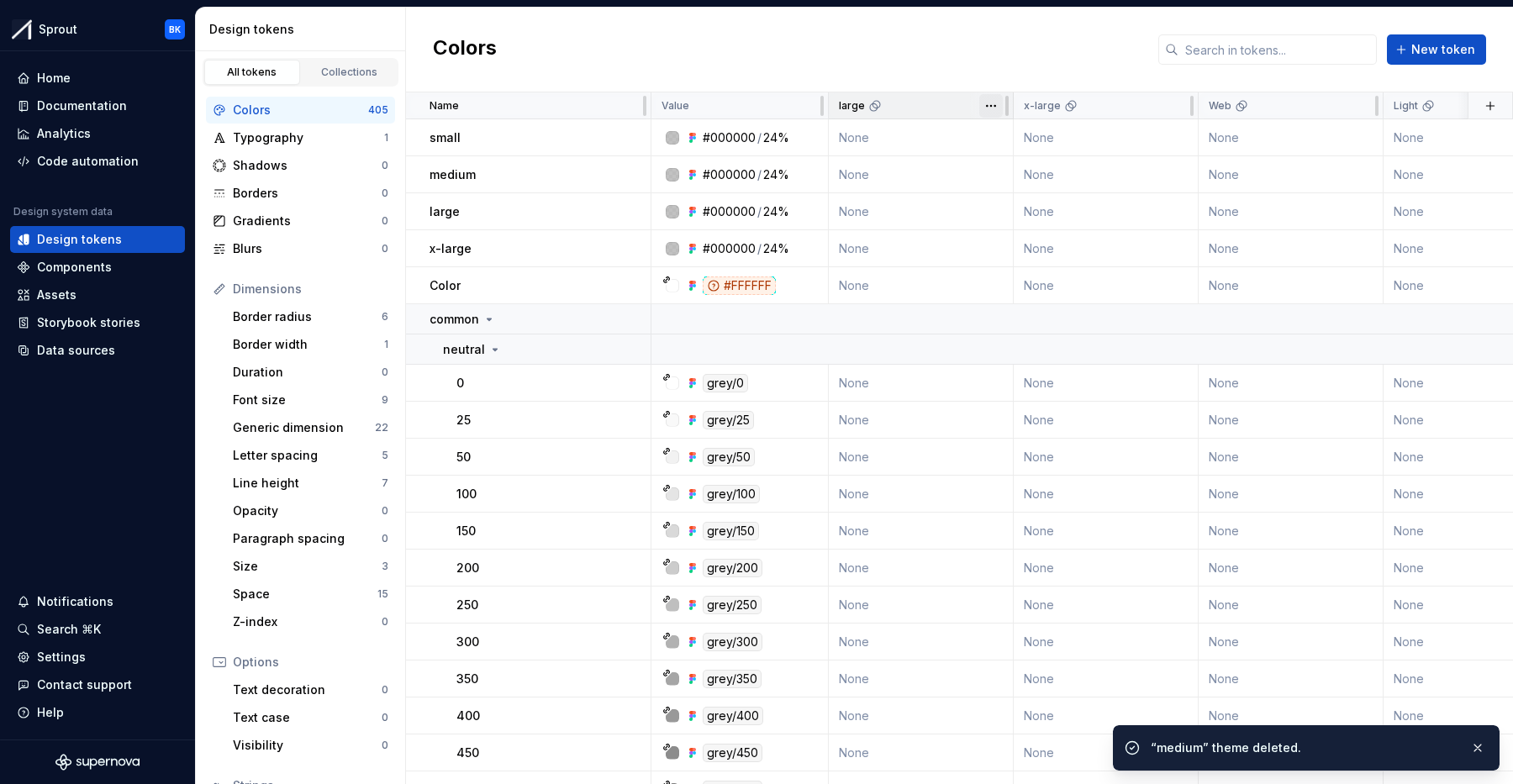
click at [992, 102] on html "Sprout BK Home Documentation Analytics Code automation Design system data Desig…" at bounding box center [756, 392] width 1513 height 784
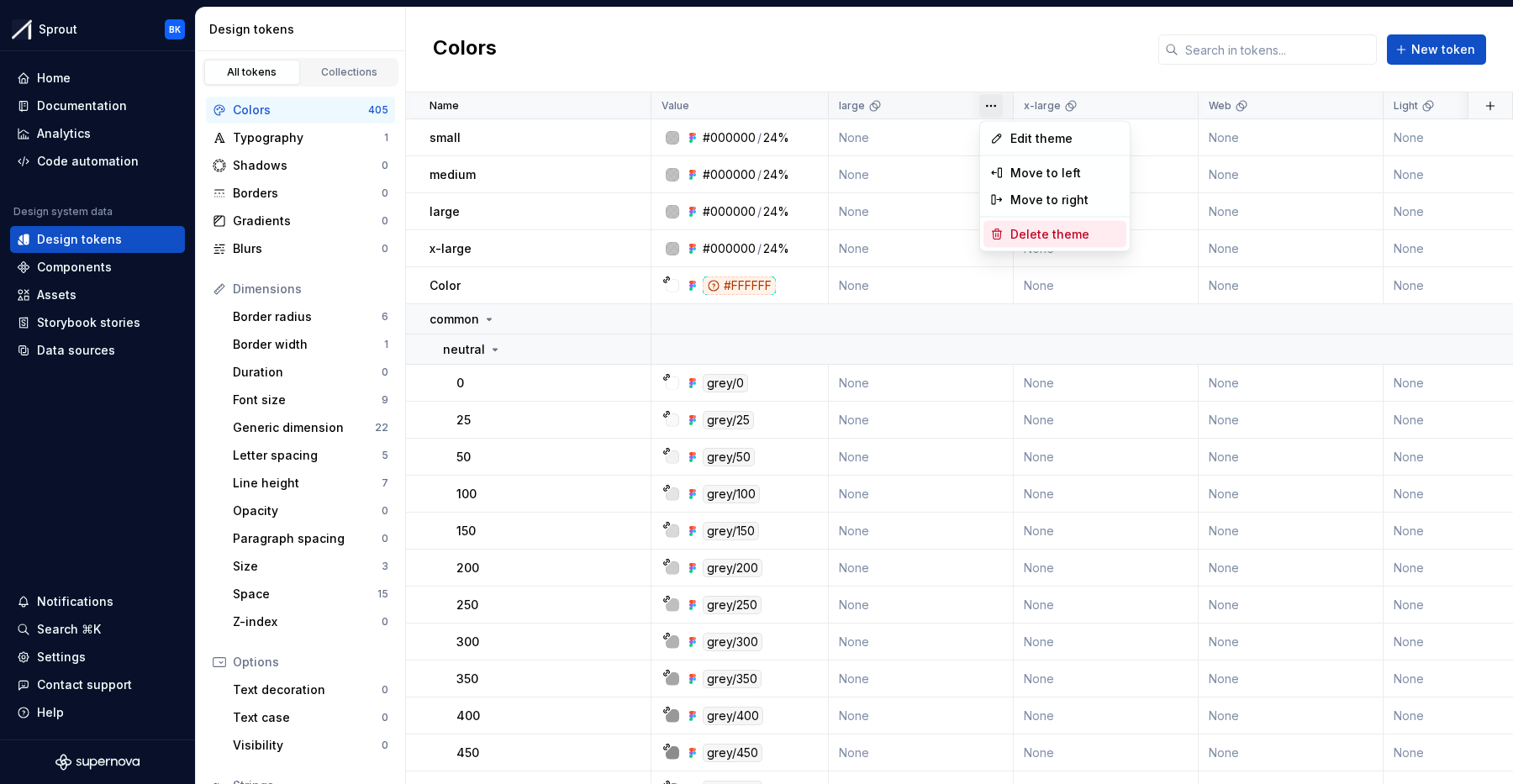
click at [1019, 234] on span "Delete theme" at bounding box center [1065, 234] width 110 height 17
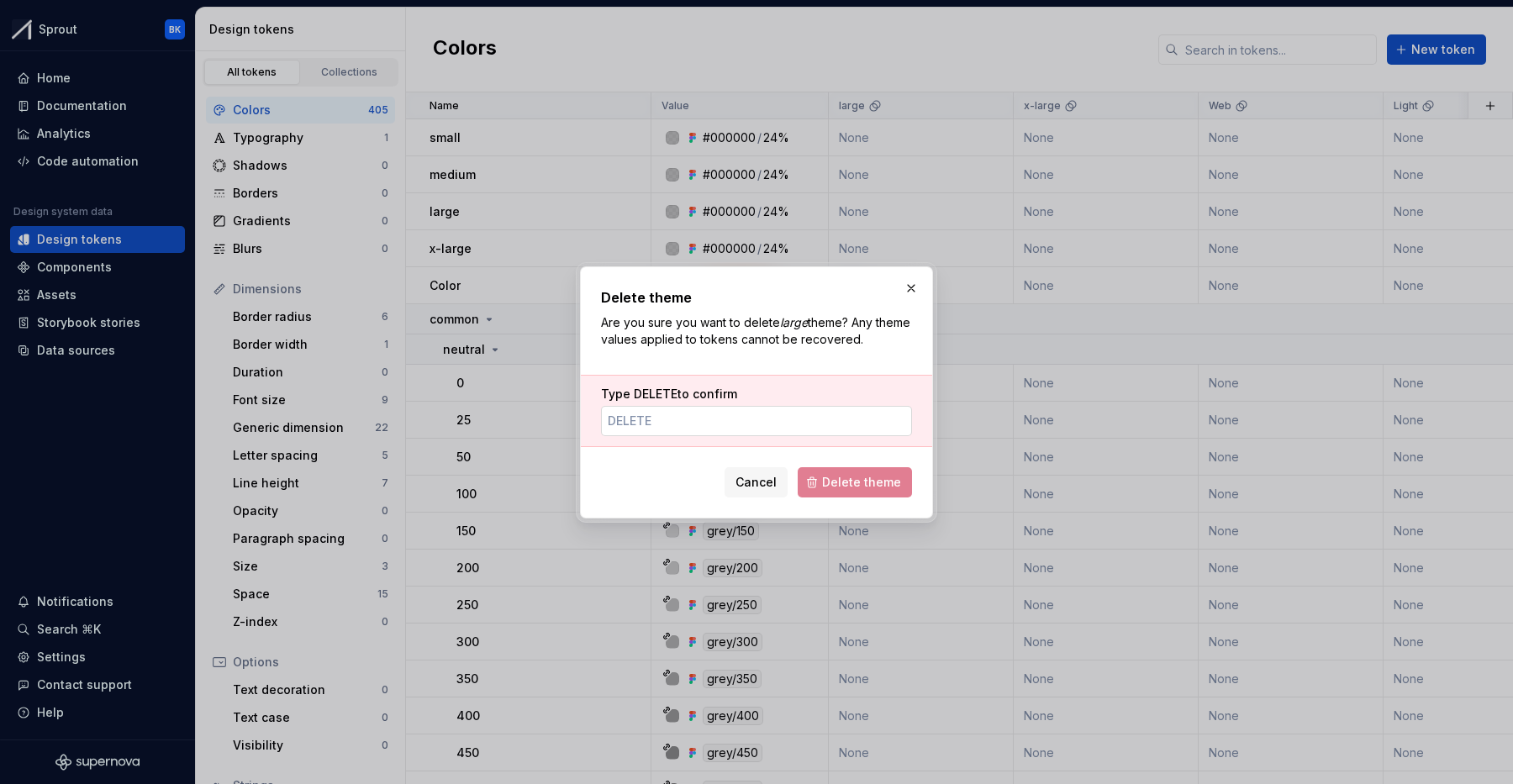
click at [705, 421] on input "Type DELETE to confirm" at bounding box center [756, 420] width 311 height 30
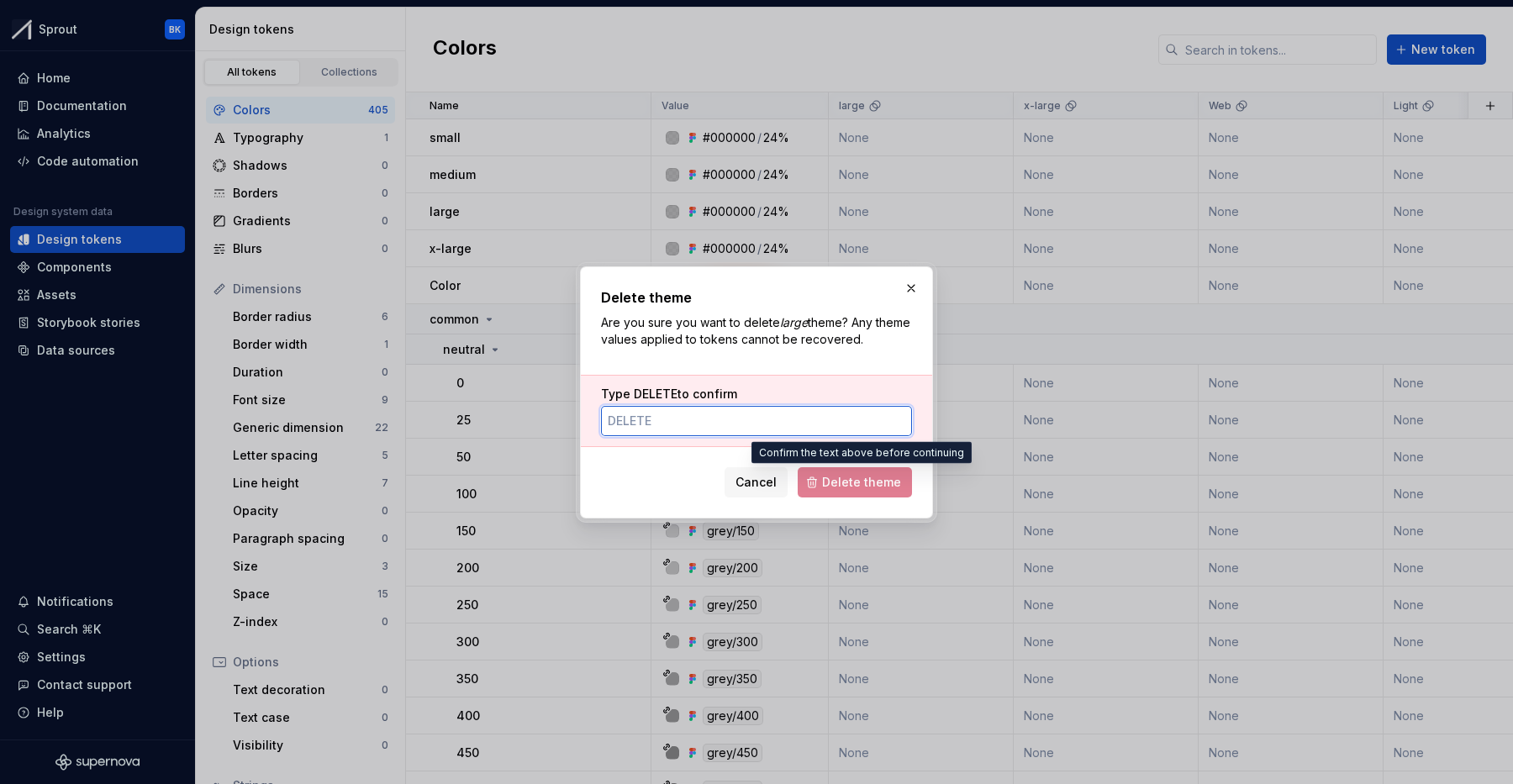
paste input "DELETE"
type input "DELETE"
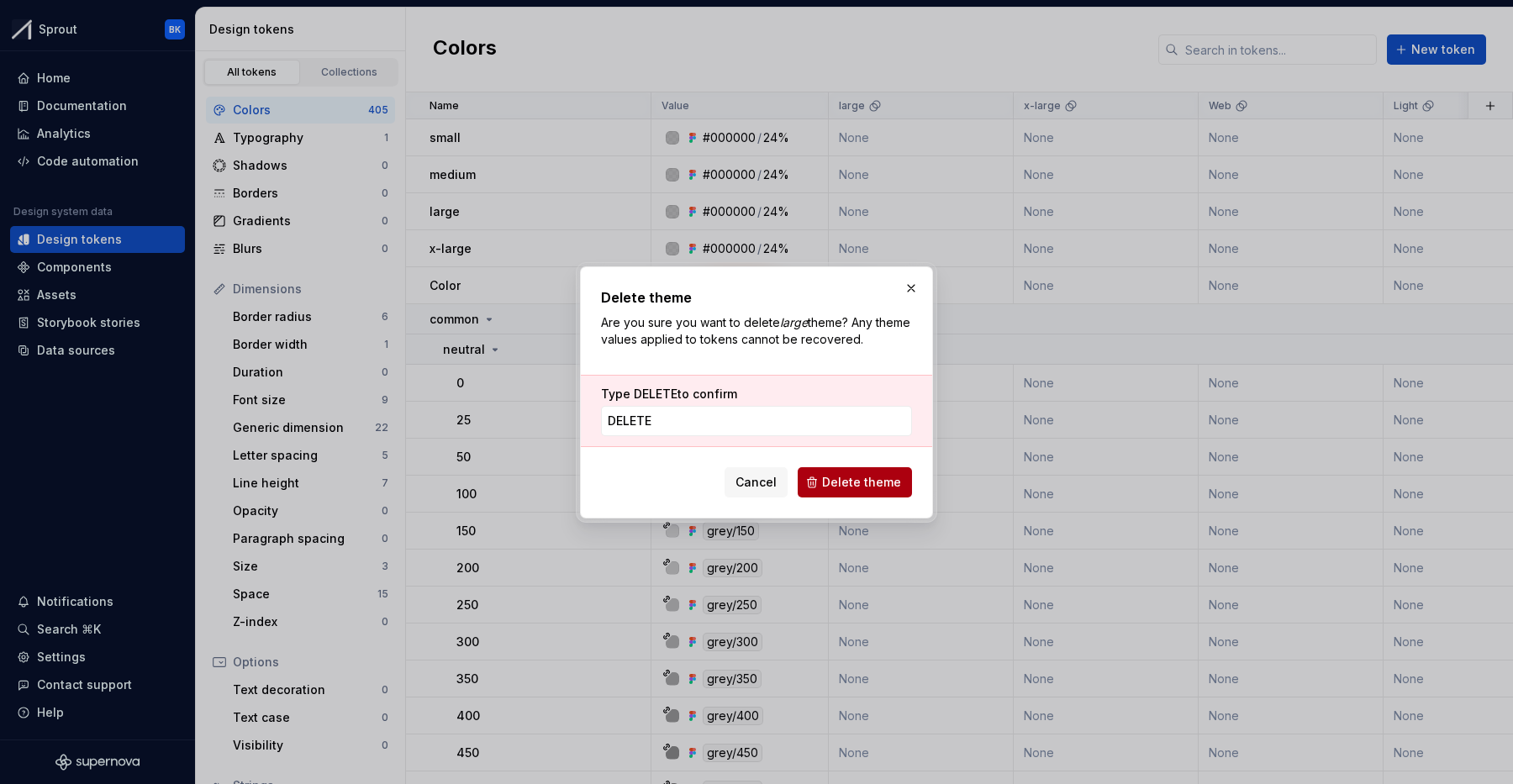
click at [878, 486] on span "Delete theme" at bounding box center [861, 482] width 79 height 17
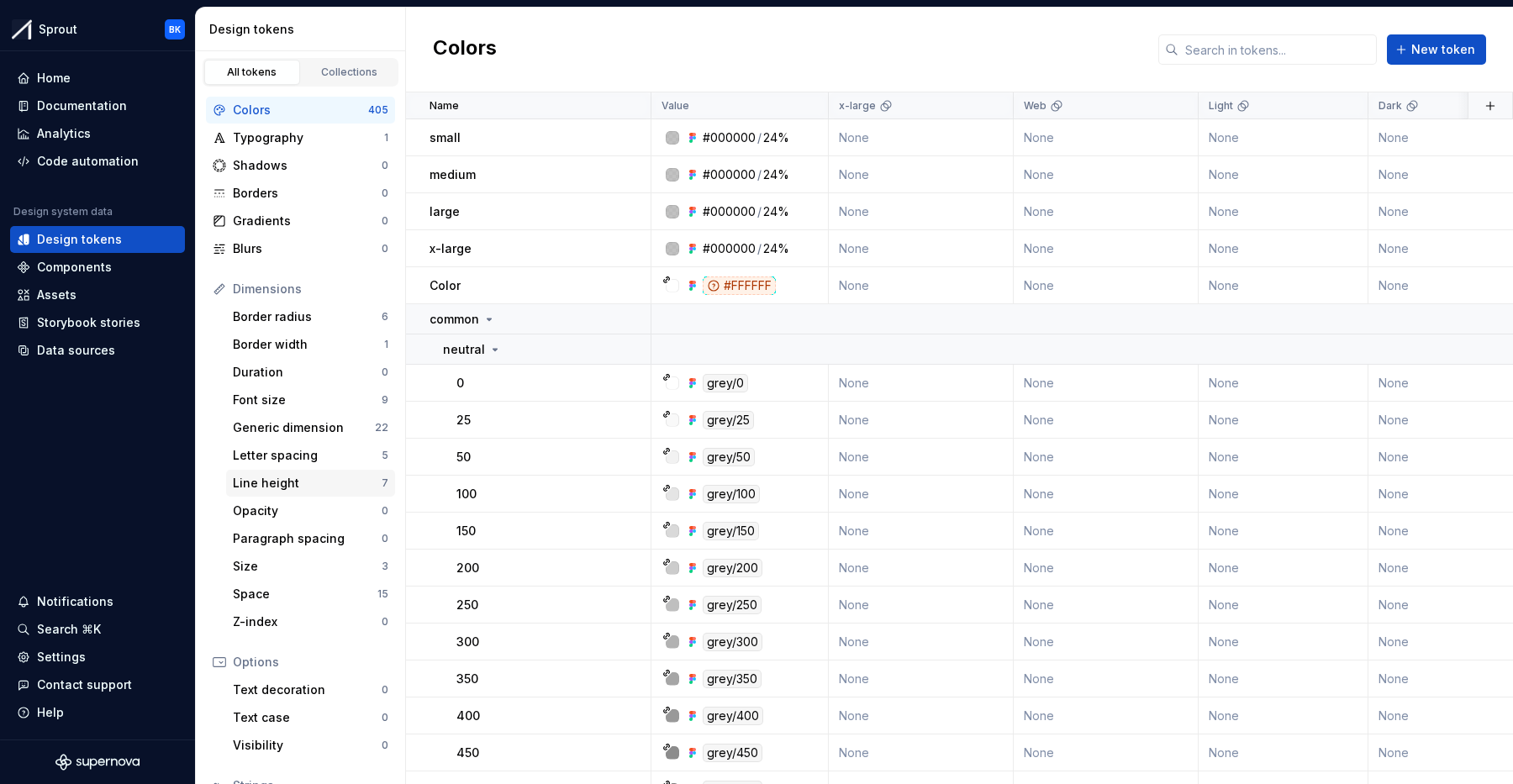
click at [317, 479] on div "Line height" at bounding box center [307, 483] width 149 height 17
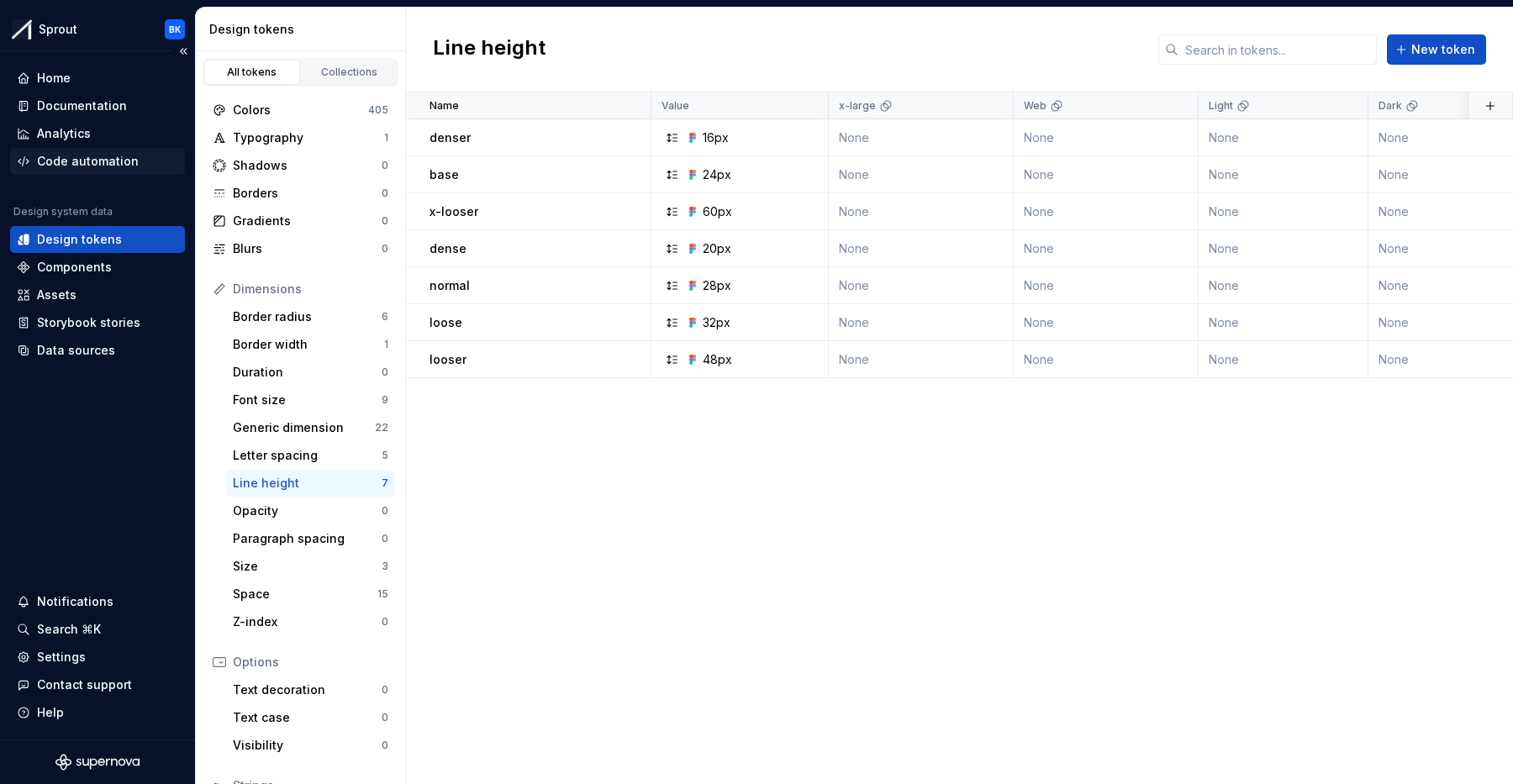
click at [88, 169] on div "Code automation" at bounding box center [88, 160] width 102 height 17
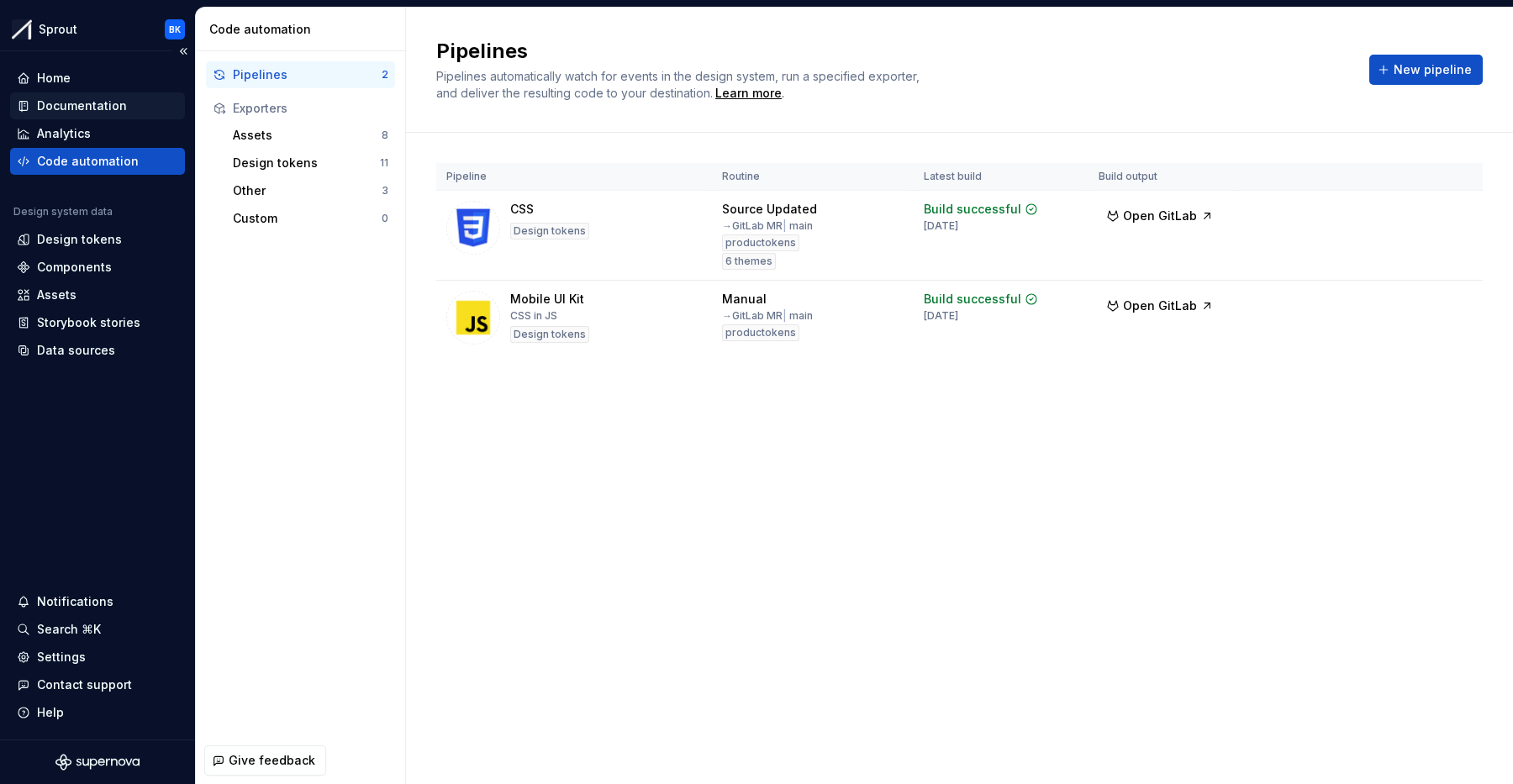
click at [94, 112] on div "Documentation" at bounding box center [82, 106] width 90 height 17
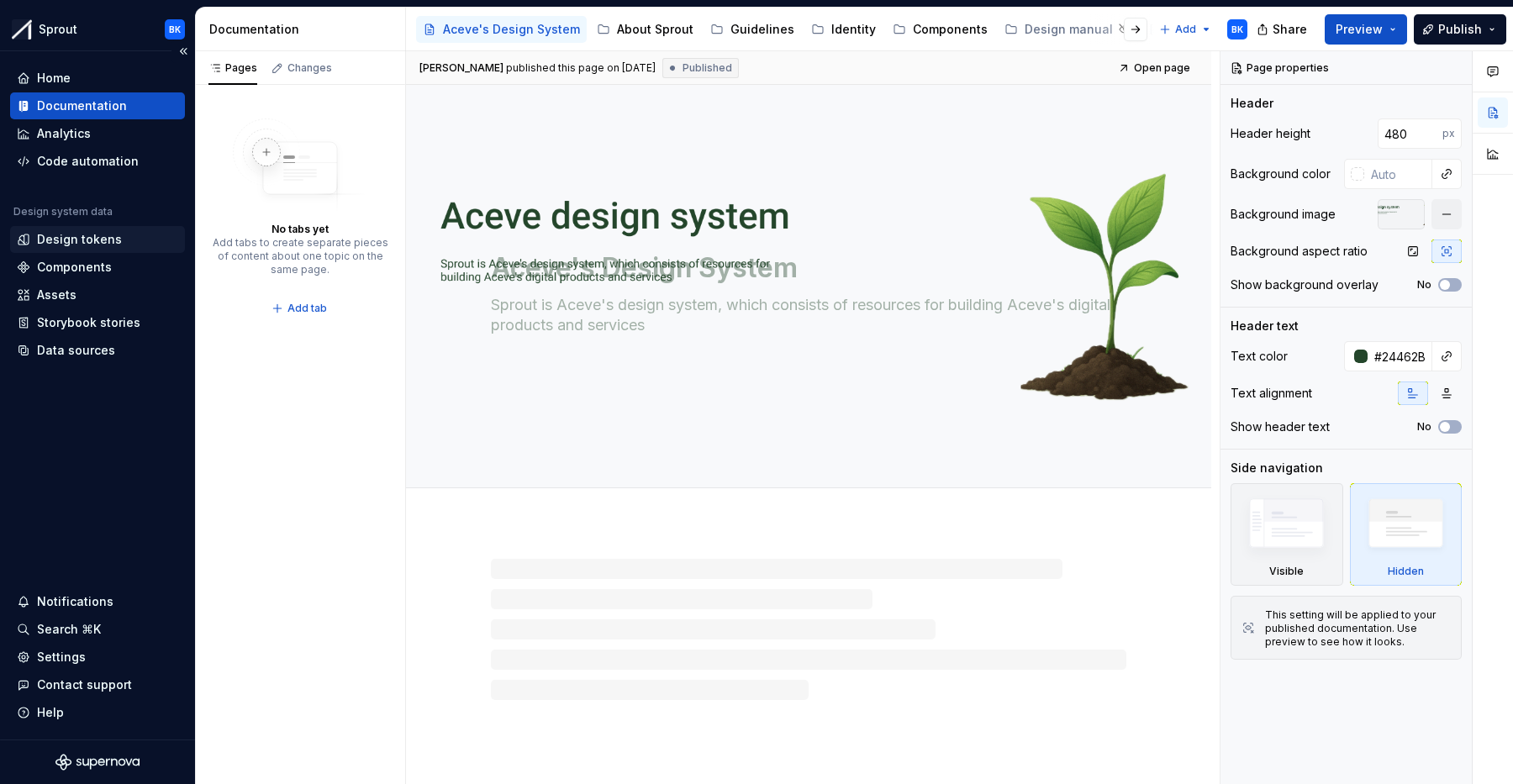
type textarea "*"
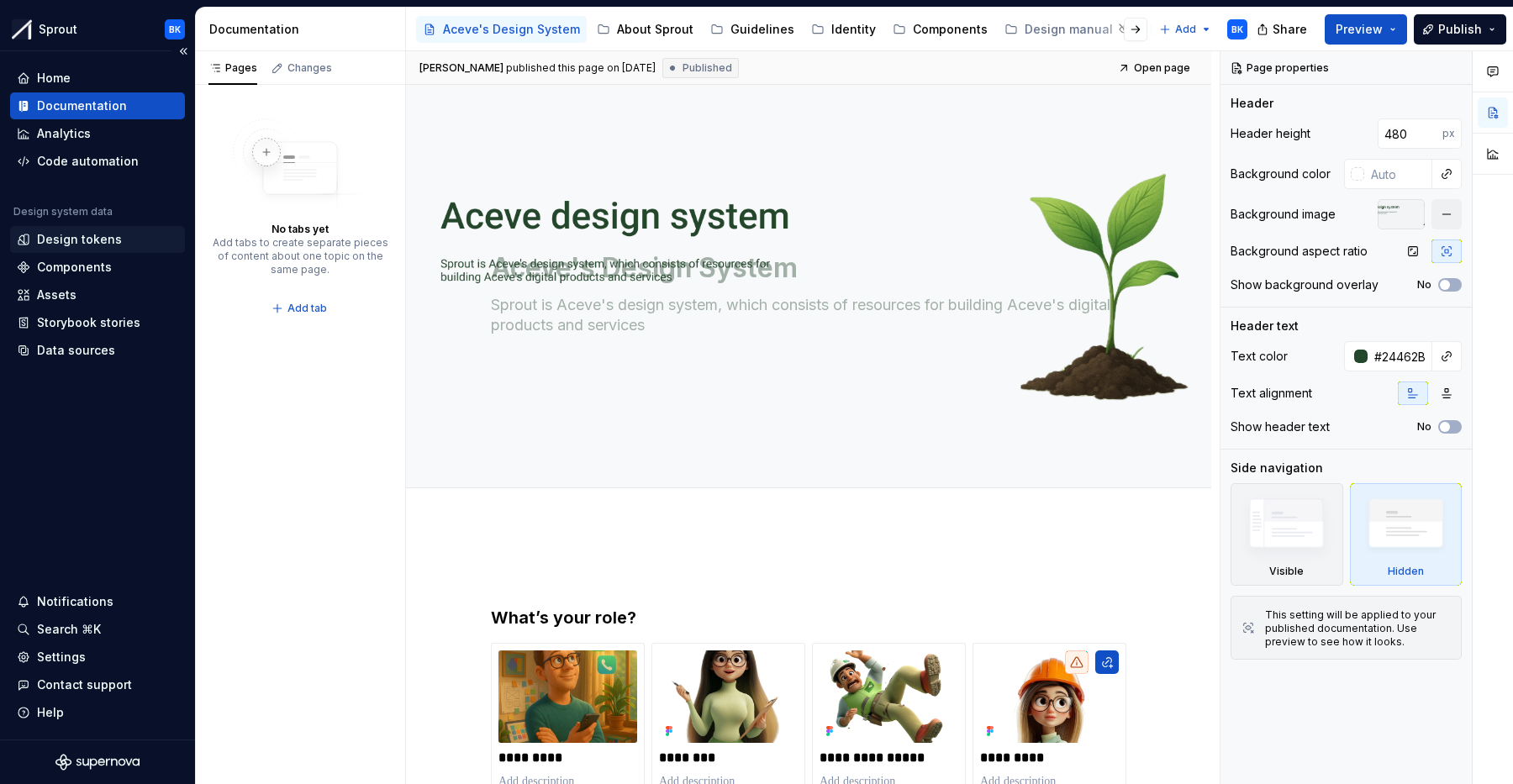
click at [89, 236] on div "Design tokens" at bounding box center [79, 239] width 85 height 17
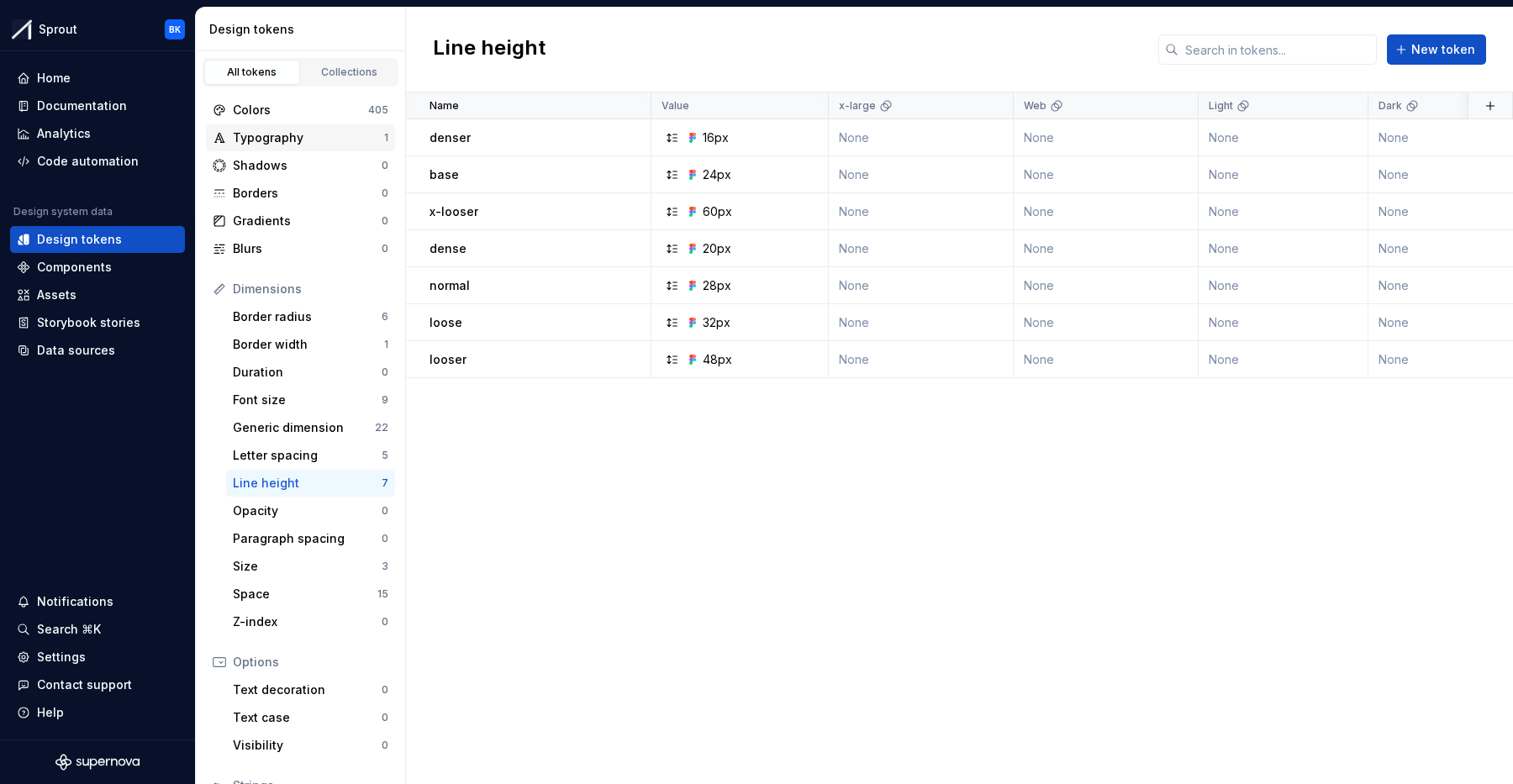
drag, startPoint x: 320, startPoint y: 114, endPoint x: 378, endPoint y: 126, distance: 59.2
click at [320, 114] on div "Colors" at bounding box center [301, 110] width 136 height 17
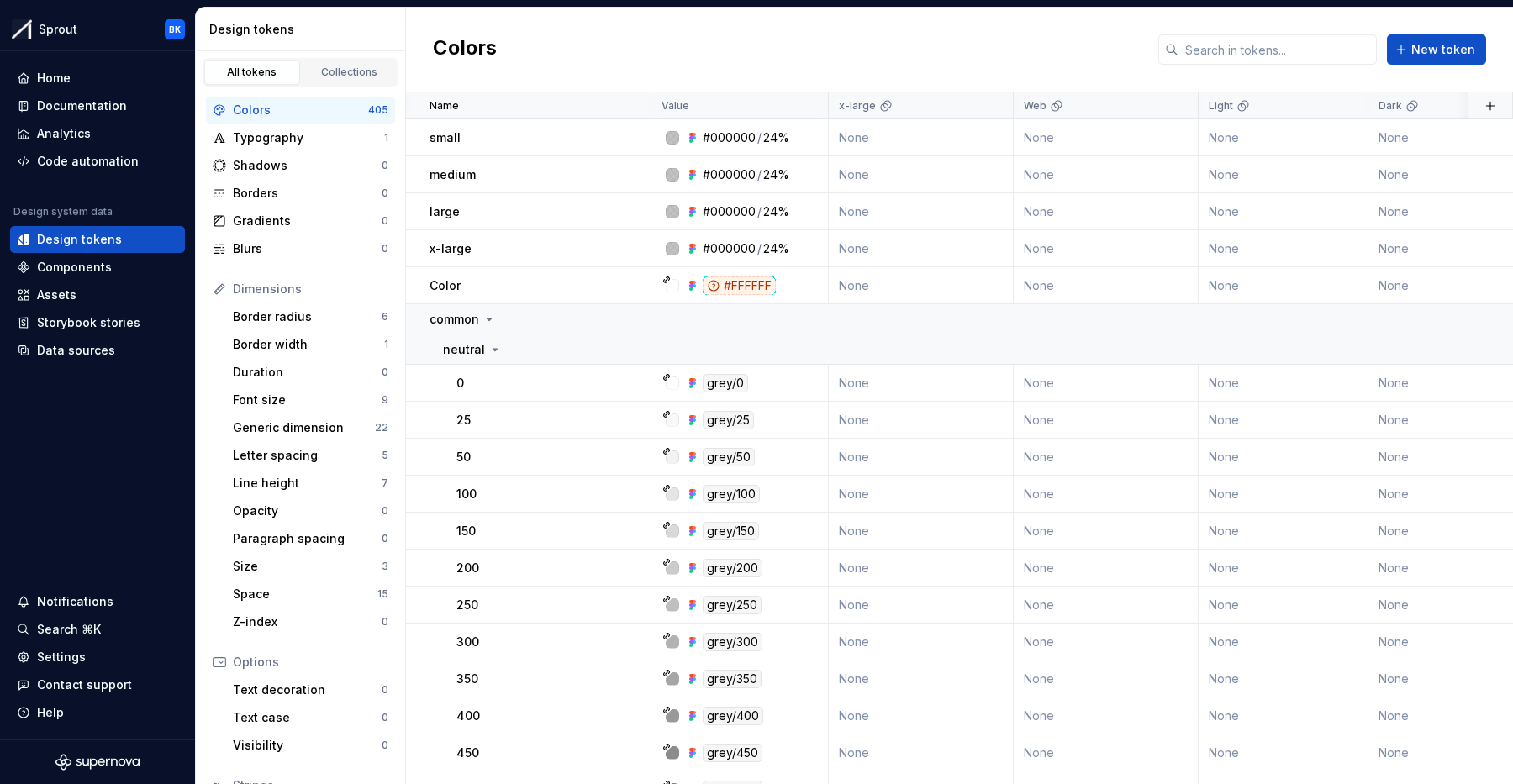
click at [989, 108] on html "Sprout BK Home Documentation Analytics Code automation Design system data Desig…" at bounding box center [756, 392] width 1513 height 784
click at [1047, 230] on span "Delete theme" at bounding box center [1065, 234] width 110 height 17
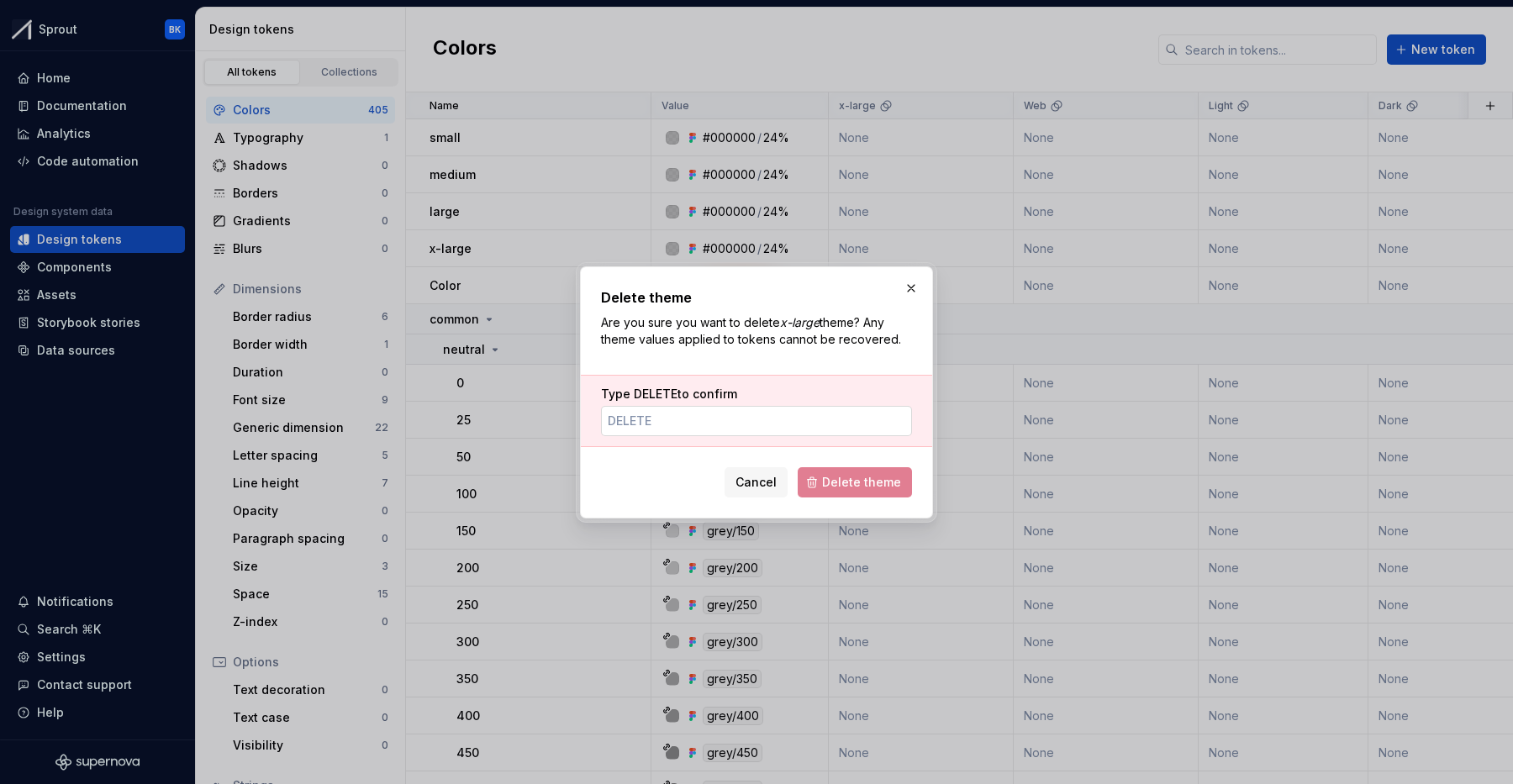
click at [694, 411] on input "Type DELETE to confirm" at bounding box center [756, 420] width 311 height 30
paste input "DELETE"
type input "DELETE"
click at [878, 484] on span "Delete theme" at bounding box center [861, 482] width 79 height 17
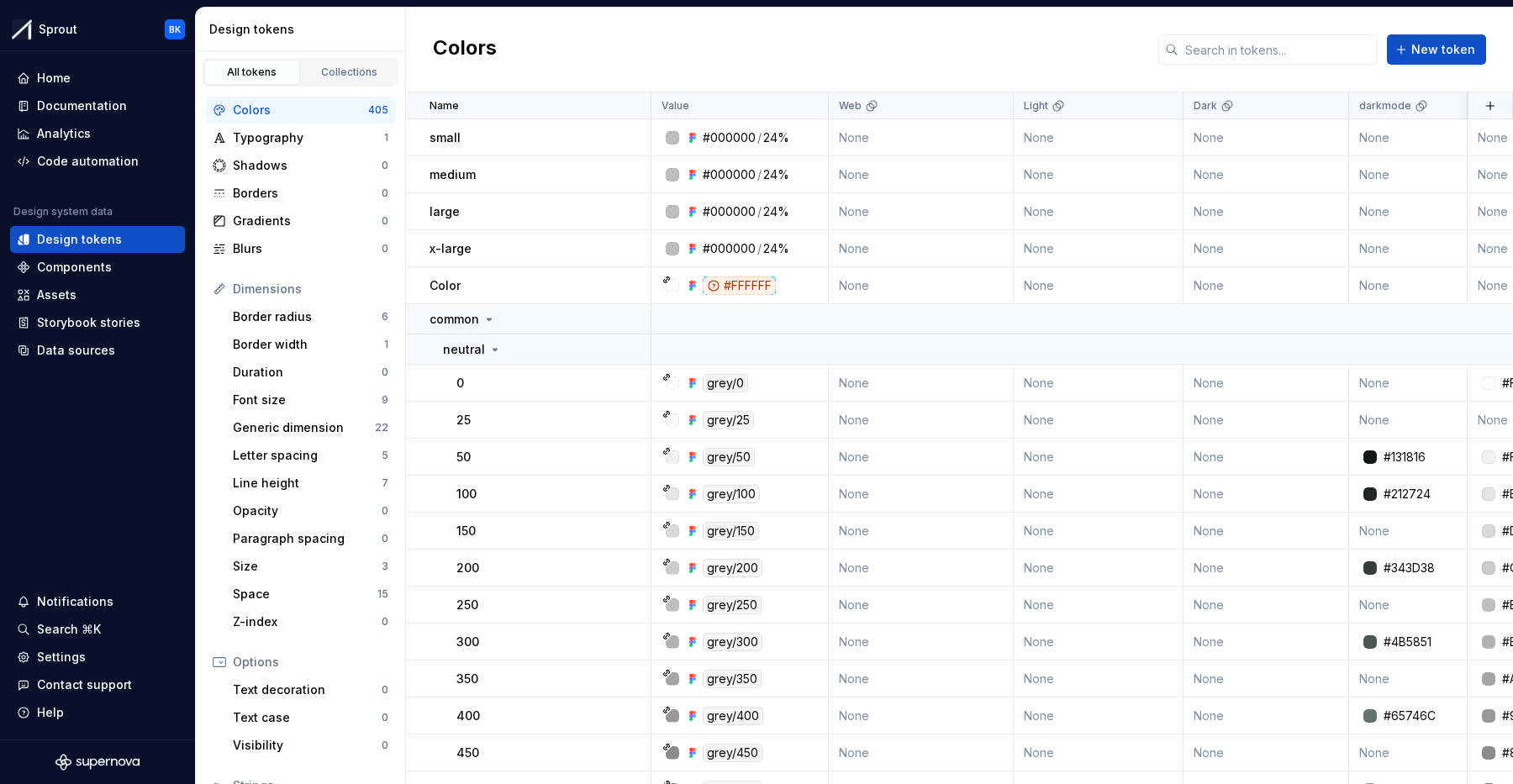
click at [997, 110] on html "Sprout BK Home Documentation Analytics Code automation Design system data Desig…" at bounding box center [756, 392] width 1513 height 784
click at [1002, 230] on icon at bounding box center [997, 234] width 13 height 13
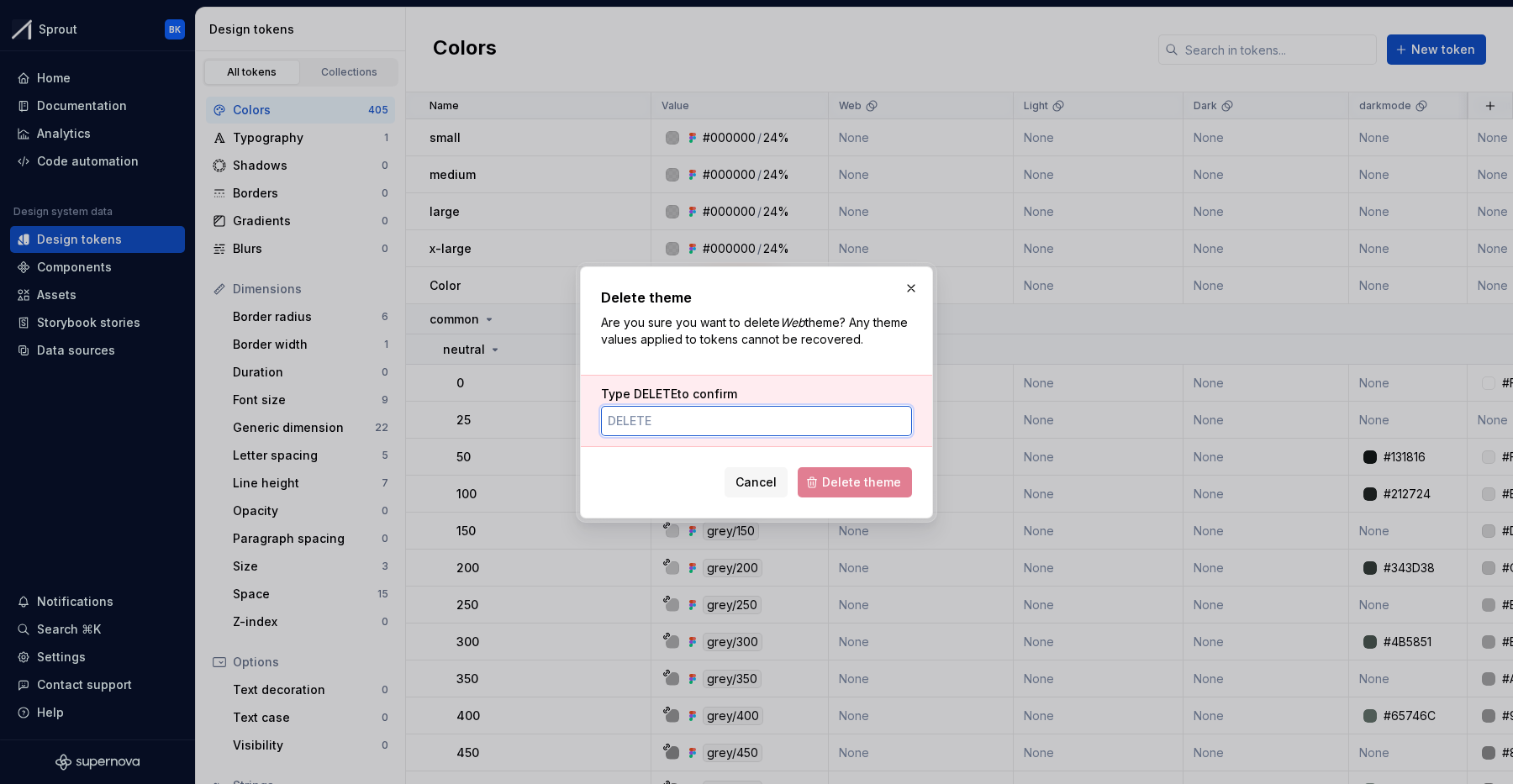
click at [793, 431] on input "Type DELETE to confirm" at bounding box center [756, 420] width 311 height 30
paste input "DELETE"
type input "DELETE"
click at [856, 485] on span "Delete theme" at bounding box center [861, 482] width 79 height 17
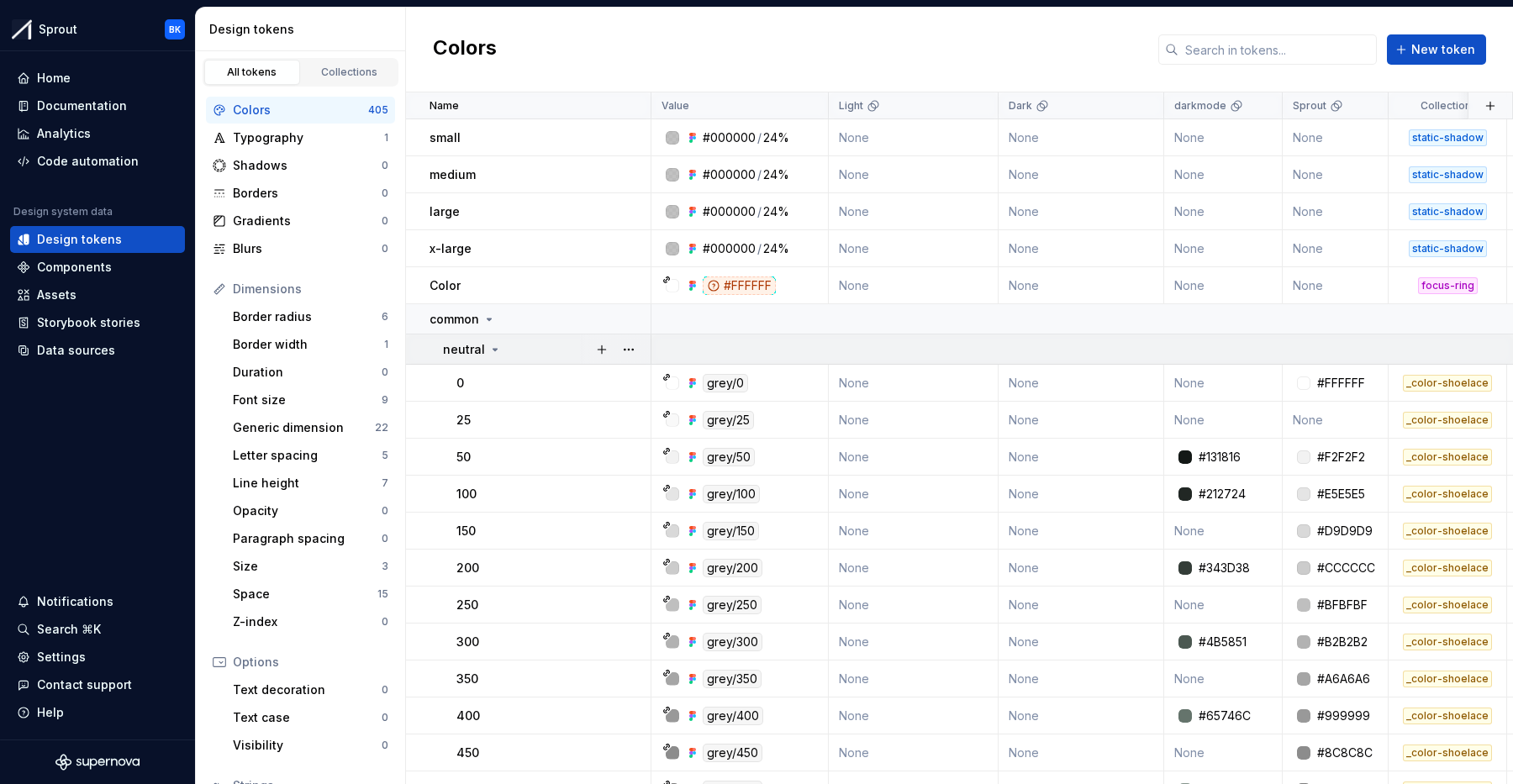
scroll to position [0, 13]
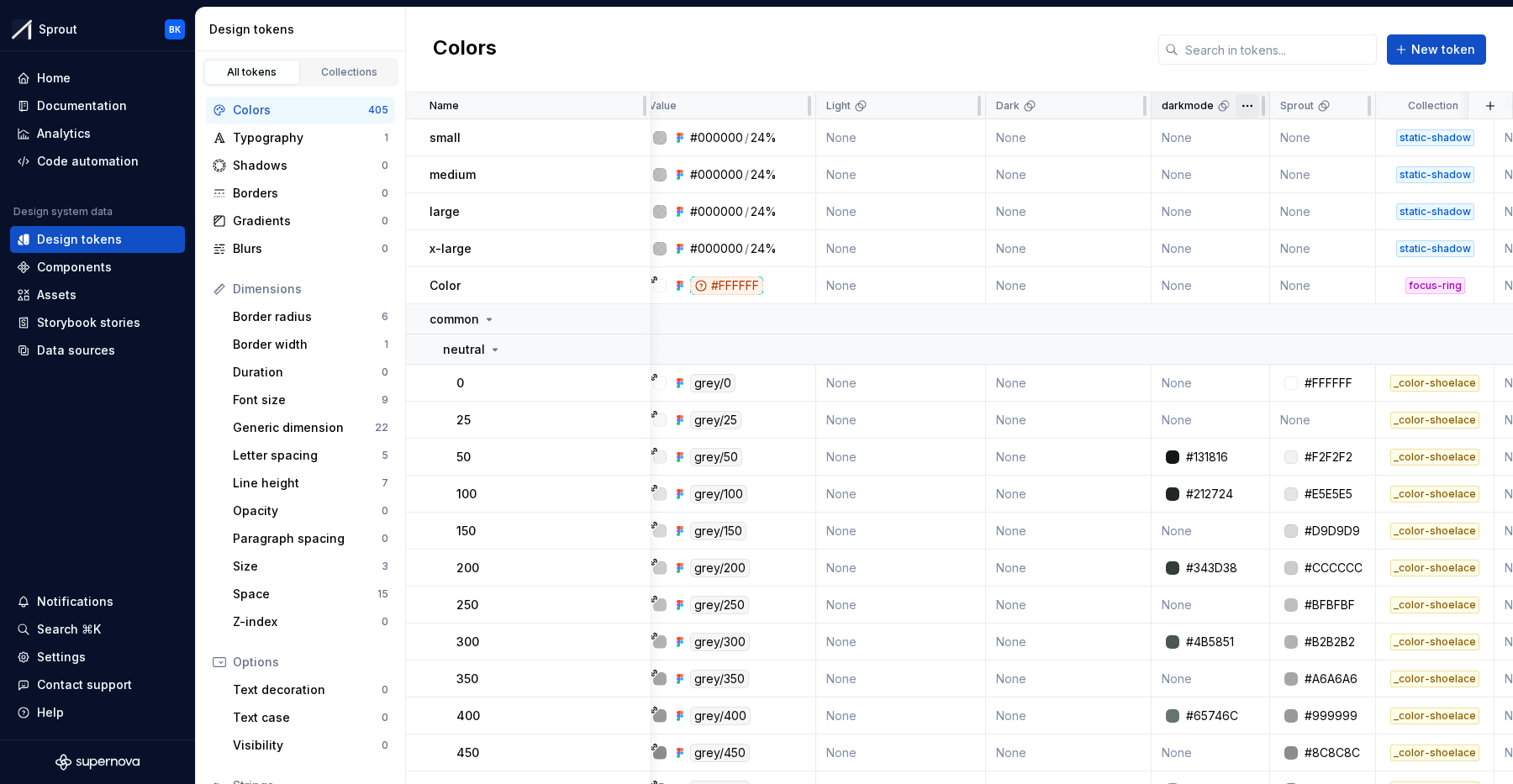
click at [1250, 108] on html "Sprout BK Home Documentation Analytics Code automation Design system data Desig…" at bounding box center [756, 392] width 1513 height 784
click at [1296, 232] on span "Delete theme" at bounding box center [1322, 234] width 110 height 17
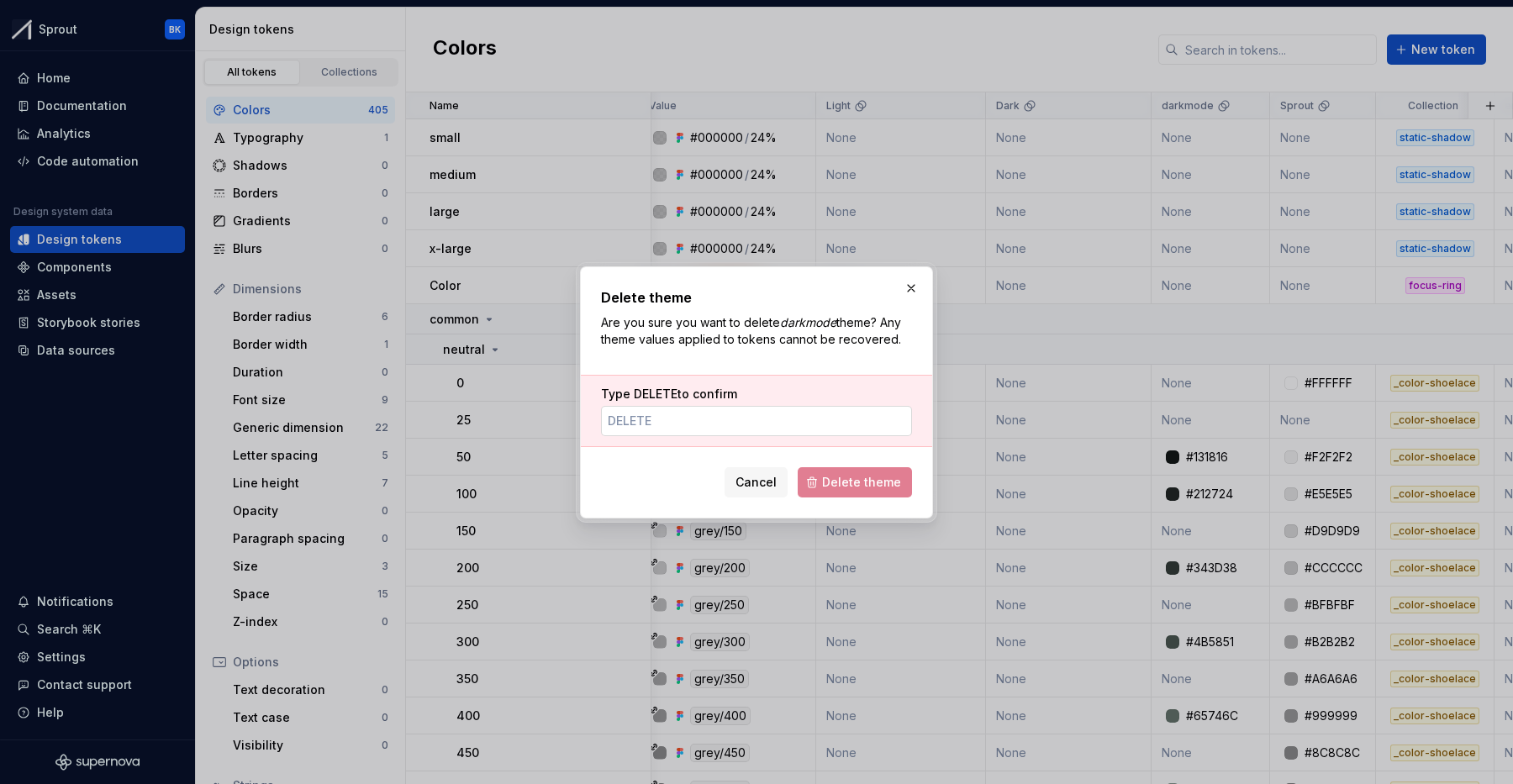
drag, startPoint x: 666, startPoint y: 429, endPoint x: 677, endPoint y: 434, distance: 12.1
click at [666, 429] on input "Type DELETE to confirm" at bounding box center [756, 420] width 311 height 30
paste input "DELETE"
type input "DELETE"
click at [846, 480] on span "Delete theme" at bounding box center [861, 482] width 79 height 17
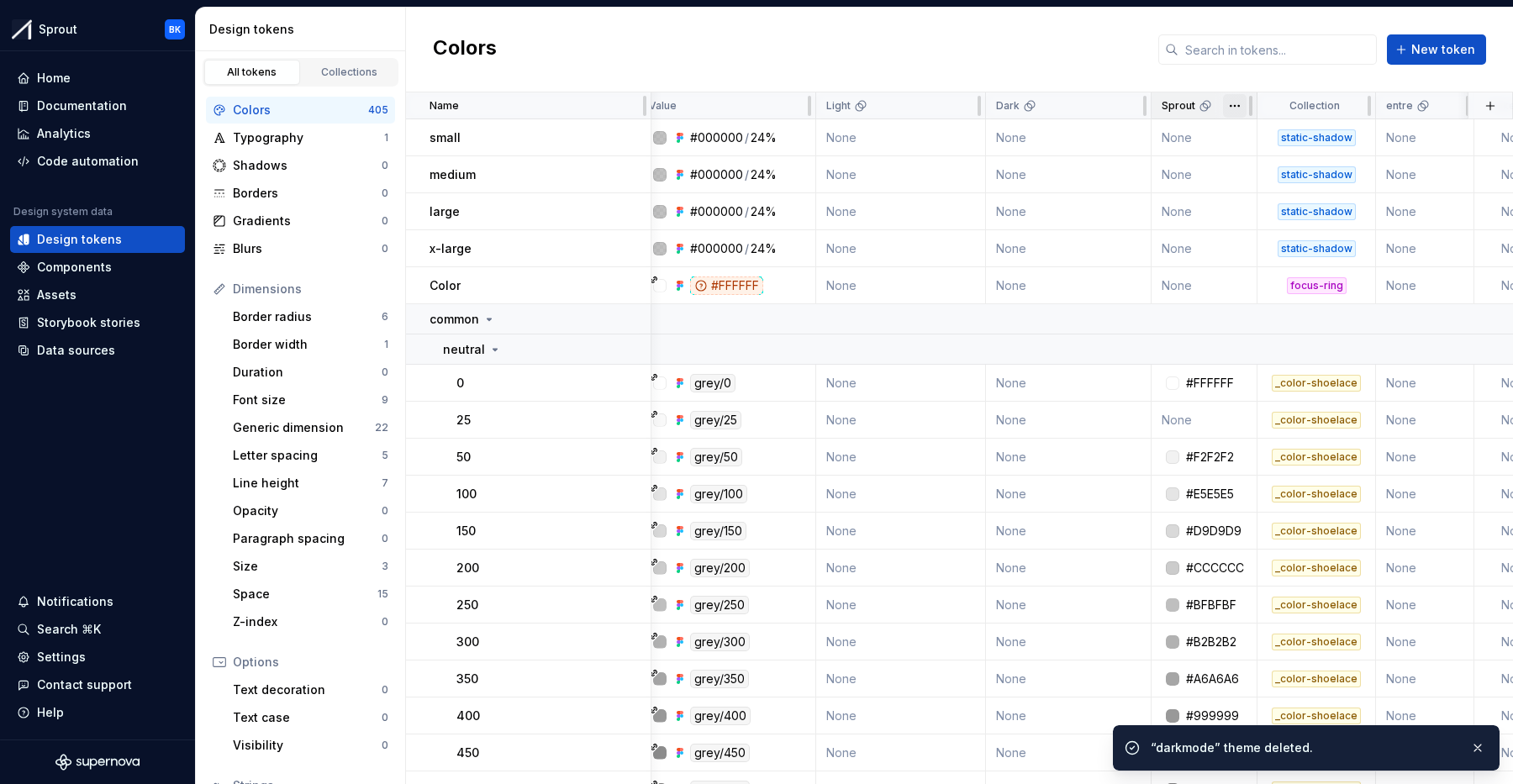
click at [1229, 101] on html "Sprout BK Home Documentation Analytics Code automation Design system data Desig…" at bounding box center [756, 392] width 1513 height 784
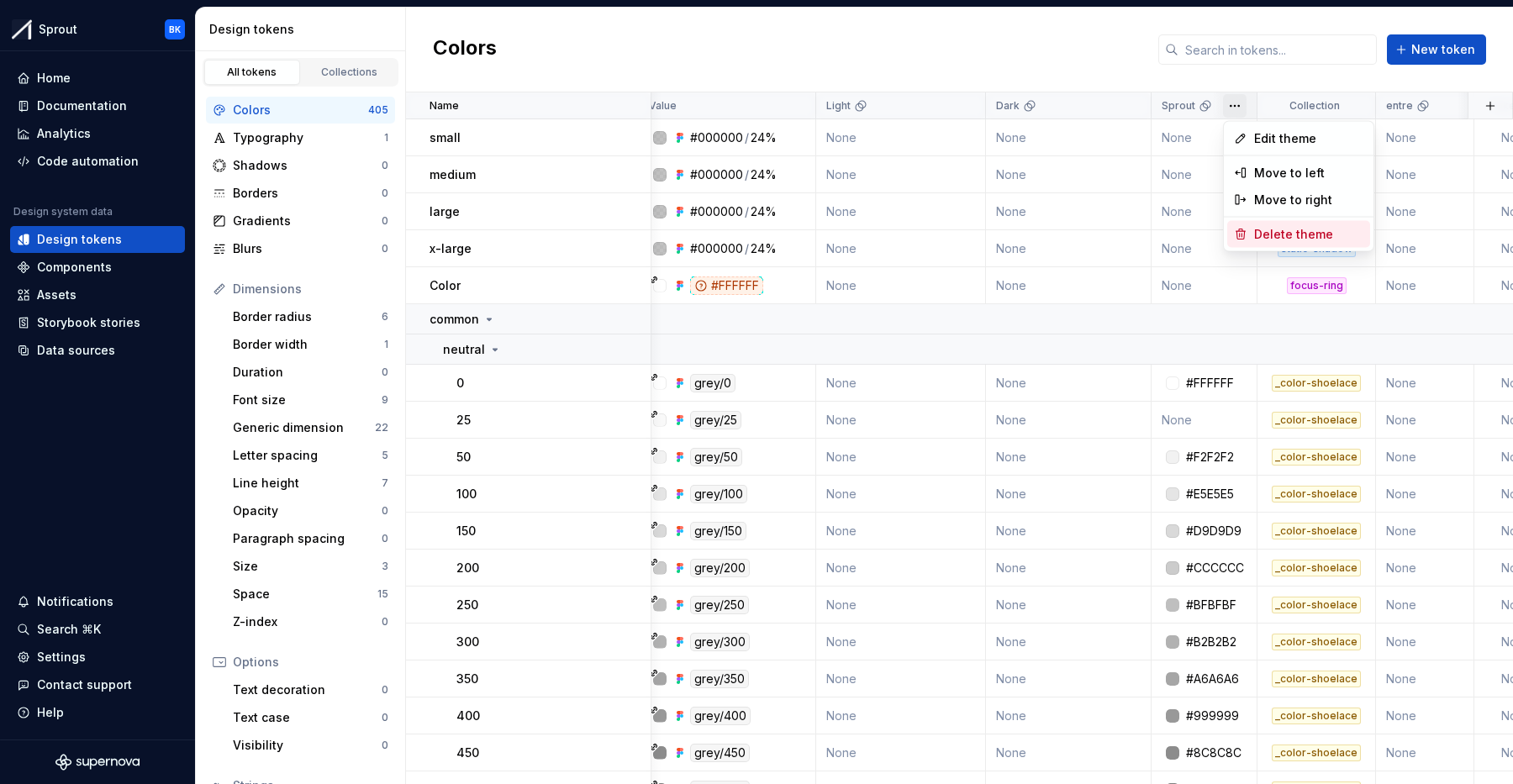
click at [1267, 232] on span "Delete theme" at bounding box center [1309, 234] width 110 height 17
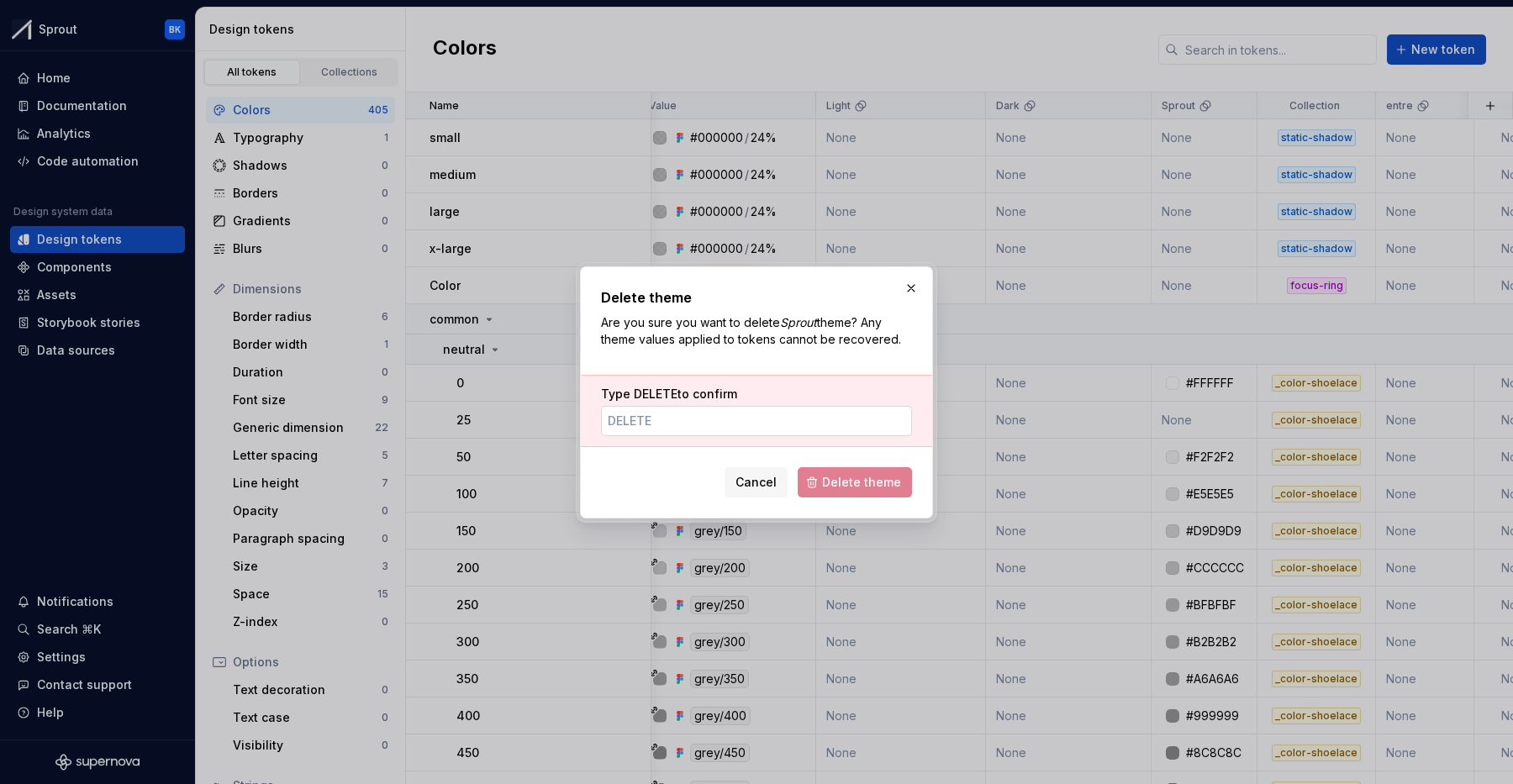
click at [694, 429] on input "Type DELETE to confirm" at bounding box center [756, 420] width 311 height 30
paste input "DELETE"
type input "DELETE"
click at [863, 469] on button "Delete theme" at bounding box center [854, 482] width 115 height 30
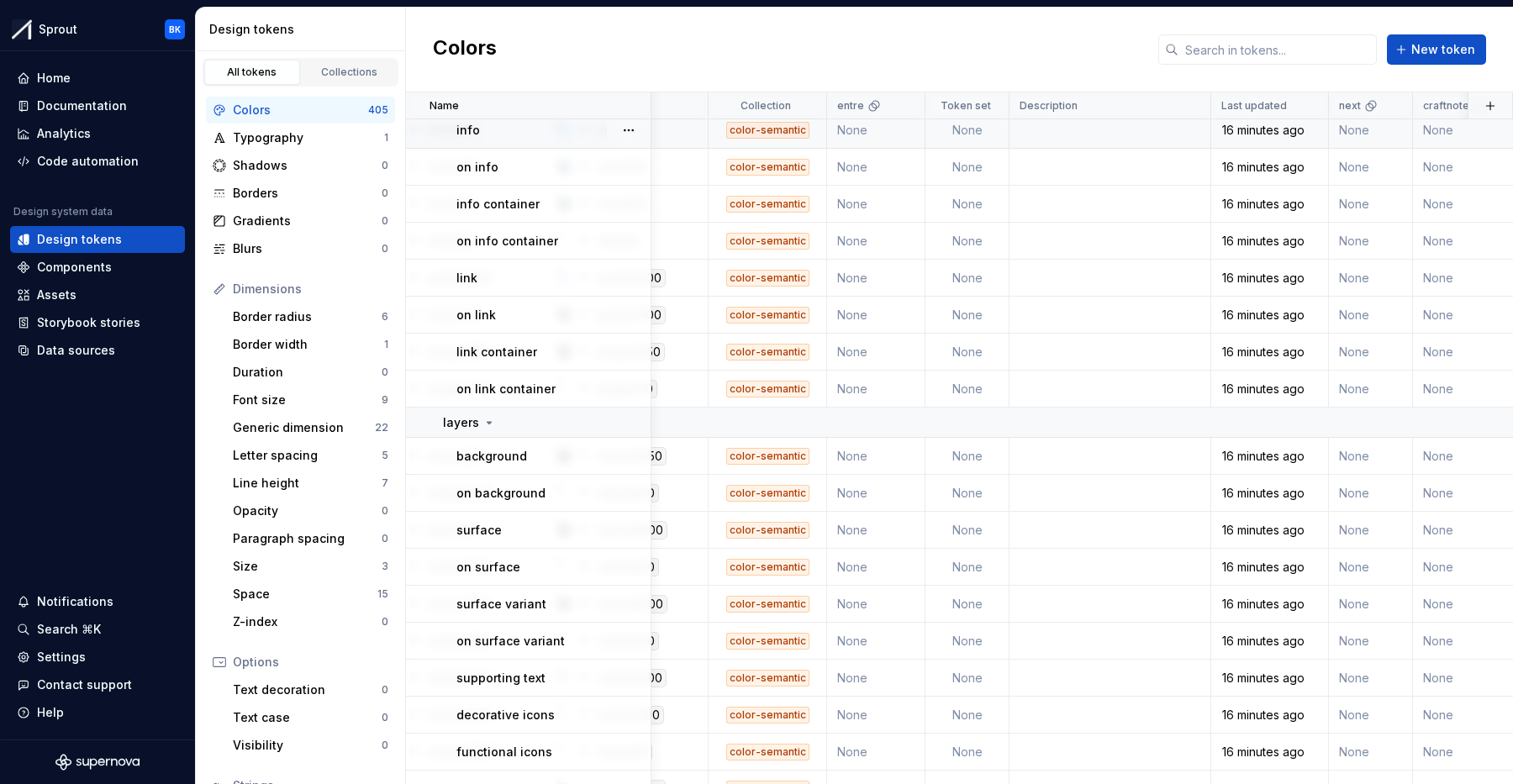
scroll to position [3861, 455]
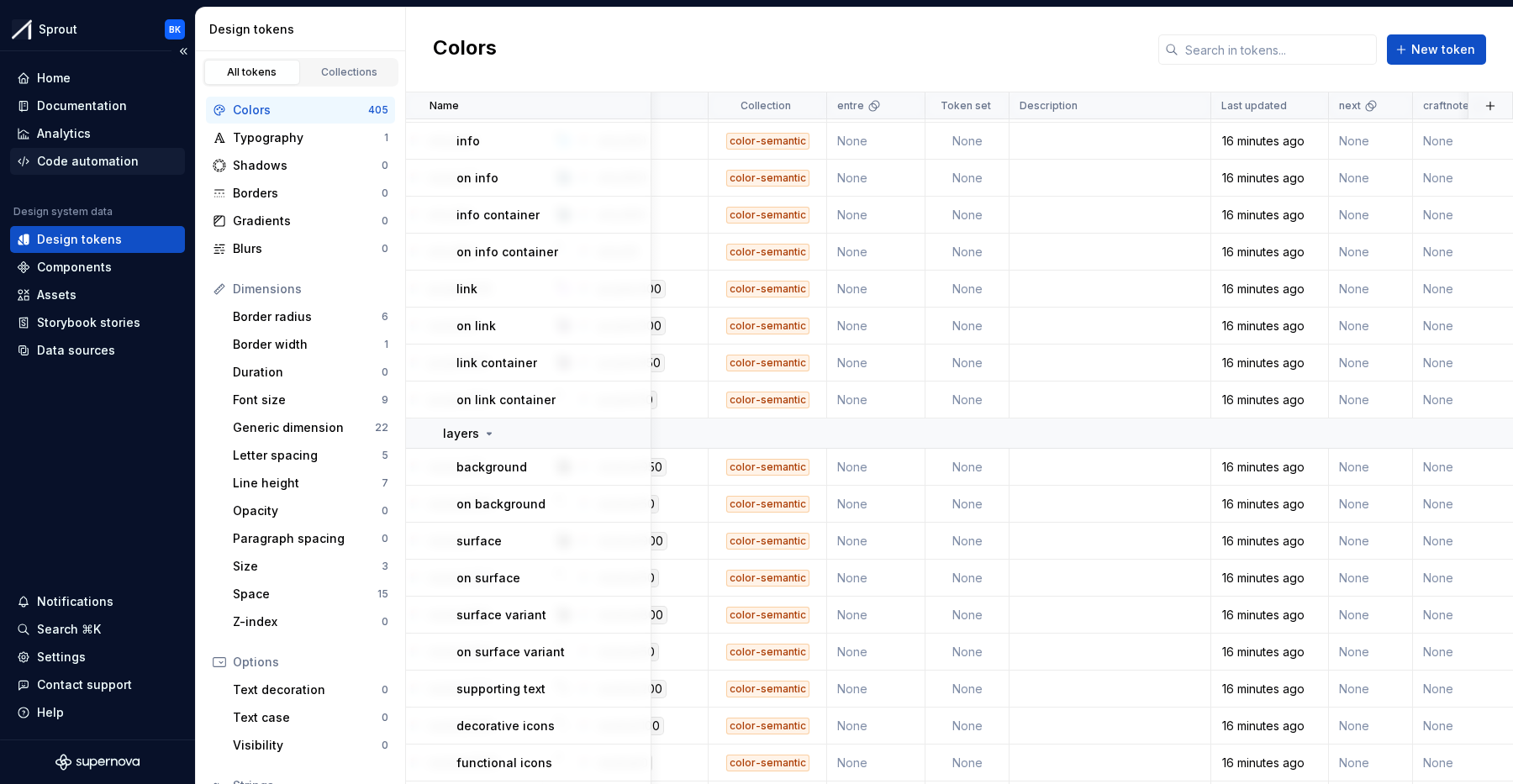
click at [85, 160] on div "Code automation" at bounding box center [88, 160] width 102 height 17
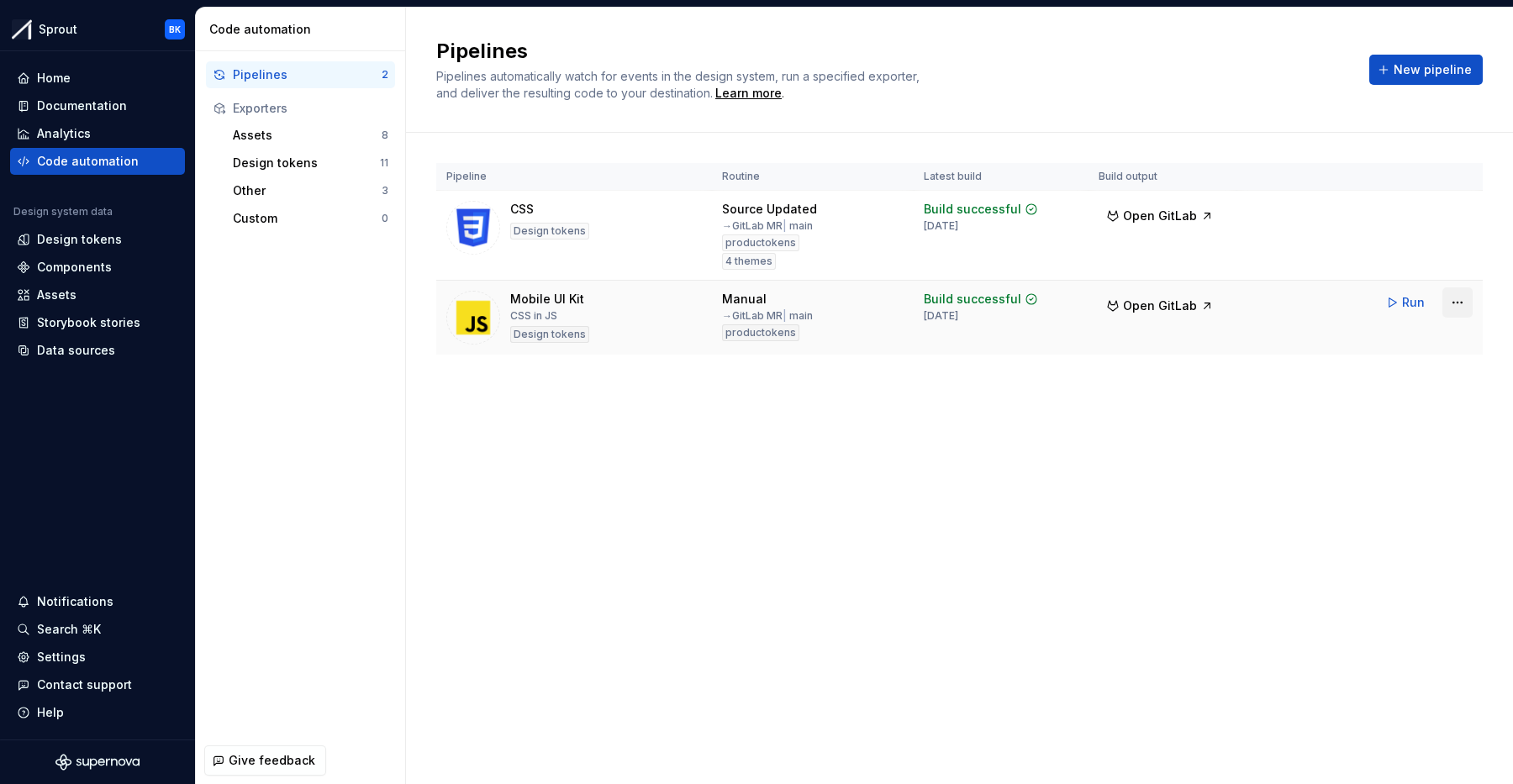
click at [1462, 298] on html "Sprout BK Home Documentation Analytics Code automation Design system data Desig…" at bounding box center [756, 392] width 1513 height 784
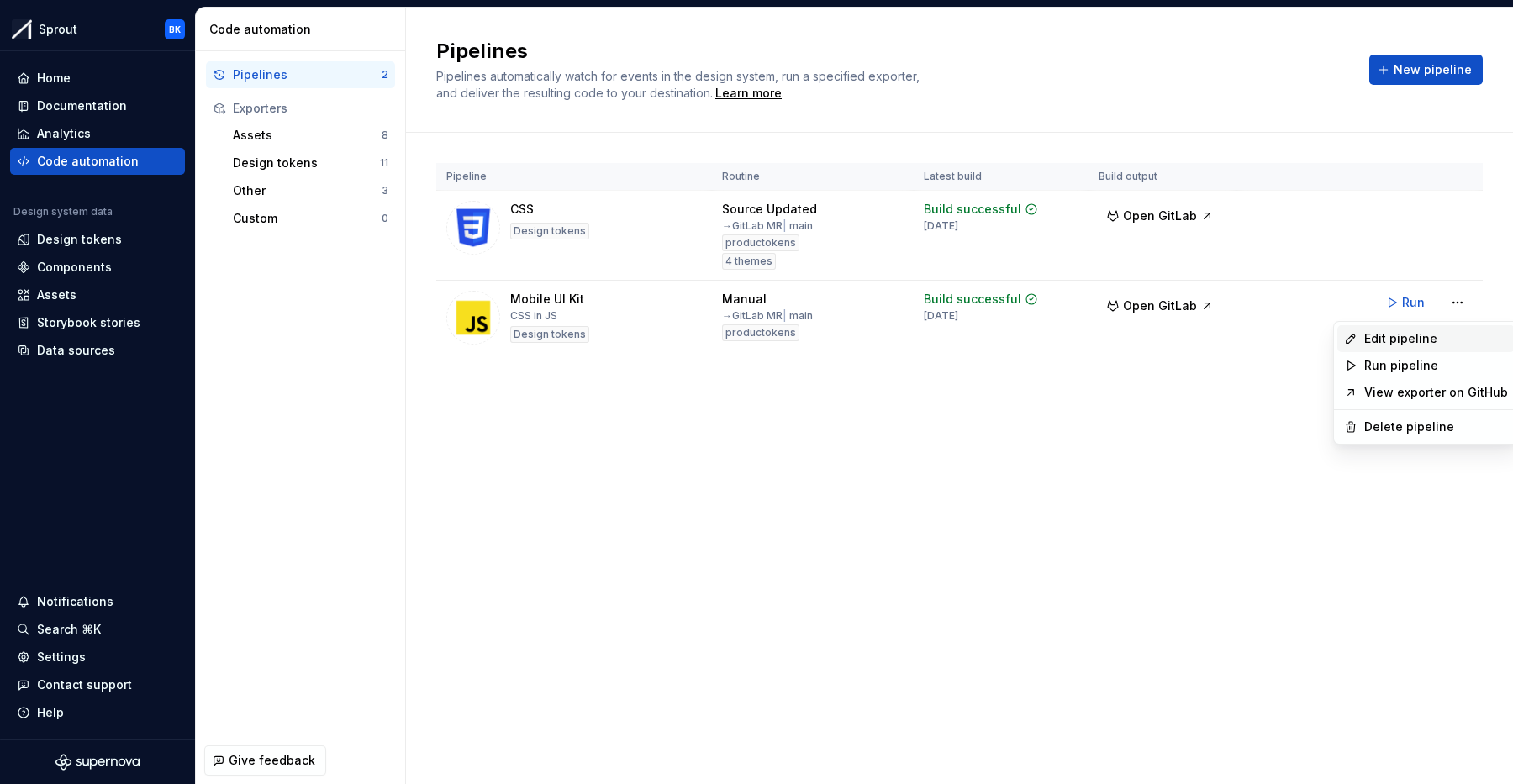
click at [1429, 343] on div "Edit pipeline" at bounding box center [1436, 338] width 144 height 17
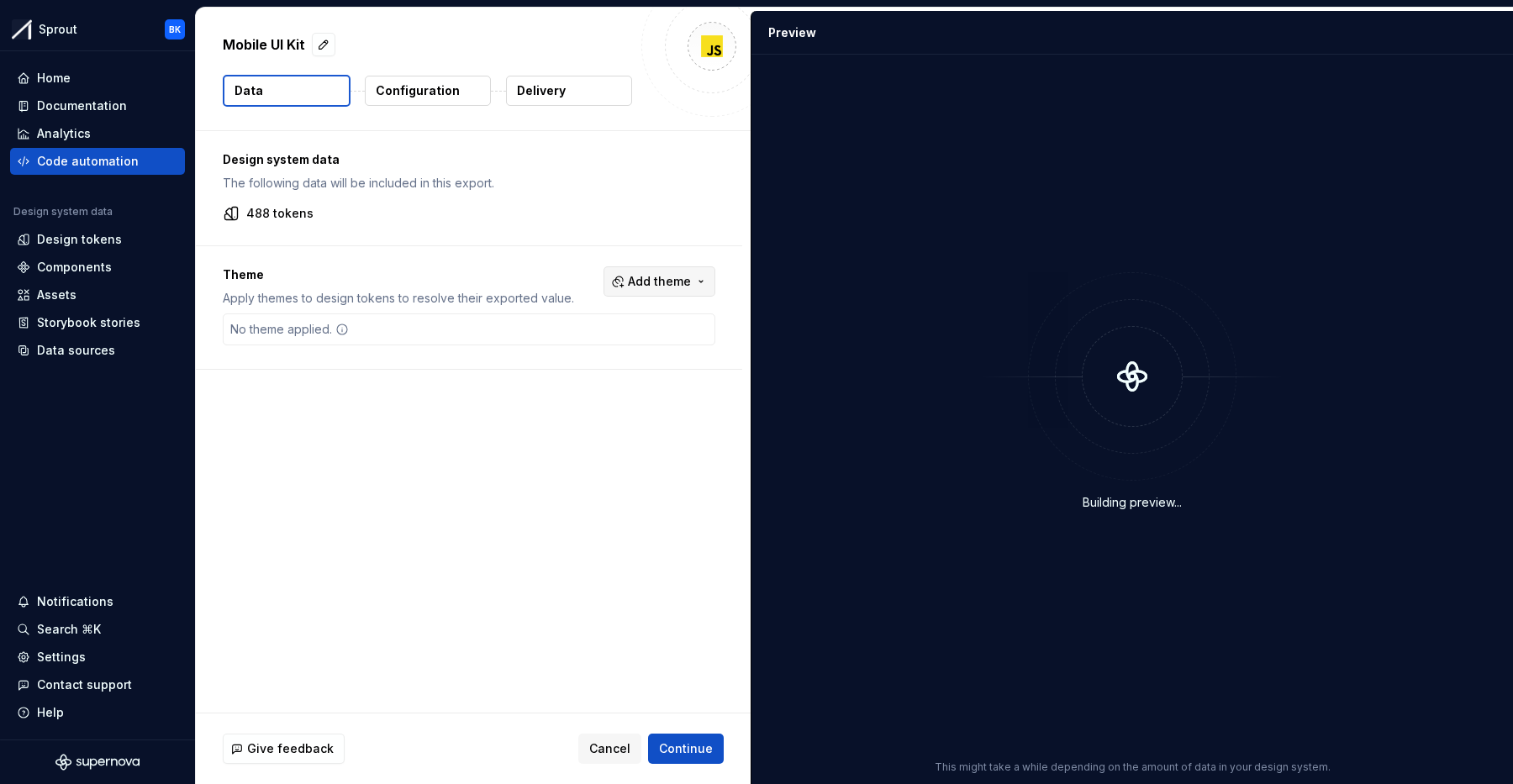
click at [672, 276] on span "Add theme" at bounding box center [659, 281] width 63 height 17
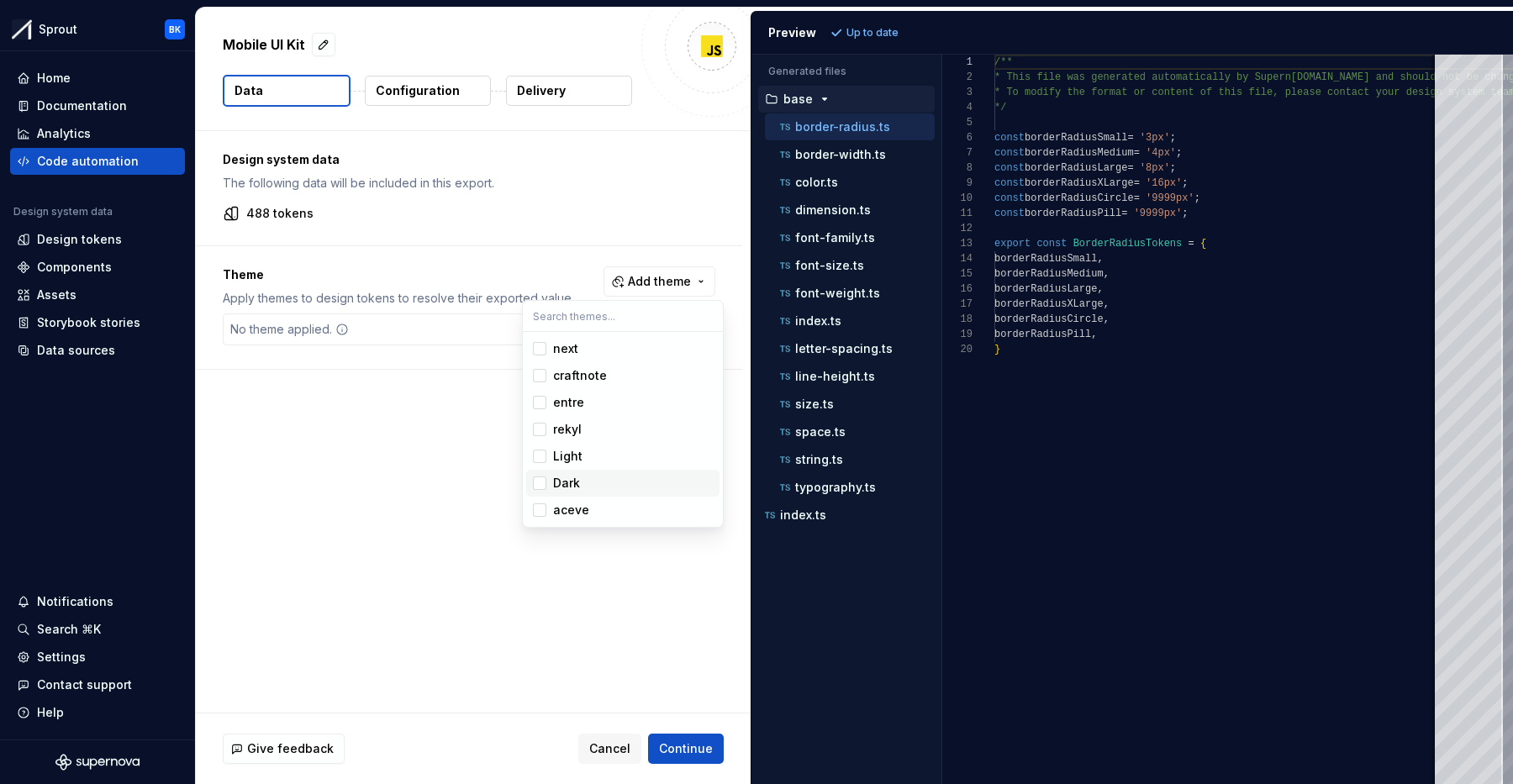
click at [445, 466] on html "Sprout BK Home Documentation Analytics Code automation Design system data Desig…" at bounding box center [756, 392] width 1513 height 784
click at [671, 281] on span "Add theme" at bounding box center [659, 281] width 63 height 17
click at [671, 281] on html "Sprout BK Home Documentation Analytics Code automation Design system data Desig…" at bounding box center [756, 392] width 1513 height 784
click at [73, 113] on div "Documentation" at bounding box center [82, 106] width 90 height 17
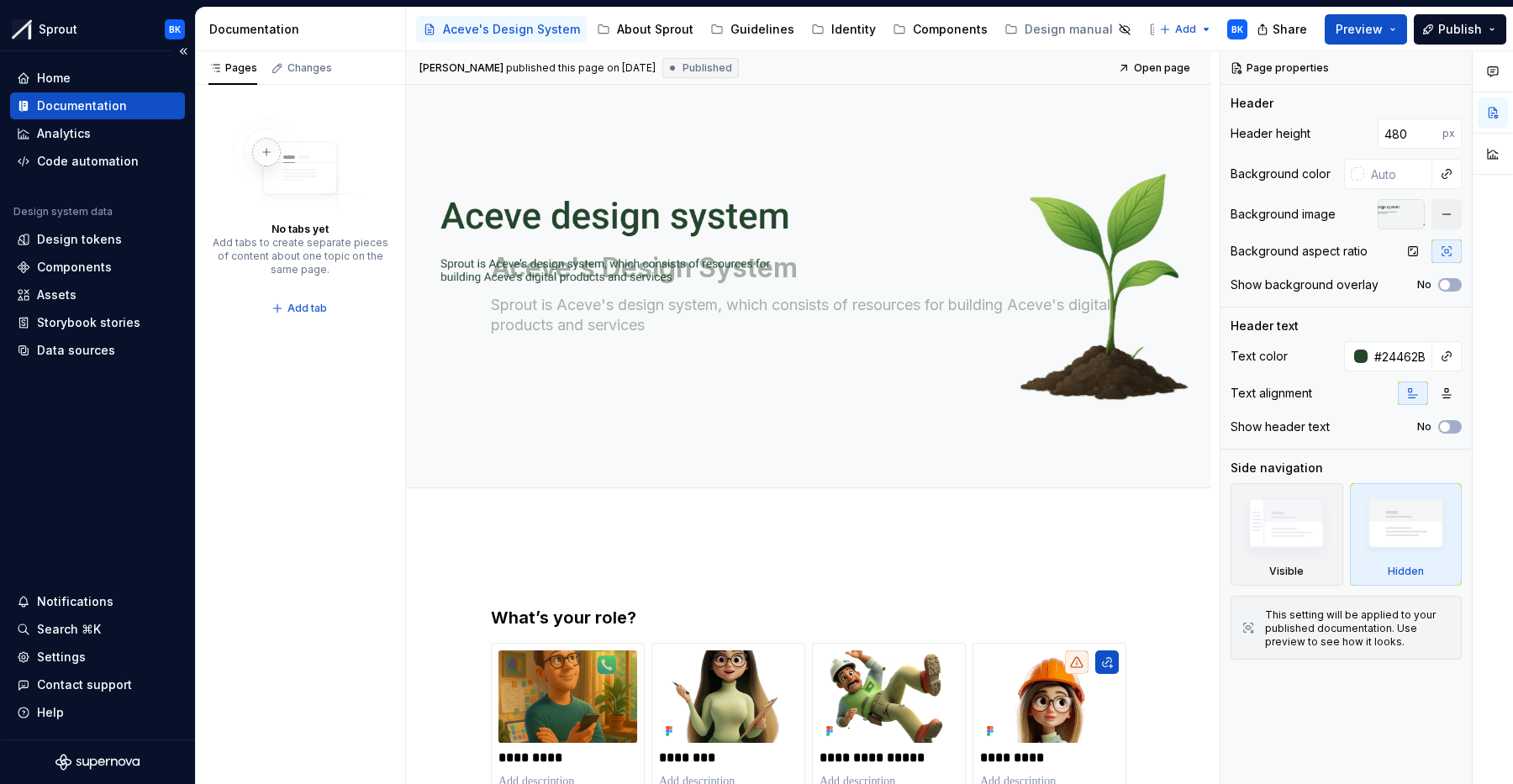
click at [73, 93] on div "Documentation" at bounding box center [97, 106] width 174 height 27
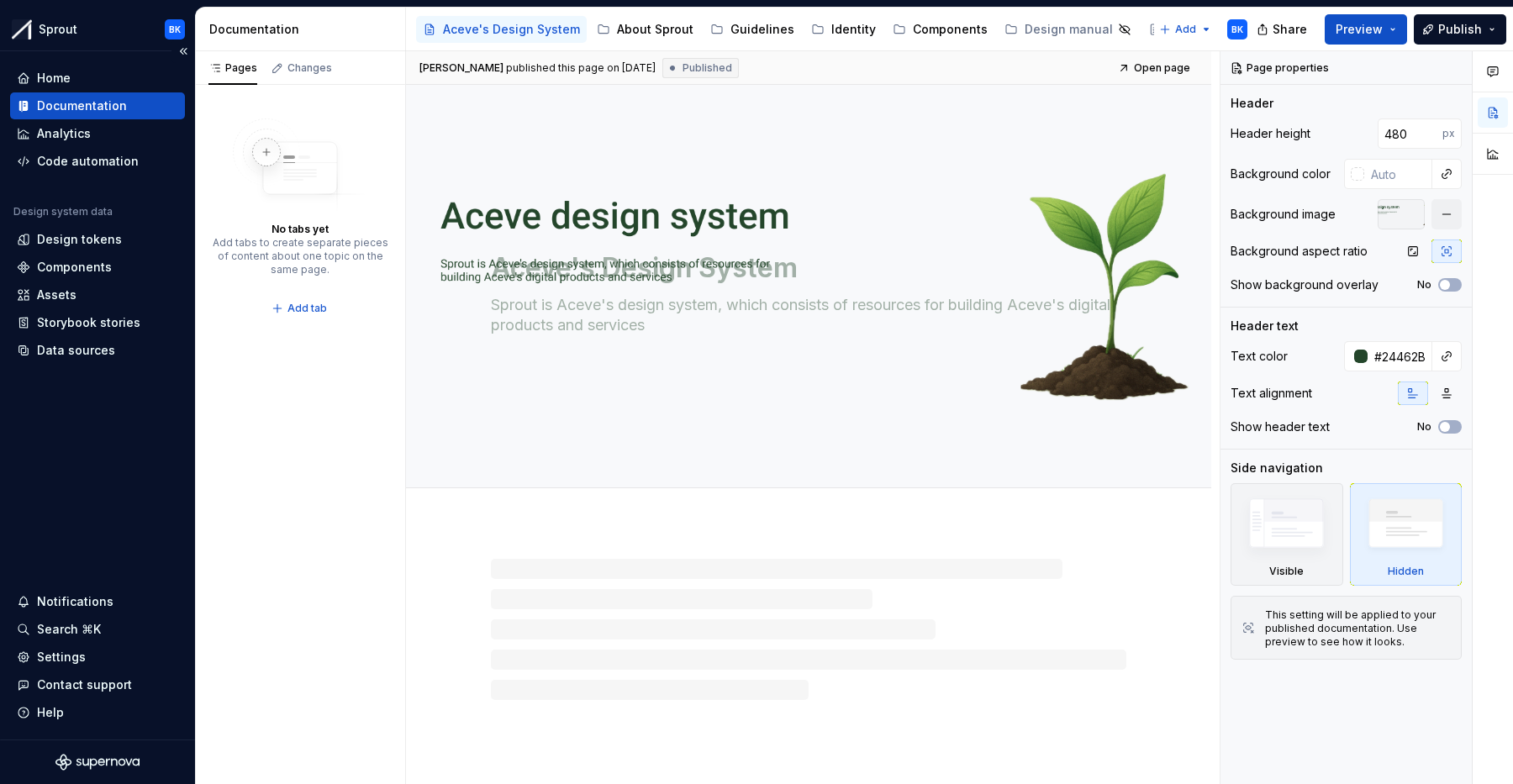
type textarea "*"
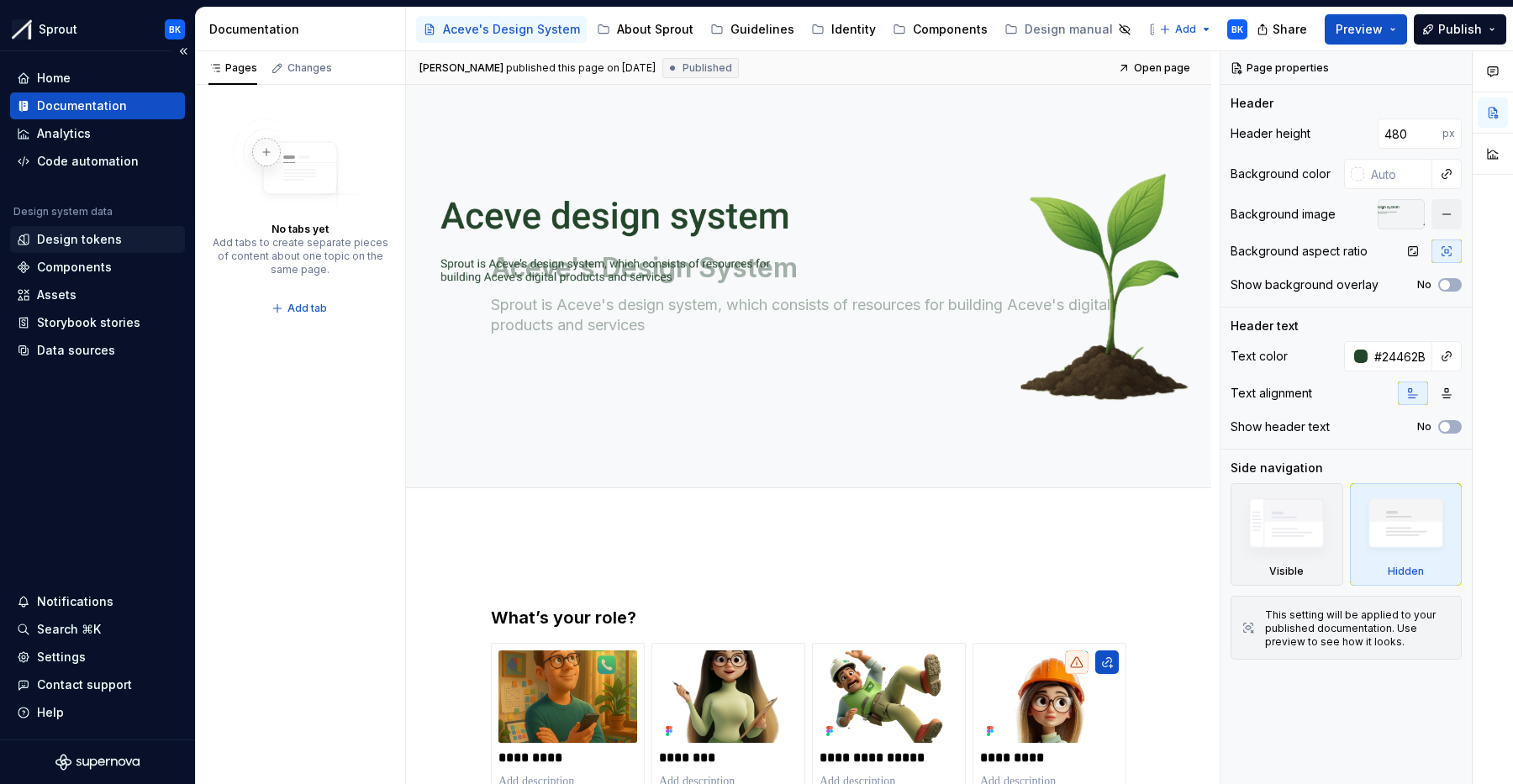
click at [81, 227] on div "Design tokens" at bounding box center [97, 239] width 174 height 27
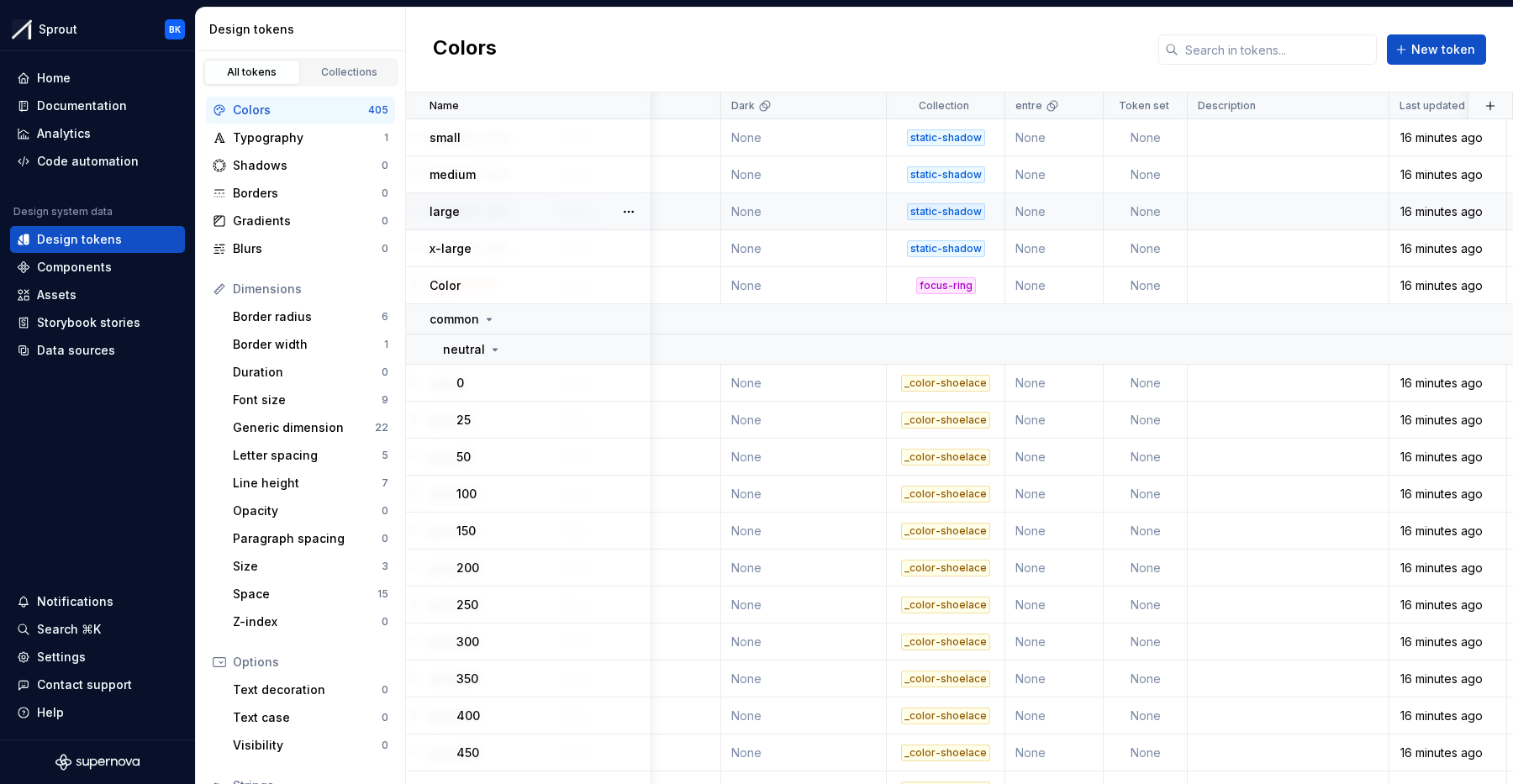
scroll to position [0, 369]
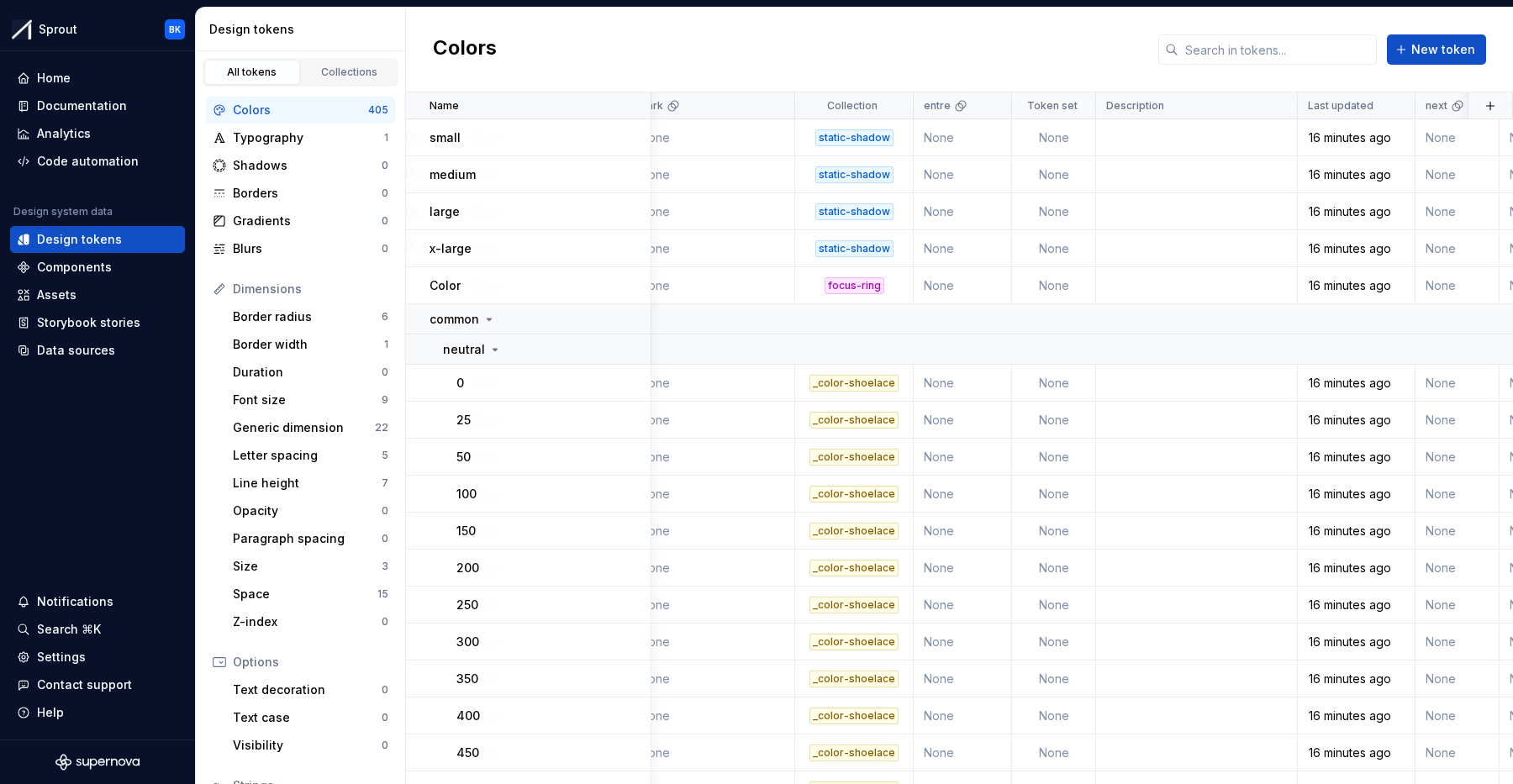
click at [994, 104] on html "Sprout BK Home Documentation Analytics Code automation Design system data Desig…" at bounding box center [756, 392] width 1513 height 784
click at [1041, 224] on div "Delete theme" at bounding box center [1053, 234] width 143 height 27
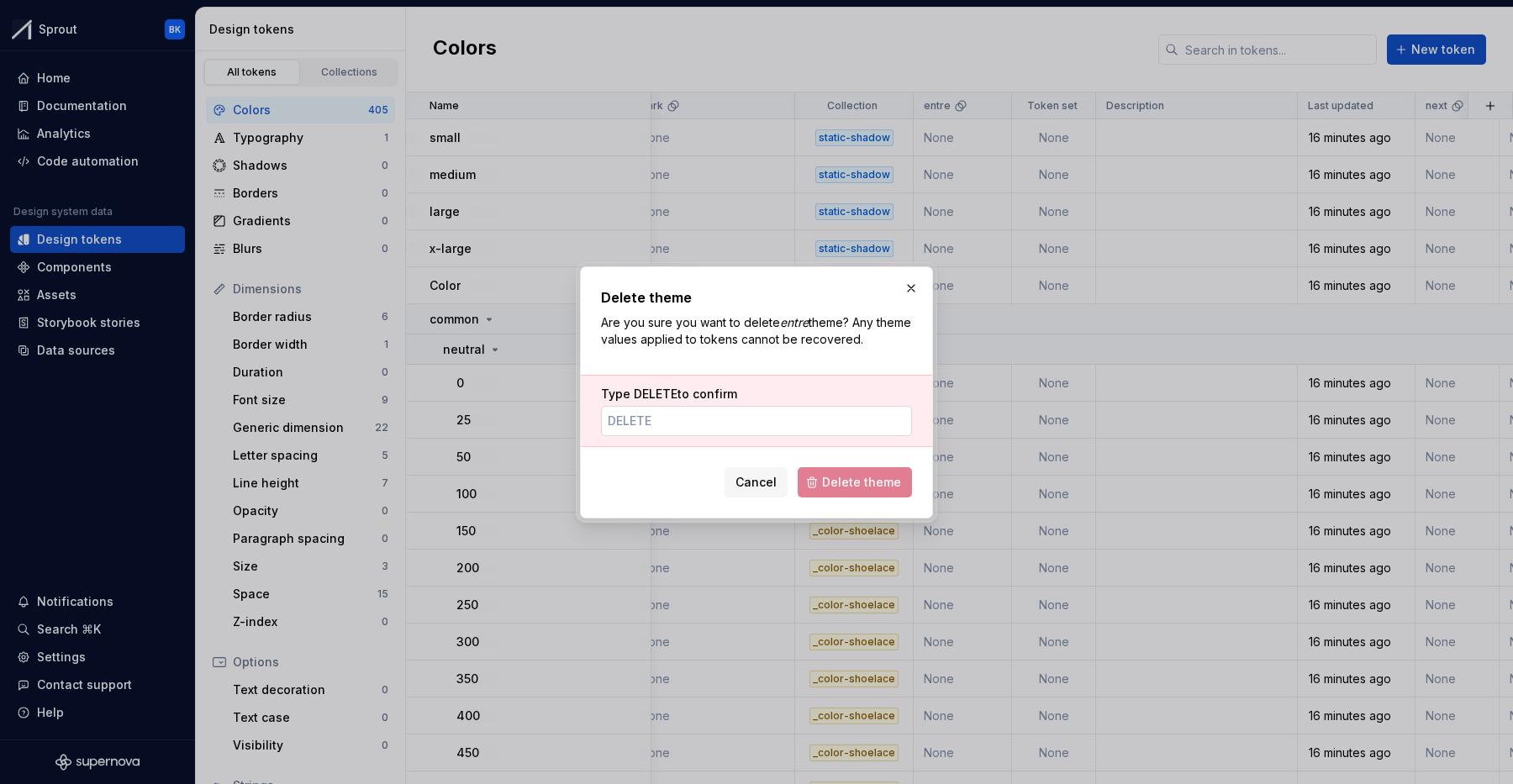
click at [685, 423] on input "Type DELETE to confirm" at bounding box center [756, 420] width 311 height 30
paste input "DELETE"
type input "DELETE"
click at [876, 490] on button "Delete theme" at bounding box center [854, 482] width 115 height 30
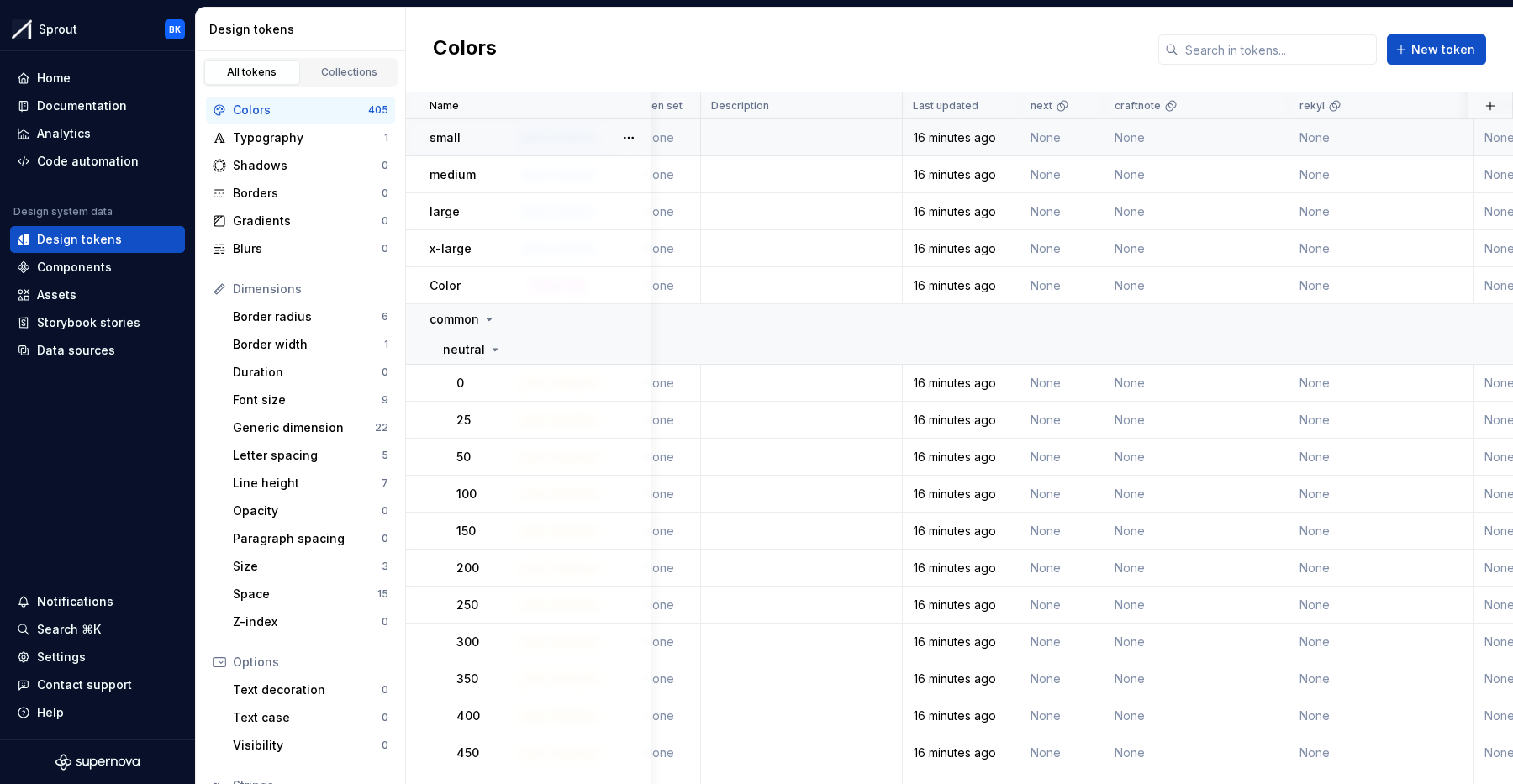
scroll to position [0, 709]
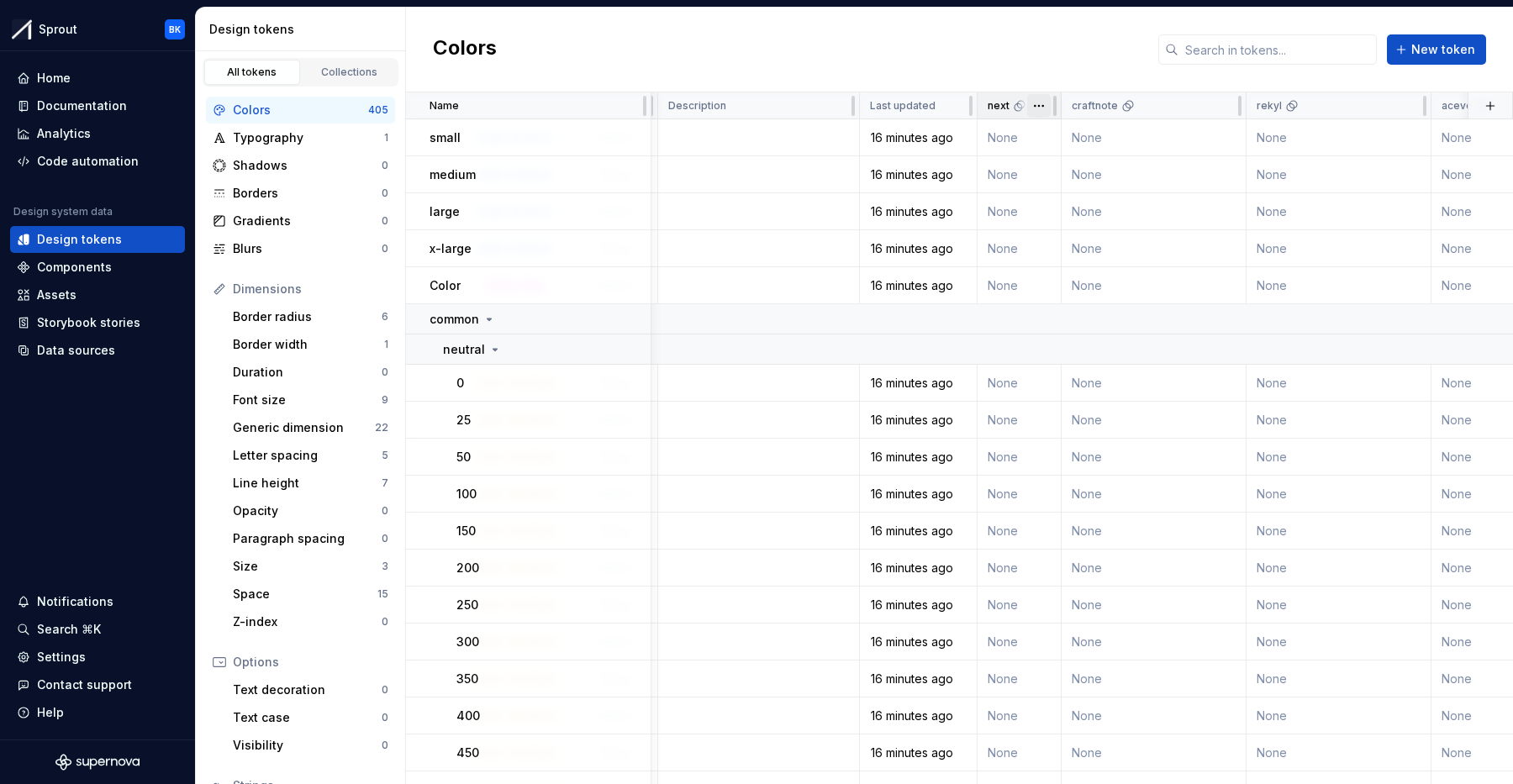
click at [1036, 105] on html "Sprout BK Home Documentation Analytics Code automation Design system data Desig…" at bounding box center [756, 392] width 1513 height 784
click at [1069, 223] on div "Delete theme" at bounding box center [1102, 234] width 143 height 27
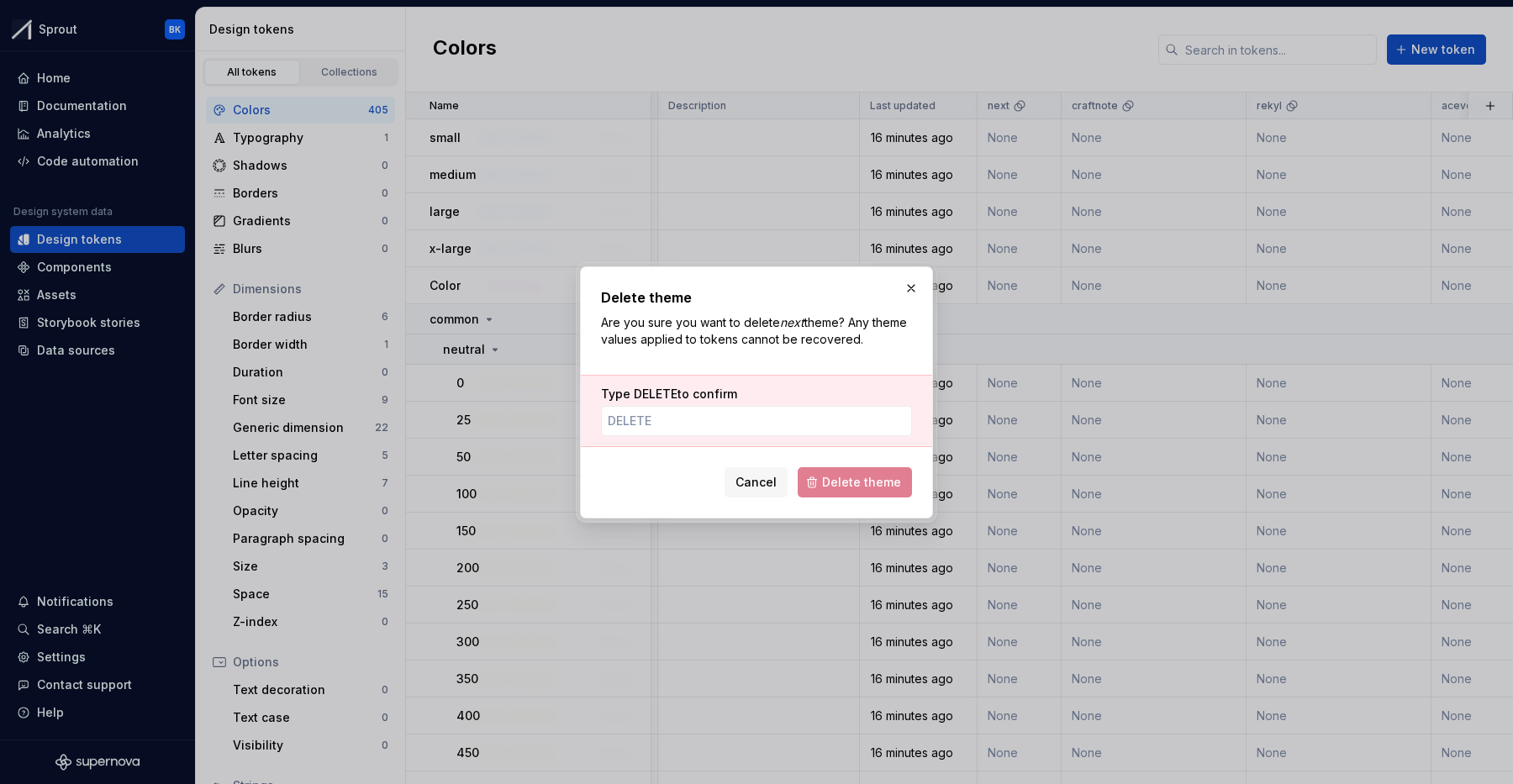
drag, startPoint x: 859, startPoint y: 432, endPoint x: 858, endPoint y: 445, distance: 13.0
click at [859, 432] on input "Type DELETE to confirm" at bounding box center [756, 420] width 311 height 30
paste input "DELETE"
type input "DELETE"
click at [888, 485] on span "Delete theme" at bounding box center [861, 482] width 79 height 17
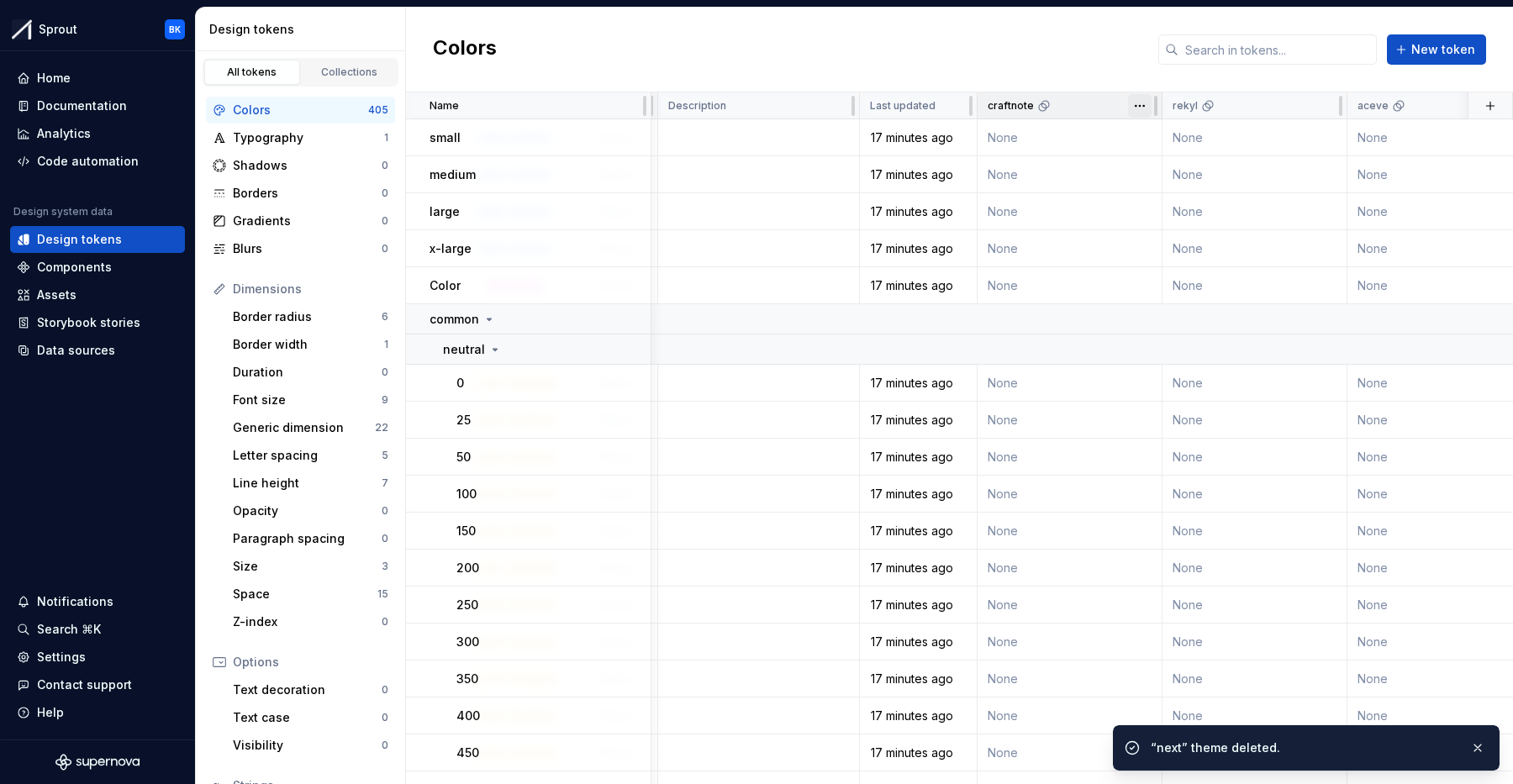
click at [1147, 112] on html "Sprout BK Home Documentation Analytics Code automation Design system data Desig…" at bounding box center [756, 392] width 1513 height 784
click at [1191, 223] on div "Delete theme" at bounding box center [1203, 234] width 143 height 27
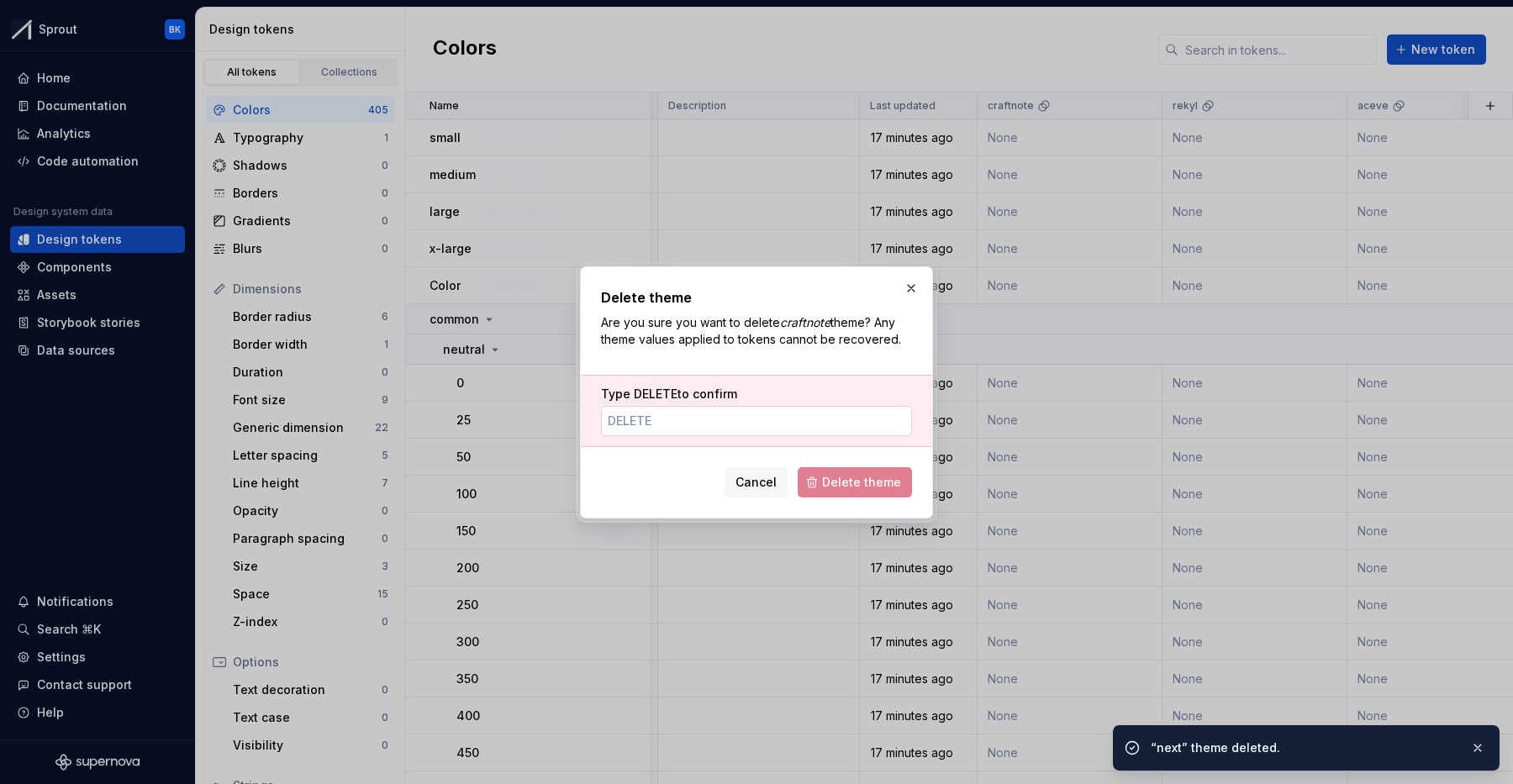
drag, startPoint x: 816, startPoint y: 413, endPoint x: 824, endPoint y: 432, distance: 20.6
click at [816, 413] on input "Type DELETE to confirm" at bounding box center [756, 420] width 311 height 30
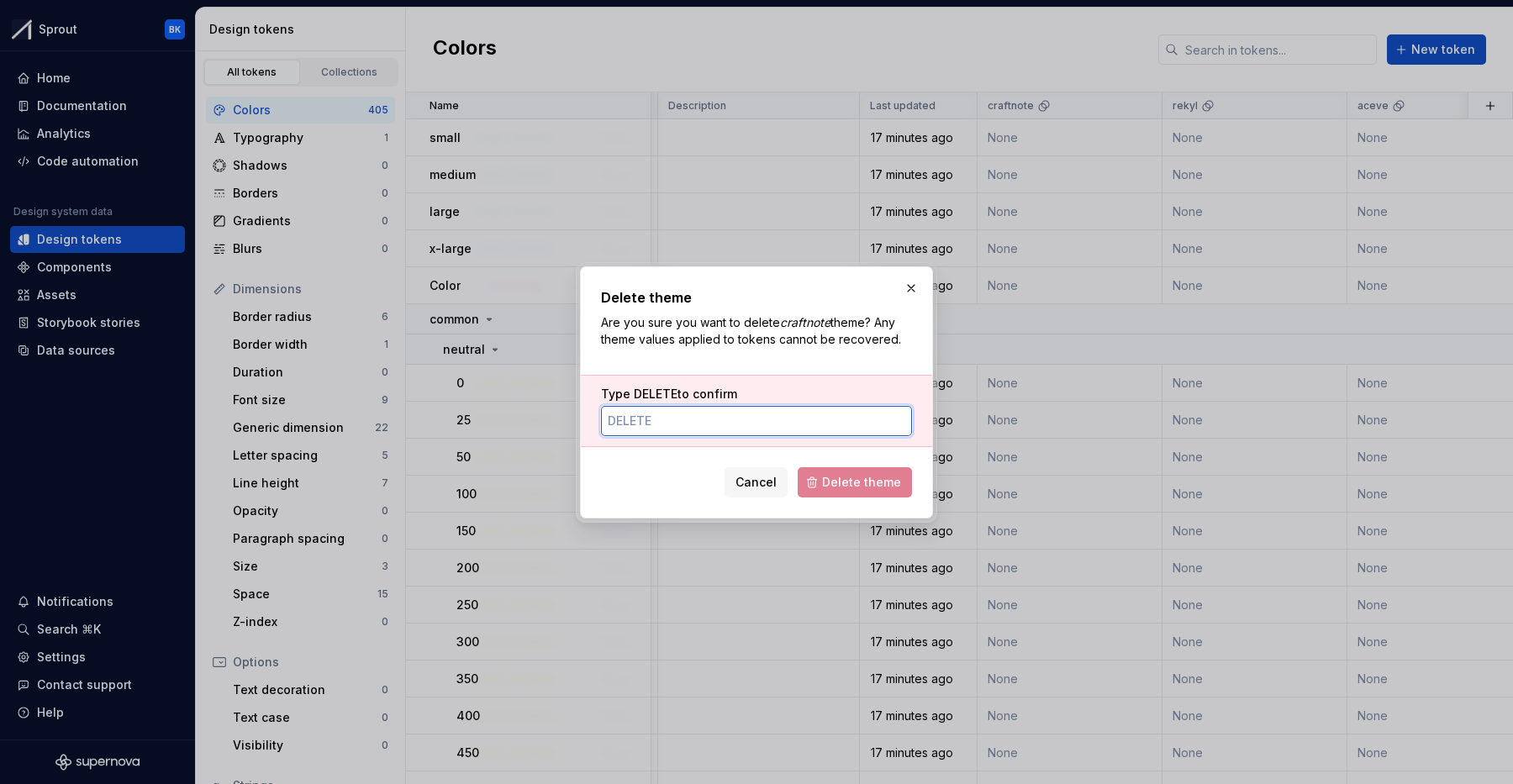
paste input "DELETE"
type input "DELETE"
click at [894, 490] on button "Delete theme" at bounding box center [854, 482] width 115 height 30
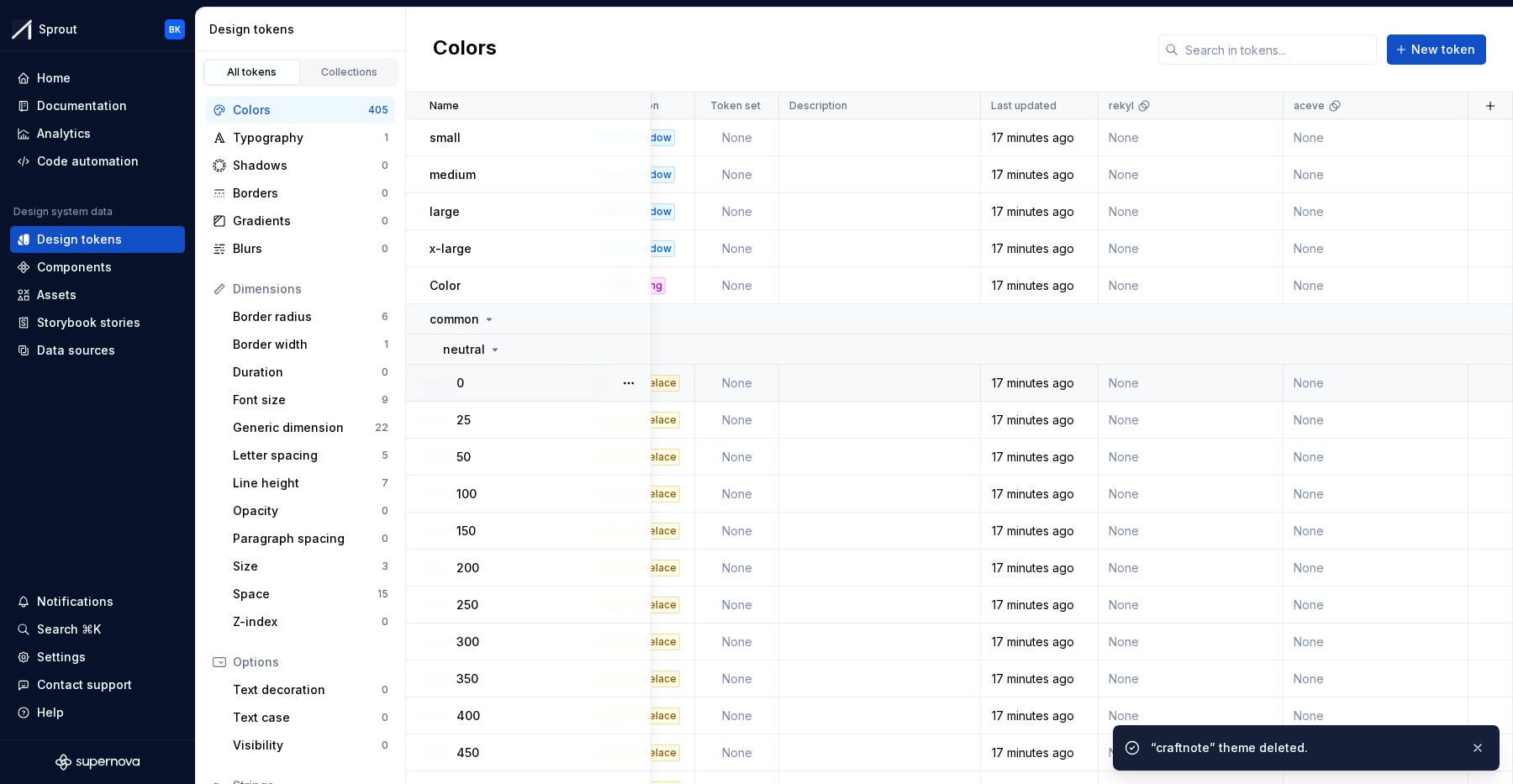
scroll to position [0, 588]
click at [1259, 109] on html "Sprout BK Home Documentation Analytics Code automation Design system data Desig…" at bounding box center [756, 392] width 1513 height 784
click at [1300, 235] on span "Delete theme" at bounding box center [1336, 234] width 110 height 17
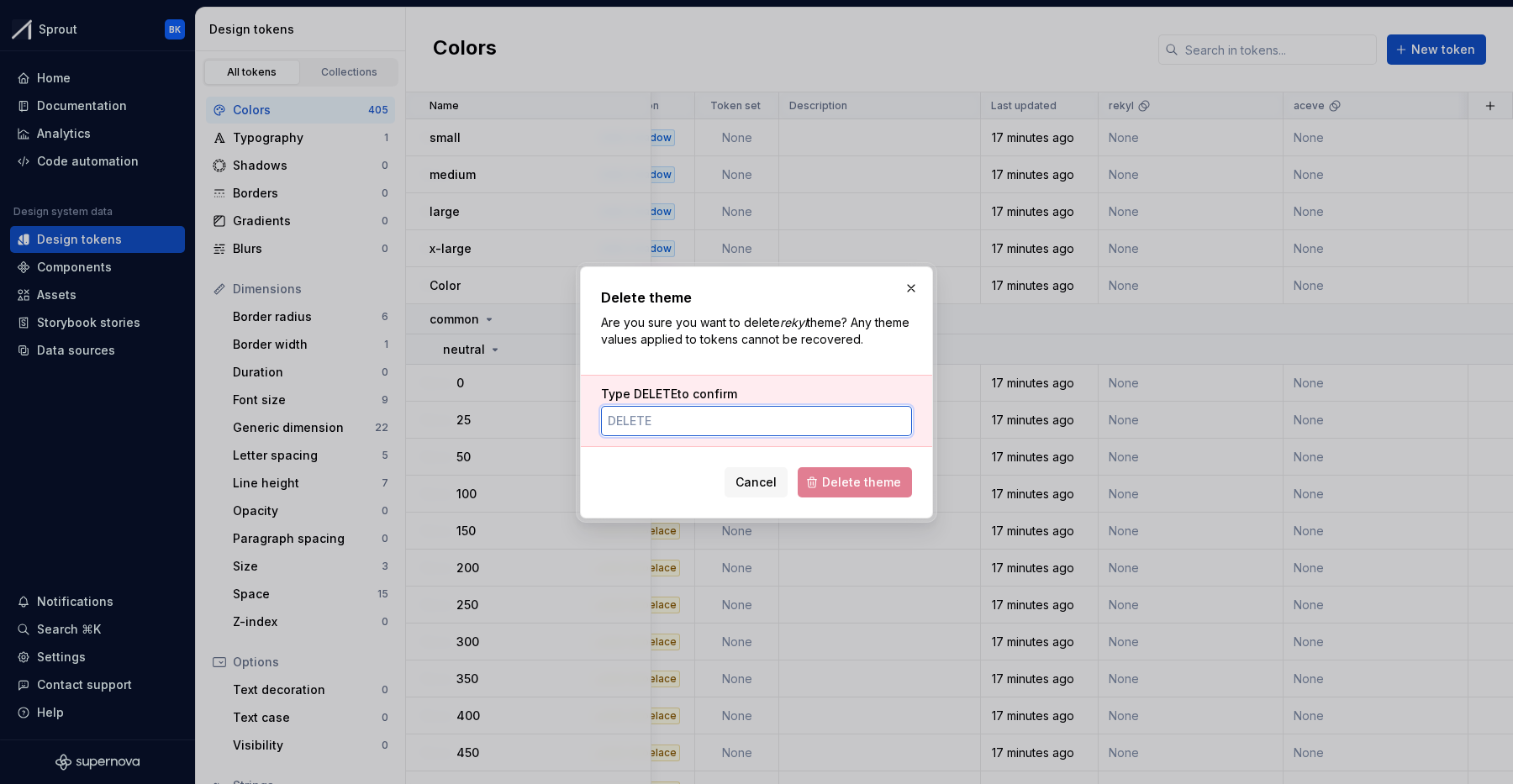
click at [781, 432] on input "Type DELETE to confirm" at bounding box center [756, 420] width 311 height 30
paste input "DELETE"
type input "DELETE"
click at [868, 494] on button "Delete theme" at bounding box center [854, 482] width 115 height 30
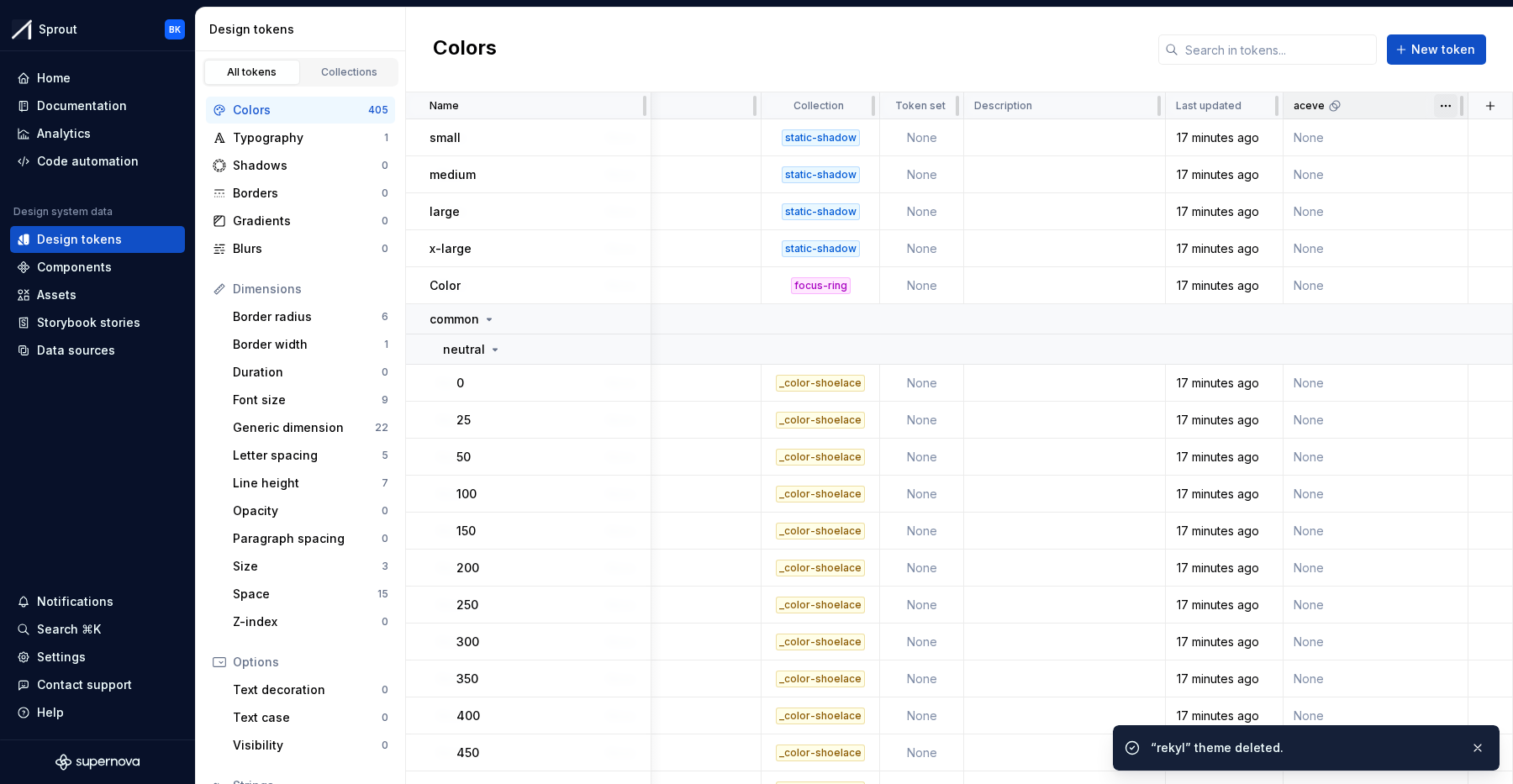
scroll to position [0, 403]
click at [1441, 110] on html "Sprout BK Home Documentation Analytics Code automation Design system data Desig…" at bounding box center [756, 392] width 1513 height 784
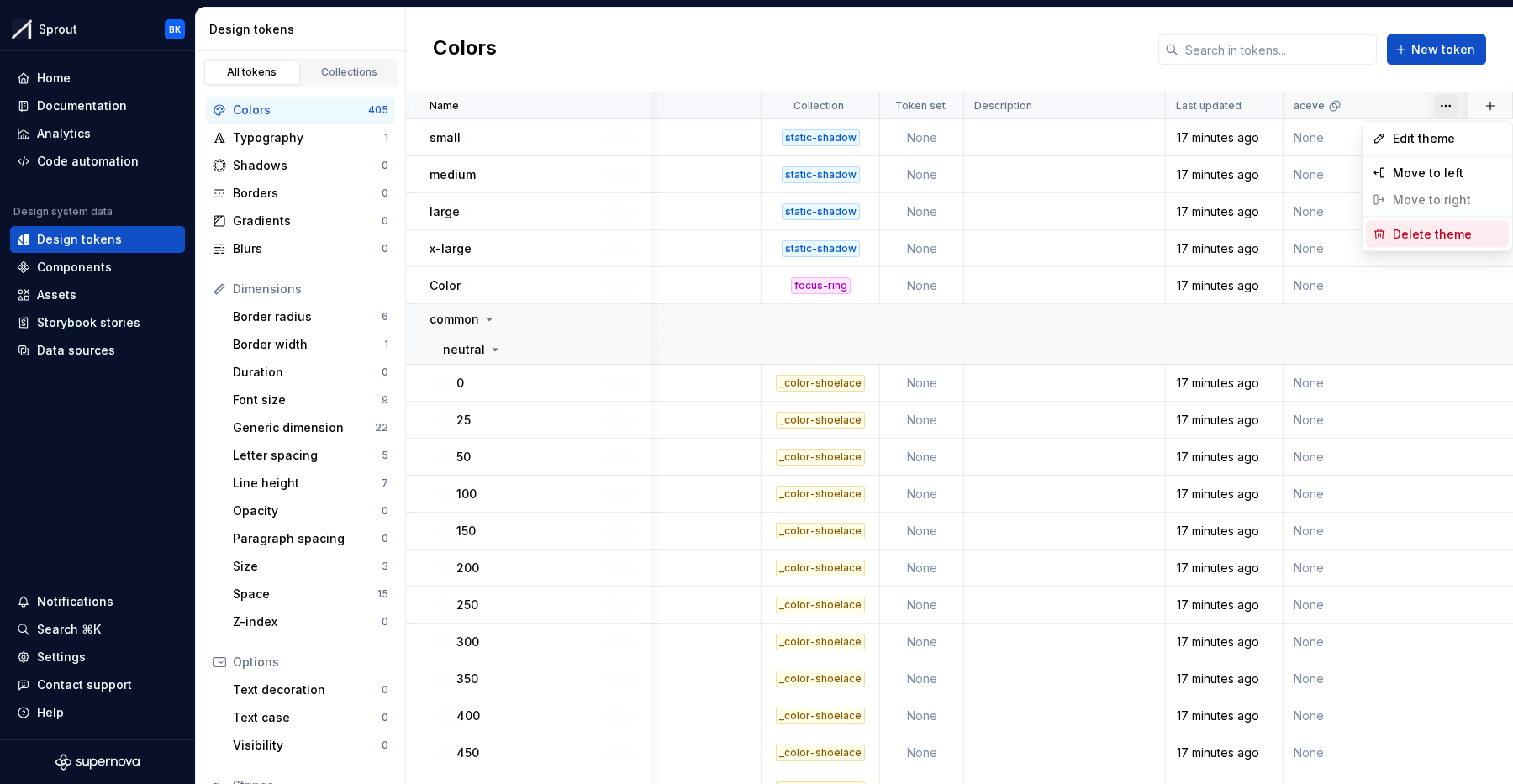
click at [1423, 229] on span "Delete theme" at bounding box center [1448, 234] width 110 height 17
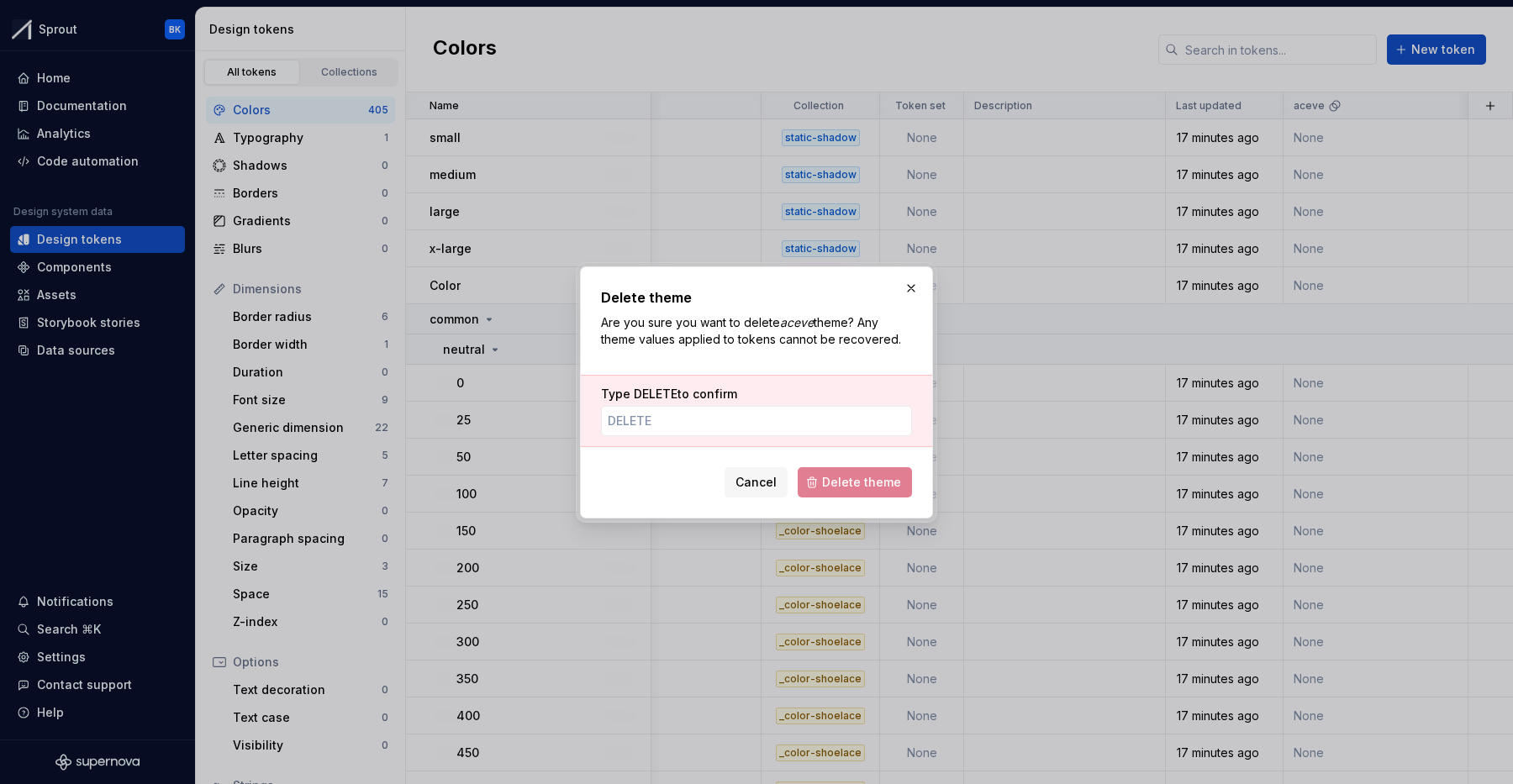
click at [688, 438] on div "Type DELETE to confirm" at bounding box center [756, 410] width 352 height 73
drag, startPoint x: 697, startPoint y: 423, endPoint x: 719, endPoint y: 433, distance: 24.2
click at [697, 423] on input "Type DELETE to confirm" at bounding box center [756, 420] width 311 height 30
paste input "DELETE"
type input "DELETE"
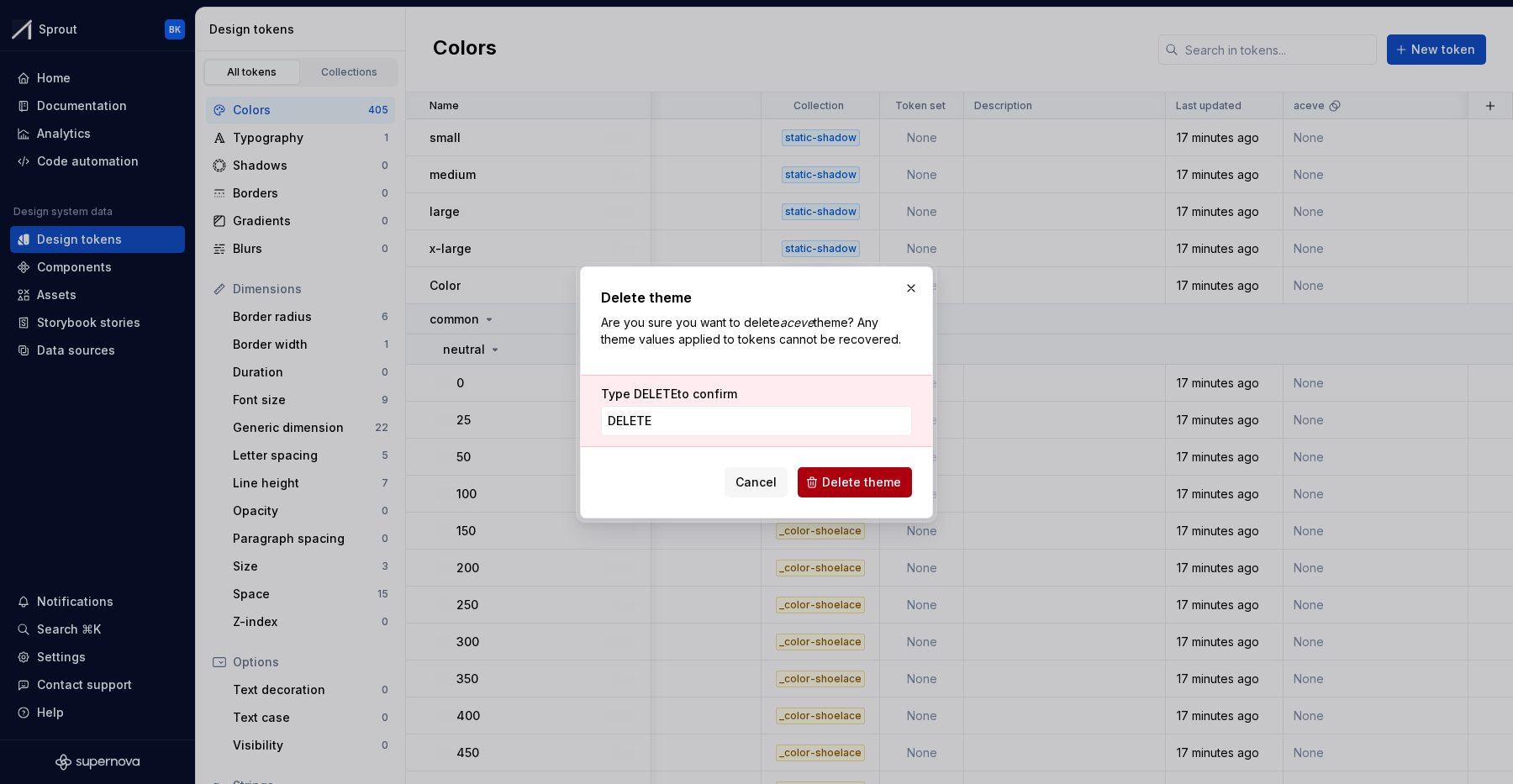
click at [861, 487] on span "Delete theme" at bounding box center [861, 482] width 79 height 17
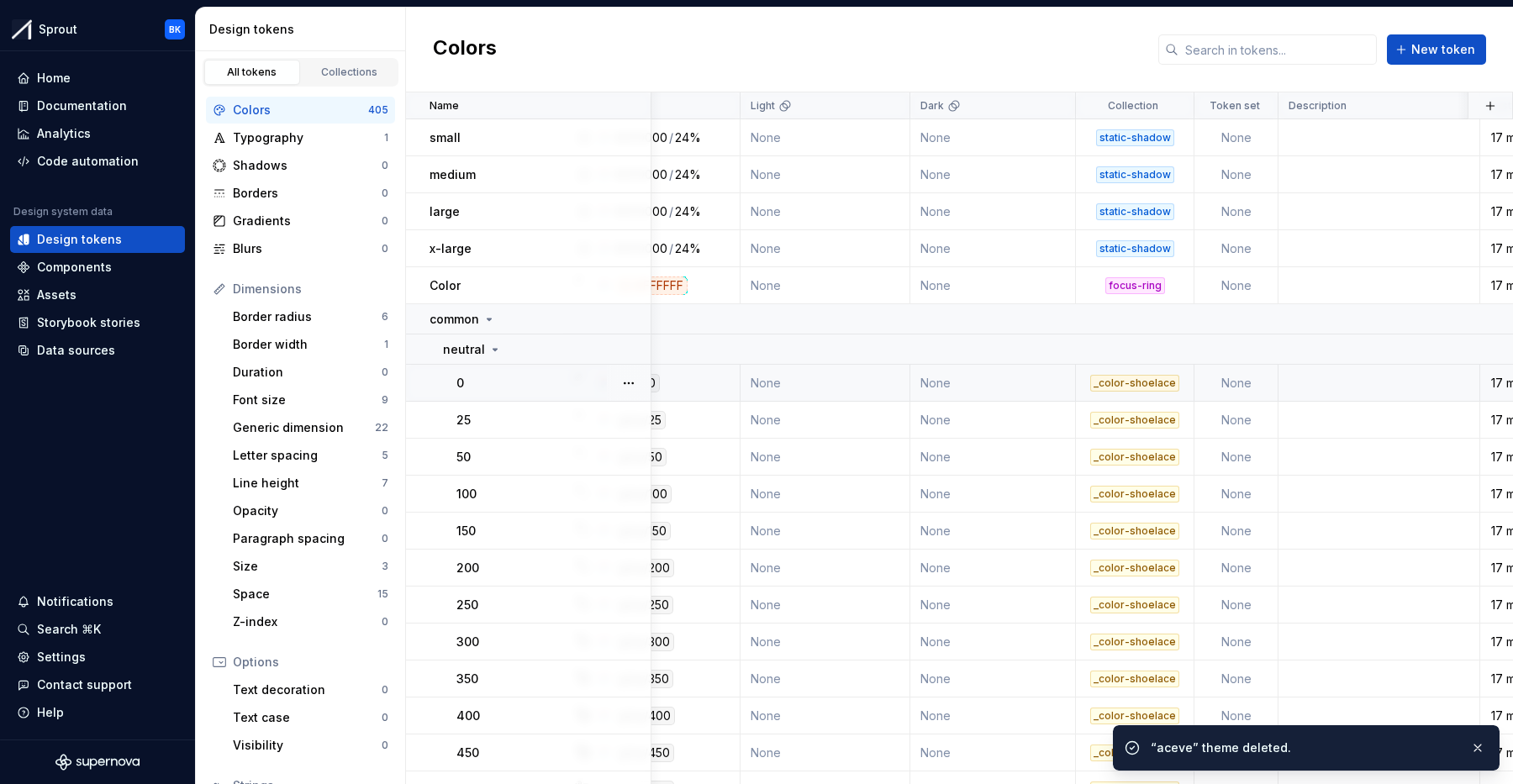
scroll to position [0, 0]
